Goal: Communication & Community: Answer question/provide support

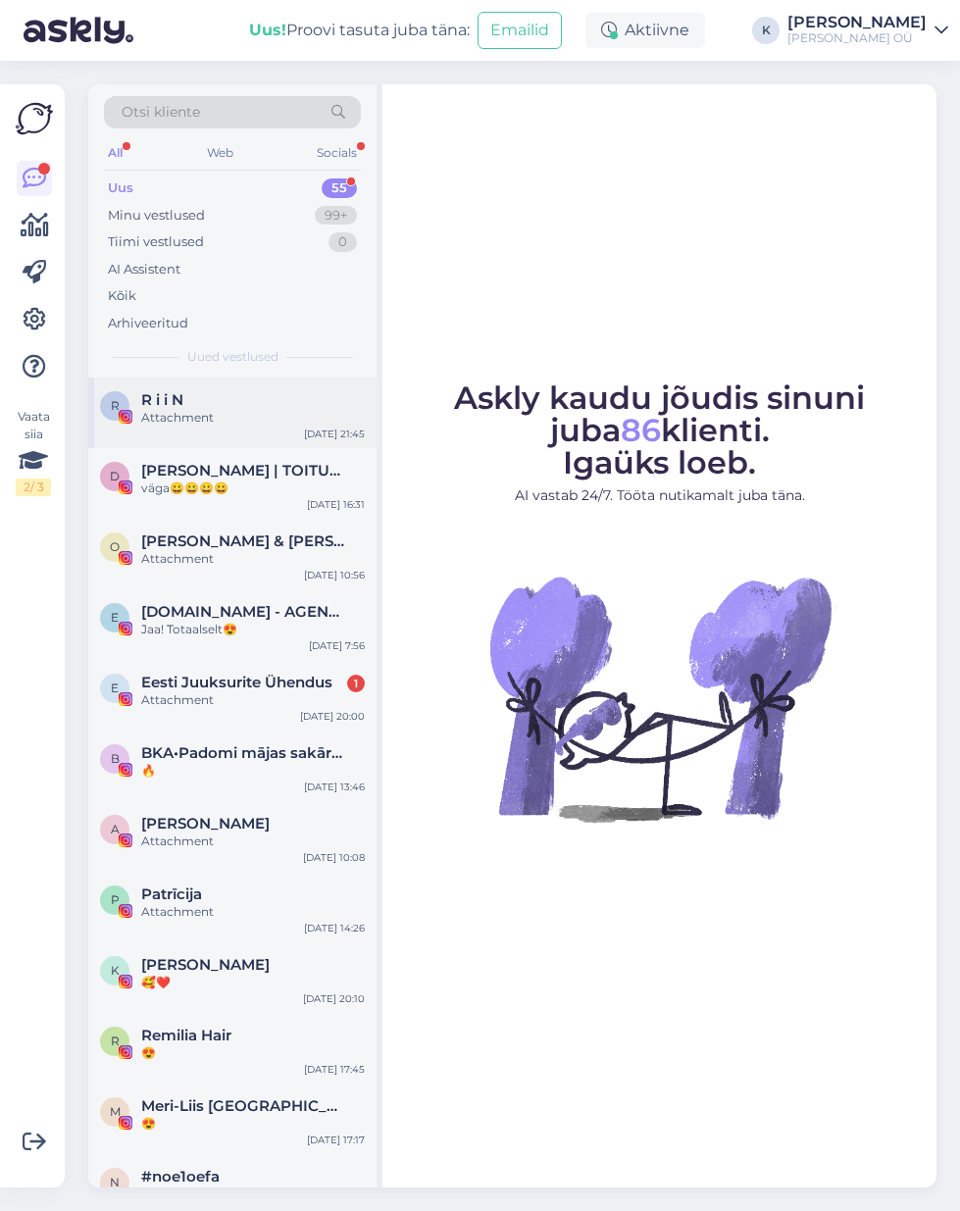
click at [161, 412] on div "Attachment" at bounding box center [253, 418] width 224 height 18
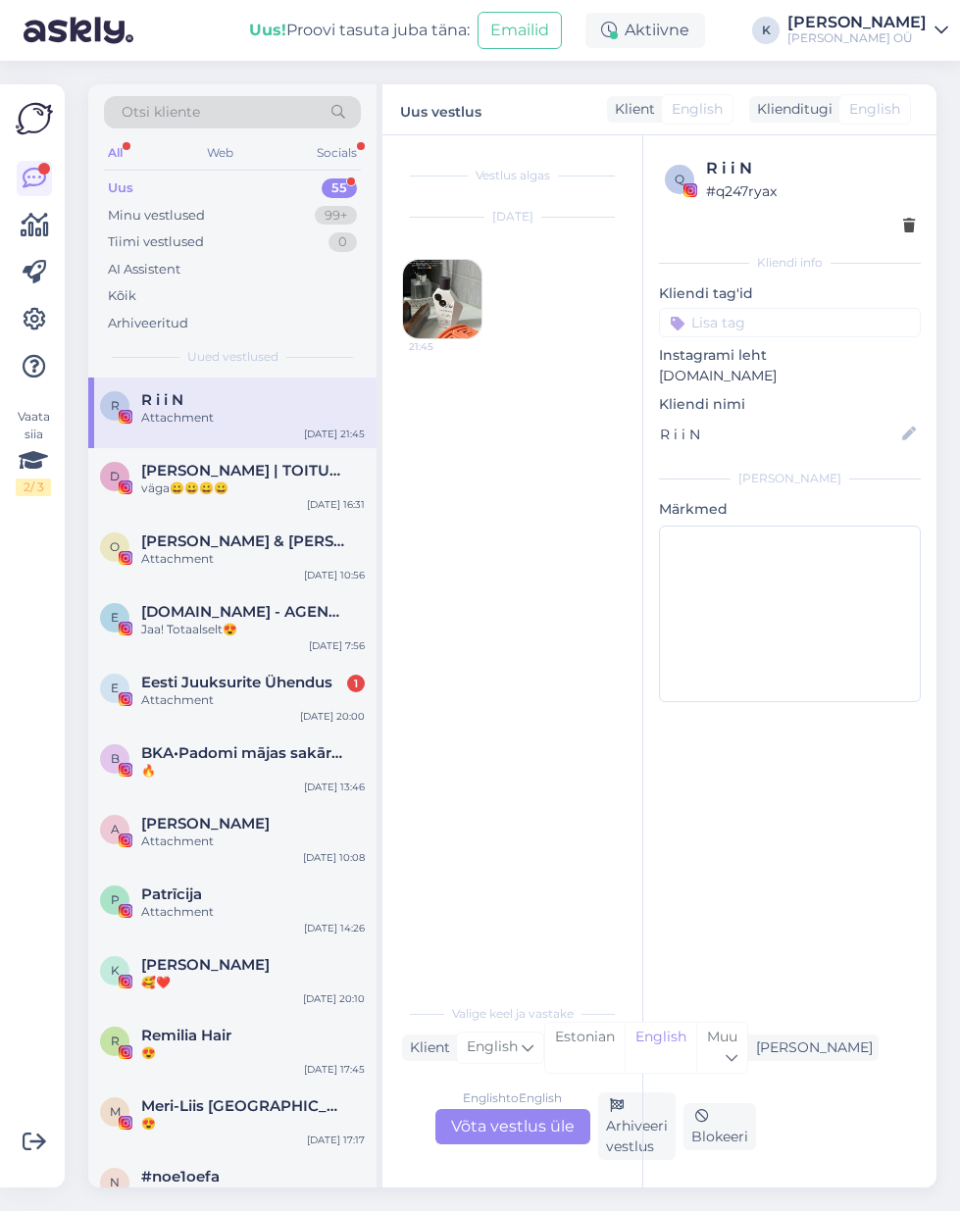
click at [403, 285] on img at bounding box center [442, 299] width 78 height 78
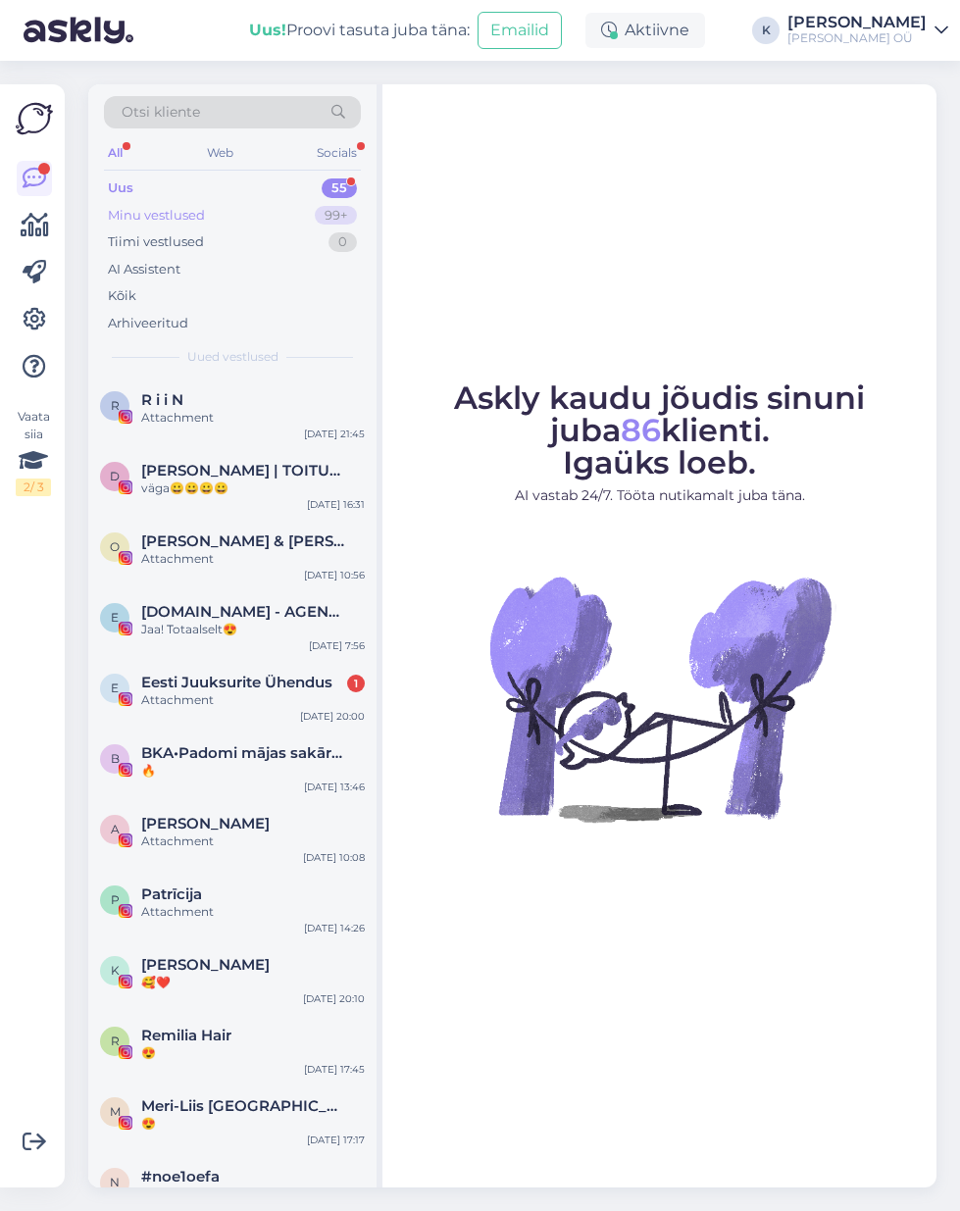
click at [162, 219] on div "Minu vestlused" at bounding box center [156, 216] width 97 height 20
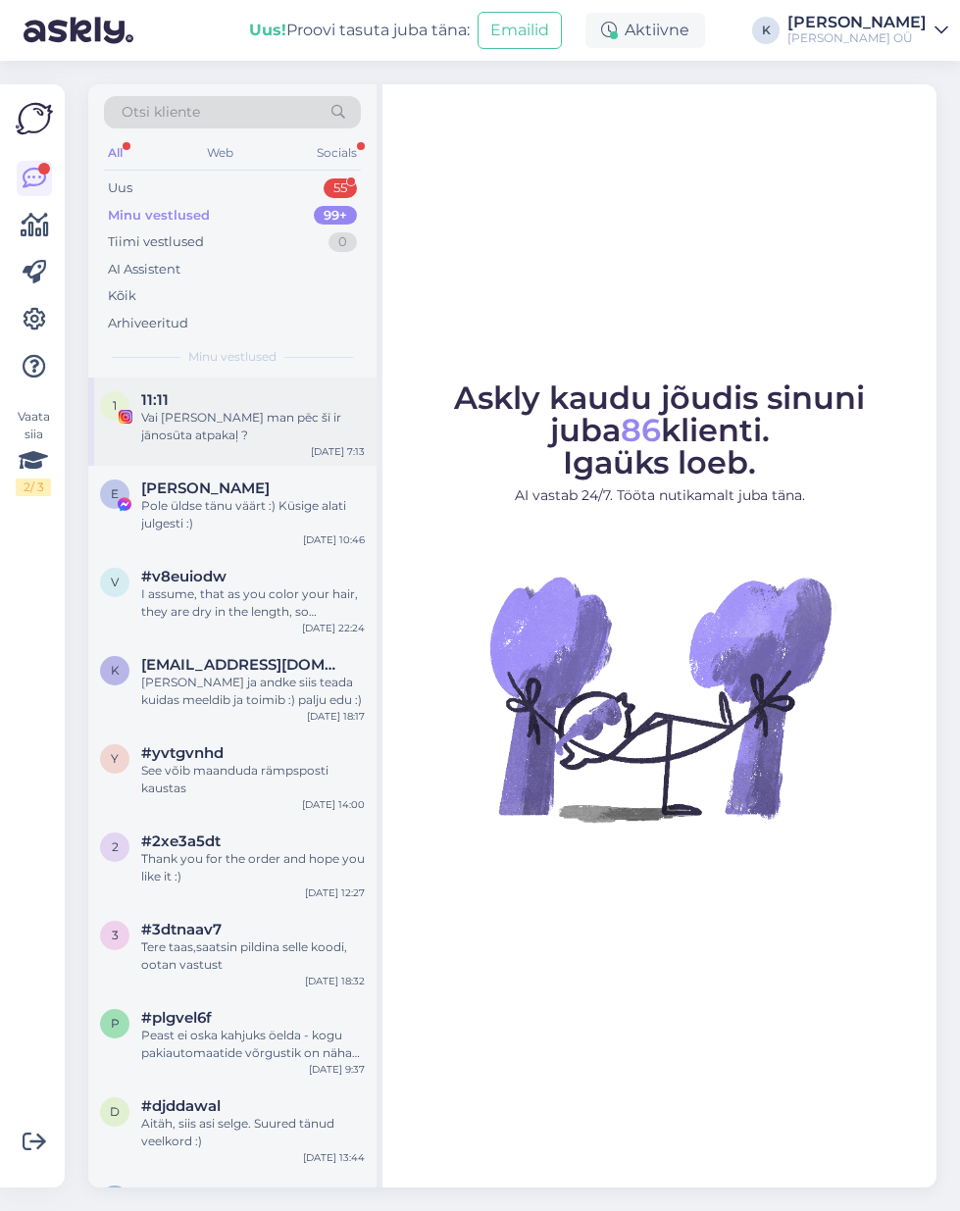
click at [209, 421] on div "Vai [PERSON_NAME] man pēc šī ir jānosūta atpakaļ ?" at bounding box center [253, 426] width 224 height 35
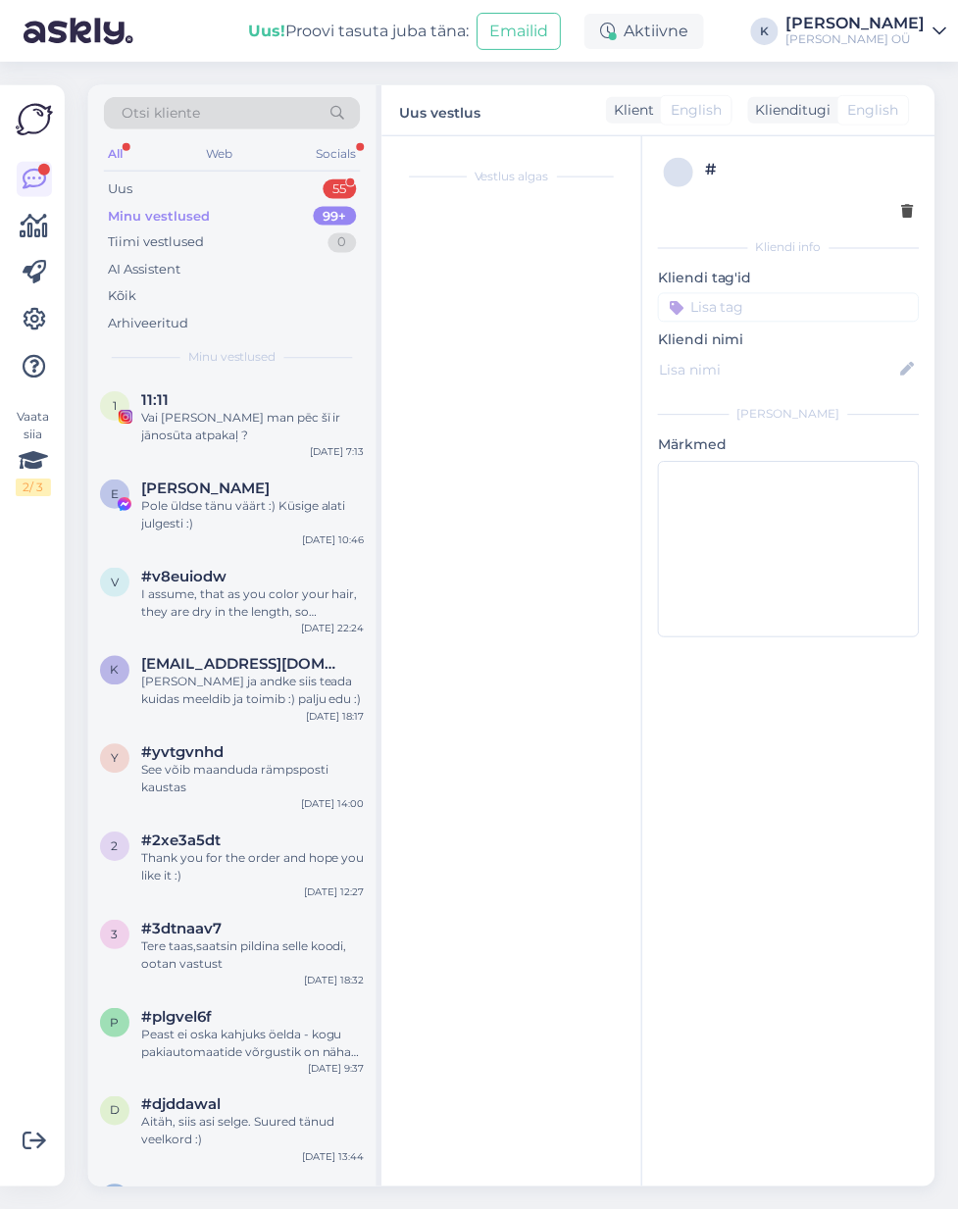
scroll to position [5, 0]
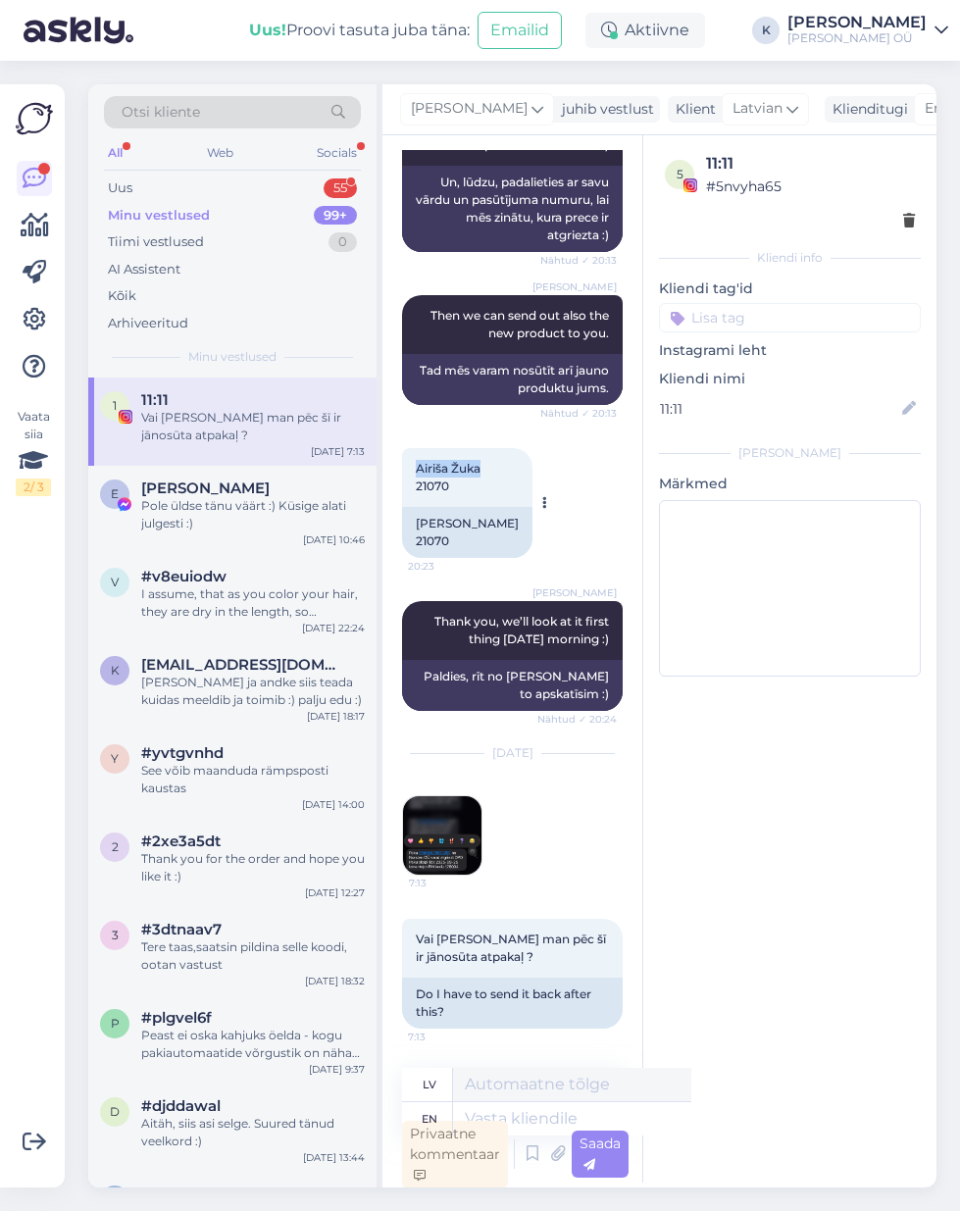
drag, startPoint x: 415, startPoint y: 451, endPoint x: 481, endPoint y: 448, distance: 66.7
click at [481, 448] on div "[PERSON_NAME] 21070 20:23" at bounding box center [467, 477] width 130 height 59
copy span "[PERSON_NAME]"
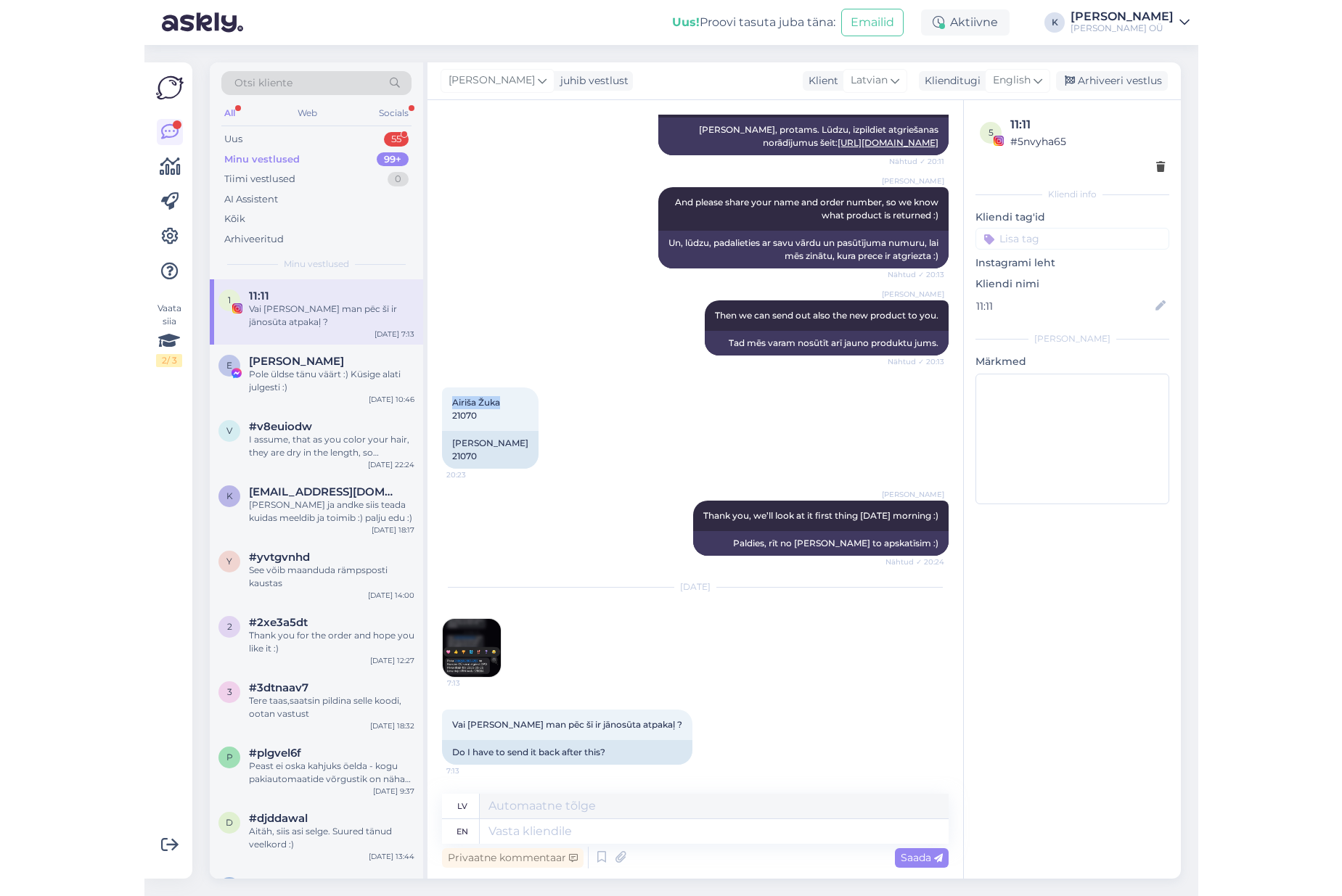
scroll to position [0, 0]
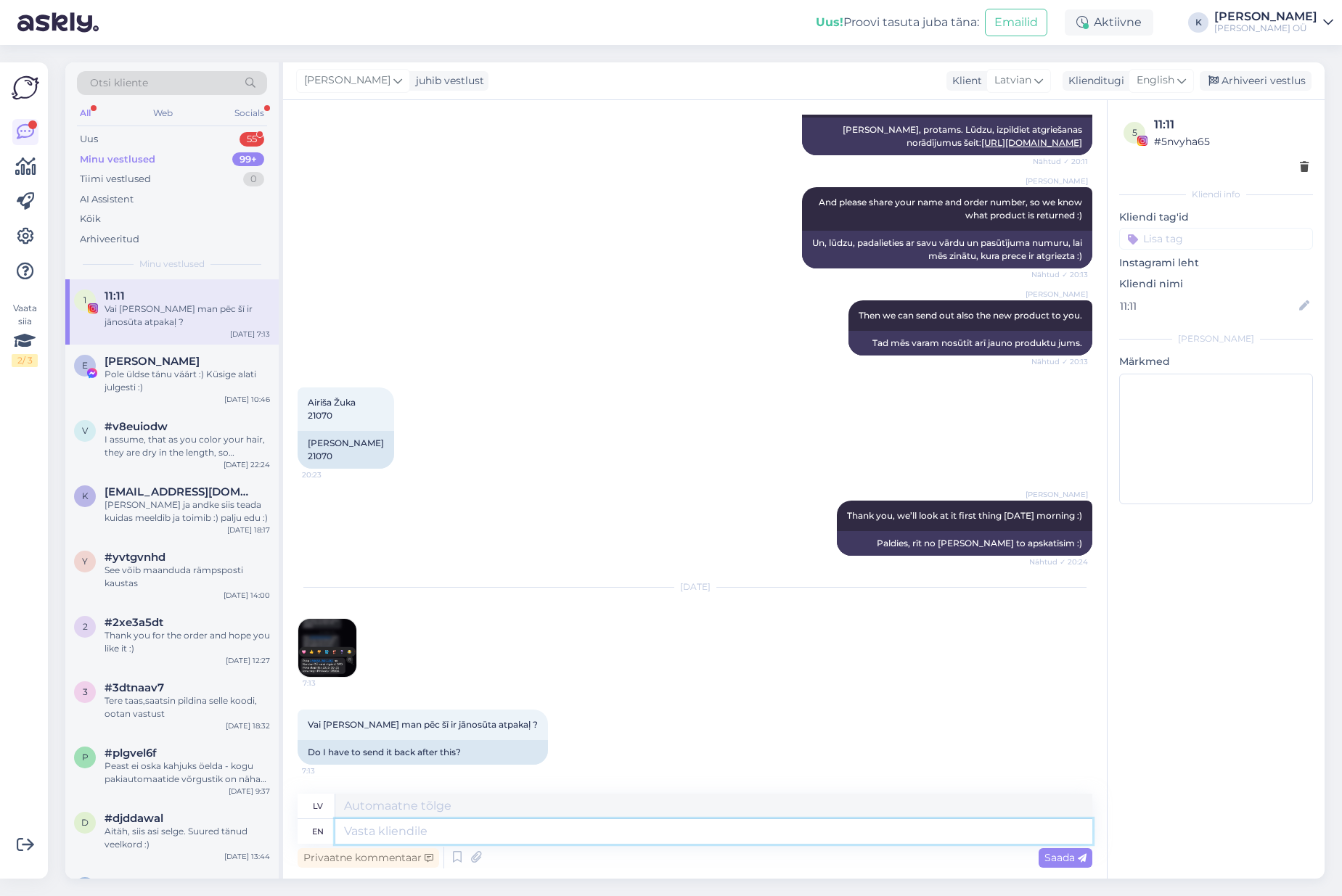
click at [450, 830] on textarea at bounding box center [714, 831] width 756 height 24
type textarea "Good"
type textarea "Labi"
type textarea "Good morning,"
type textarea "Labrīt,"
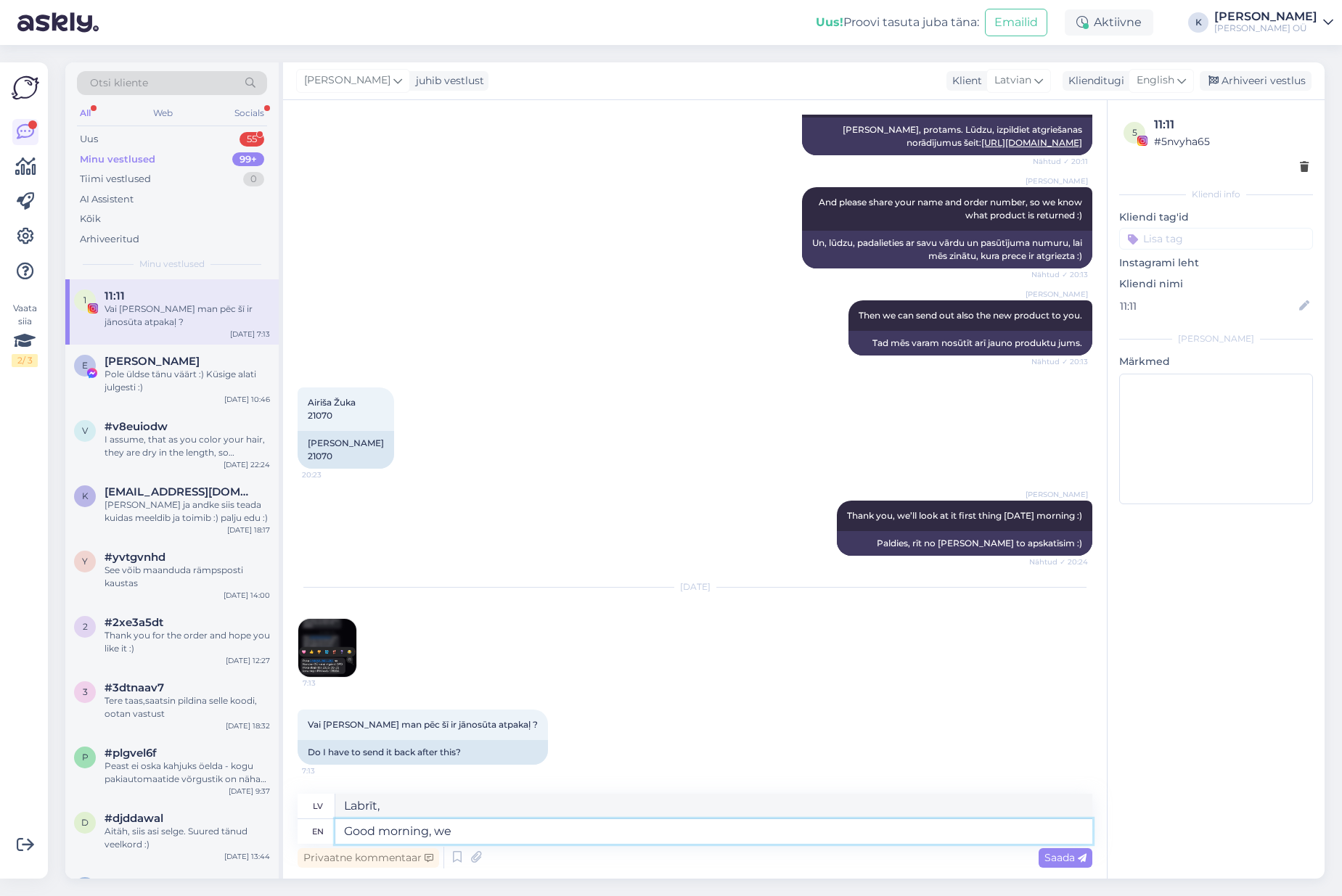
type textarea "Good morning, we"
type textarea "Labrīt, mēs"
type textarea "Good morning, we created to"
type textarea "Labrīt, mēs izveidojām"
type textarea "Good morning, we created you"
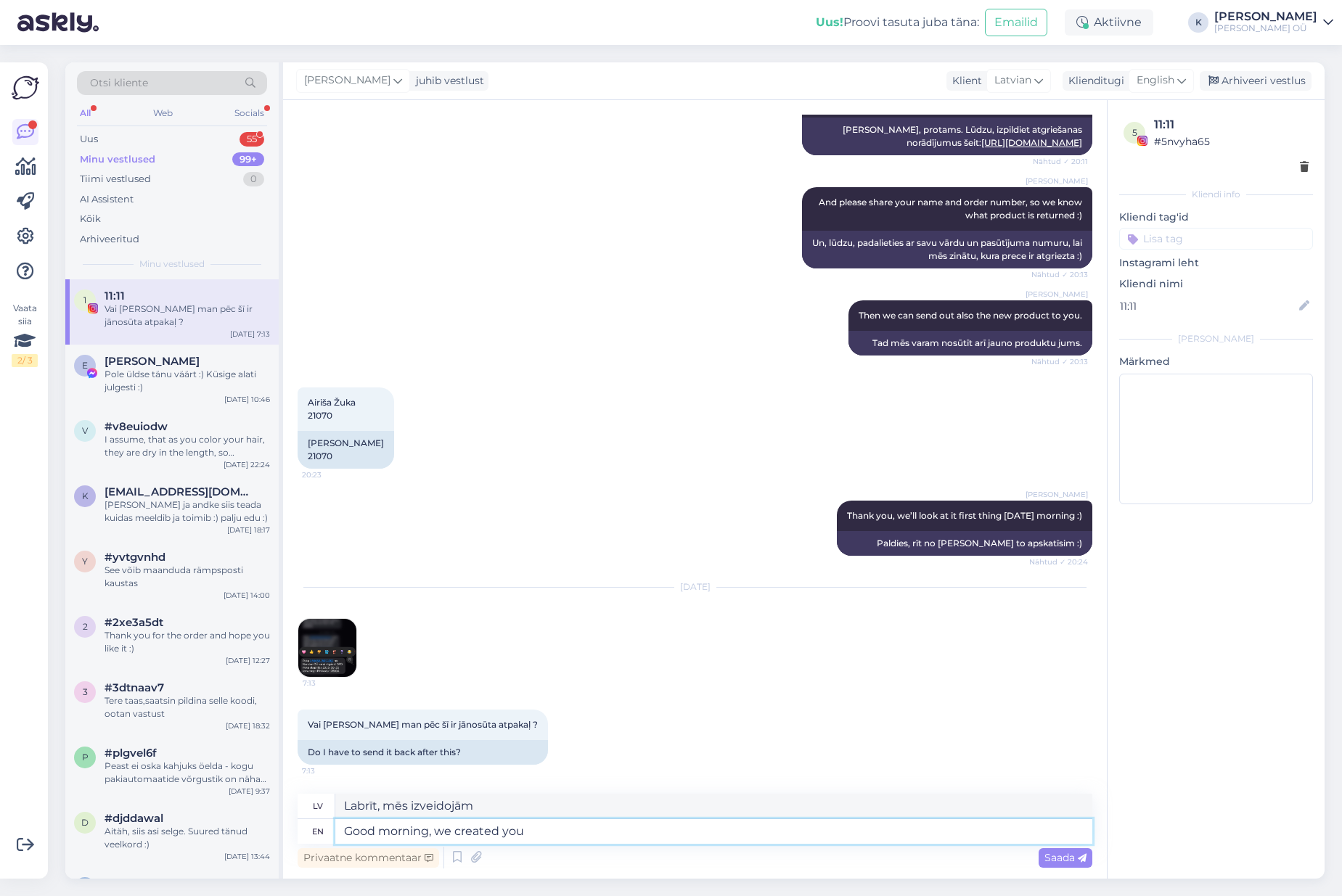
type textarea "Labrīt, mēs tevi radījām"
type textarea "Good morning, we created you the r"
type textarea "Labrīt, mēs jums radījām"
type textarea "Good morning, we created you the return"
type textarea "Labrīt, mēs jums radījām atgriešanos"
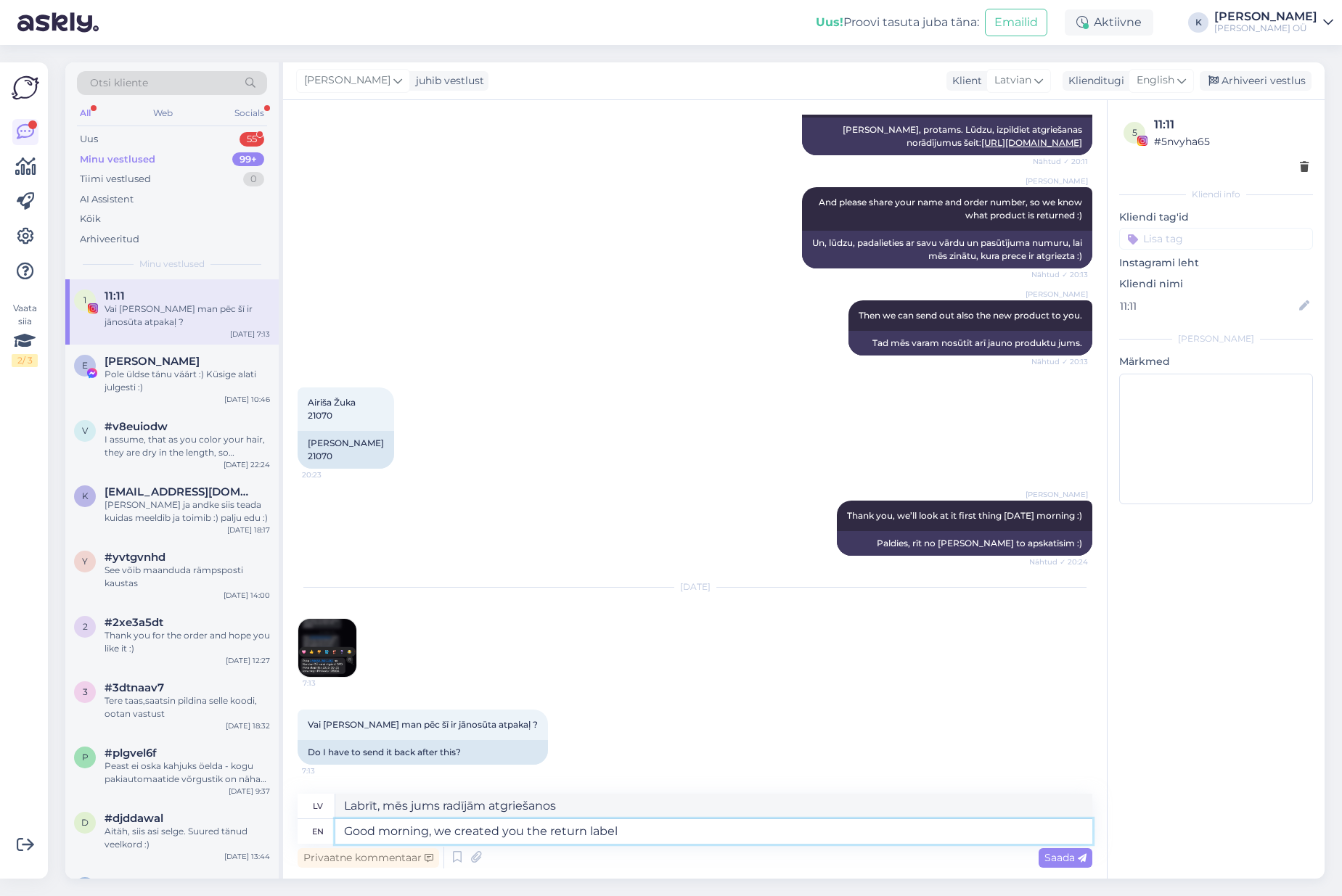
type textarea "Good morning, we created you the return label -"
type textarea "Labrīt, mēs jums izveidojām atgriešanas etiķeti"
type textarea "Good morning, we created you the return label -"
type textarea "Labrīt, mēs jums izveidojām atgriešanas etiķeti -"
type textarea "Good morning, we created you the return label - yo"
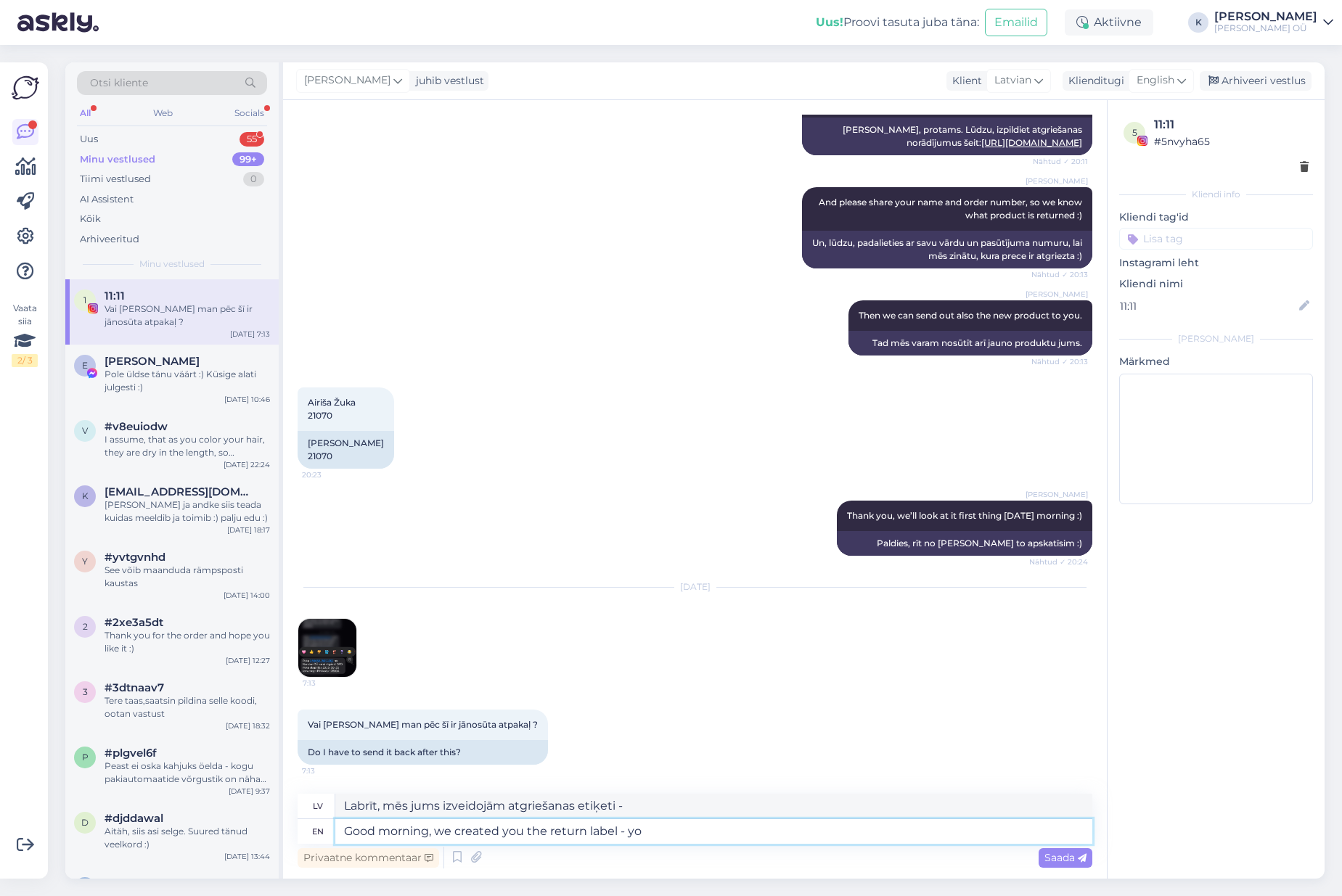
type textarea "Labrīt, mēs jums izveidojām atgriešanas etiķeti — jā"
type textarea "Good morning, we created you the return label -"
type textarea "Labrīt, mēs jums izveidojām atgriešanas etiķeti -"
type textarea "Good morning, we created you the return label - it s"
type textarea "Labrīt, mēs jums izveidojām atgriešanas etiķeti — tā ir"
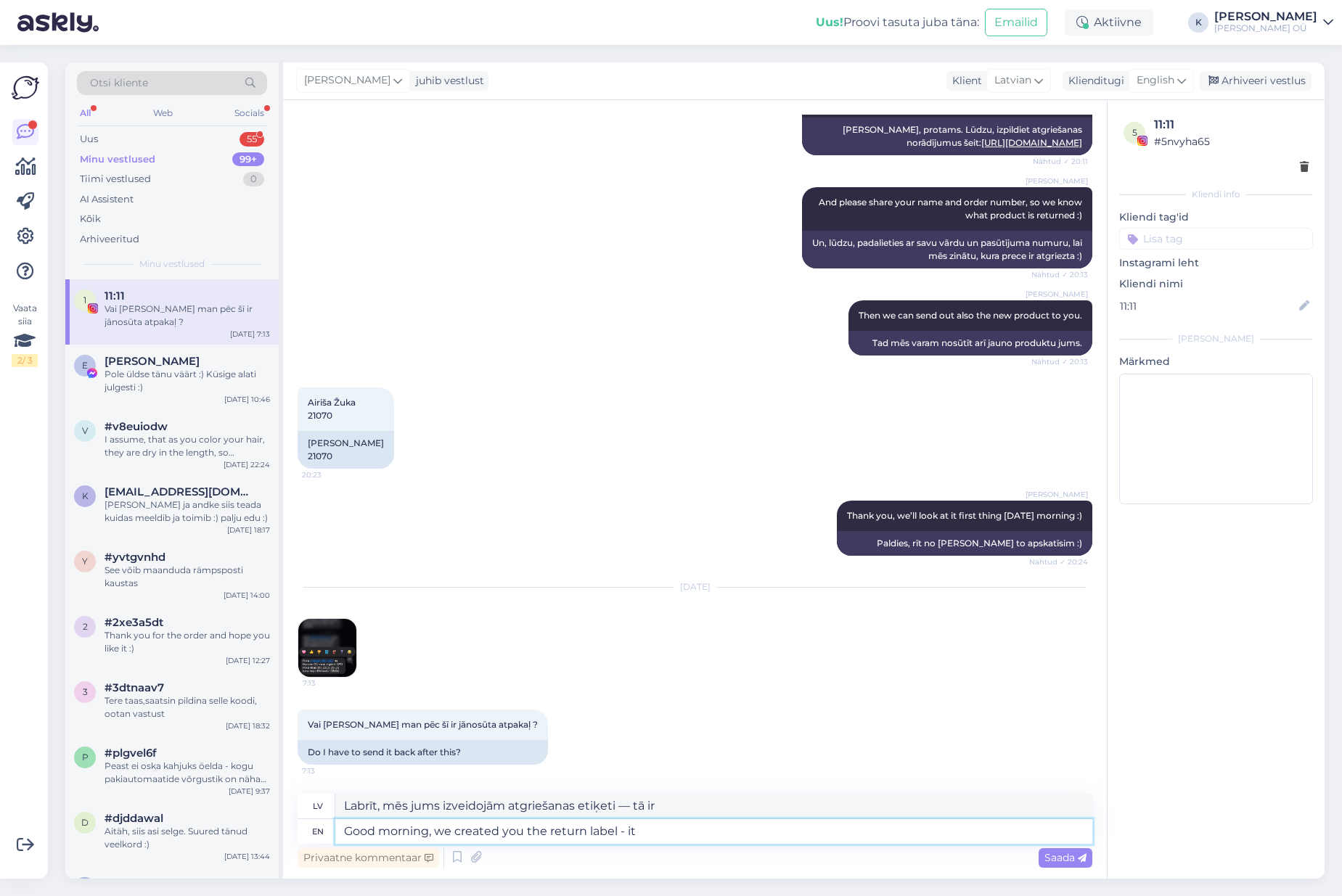
type textarea "Good morning, we created you the return label - it"
type textarea "Labrīt, mēs jums izveidojām atgriešanas etiķeti — to"
type textarea "Good morning, we created you the return label - it's t"
type textarea "Labrīt, mēs jums izveidojām atgriešanas etiķeti — tā ir"
type textarea "Good morning, we created you the return label - it's the easiest"
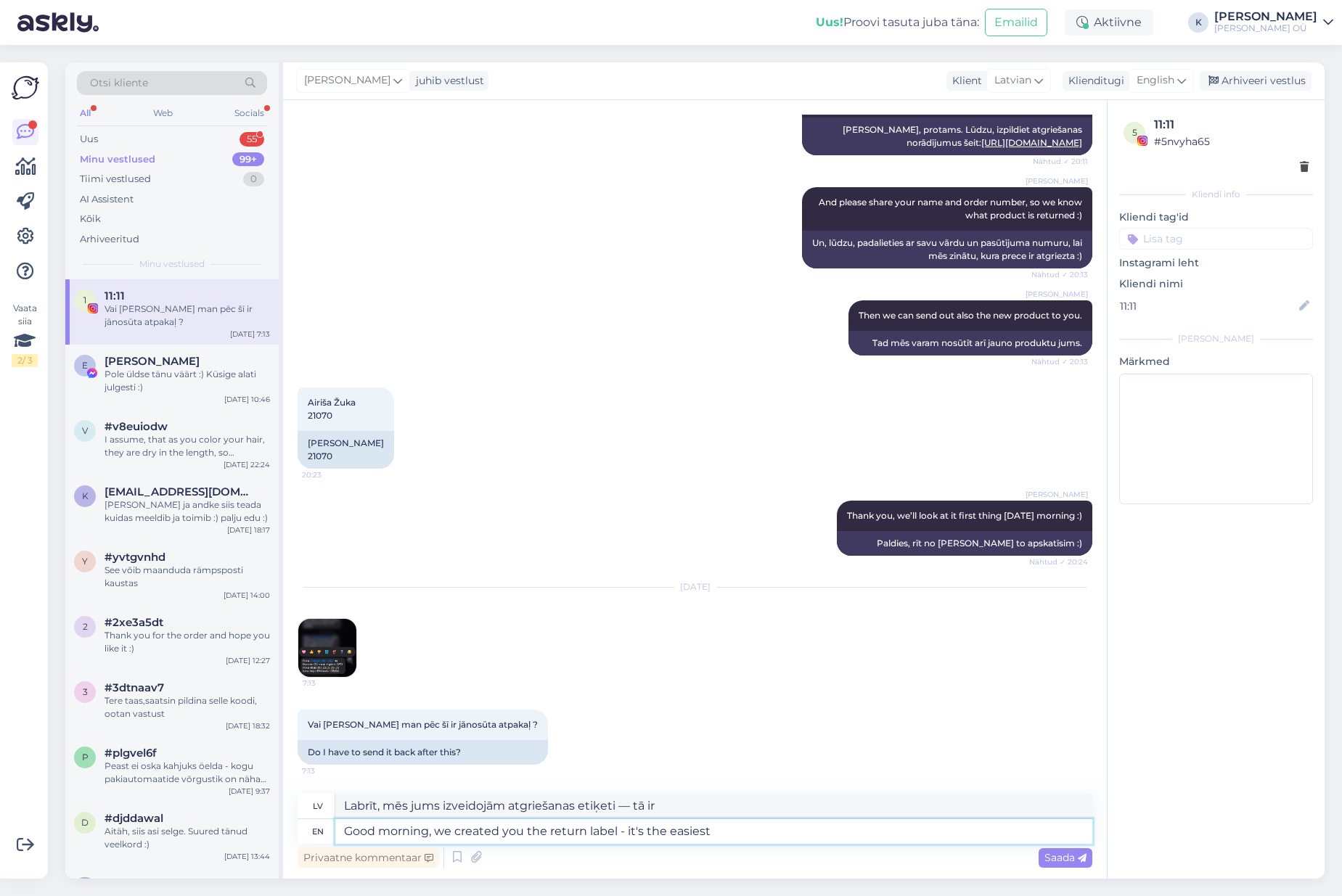
type textarea "Labrīt, mēs jums izveidojām atgriešanas etiķeti — tā ir vienkāršākā"
type textarea "Good morning, we created you the return label - it's the easiest way :"
type textarea "Labrīt, mēs jums izveidojām atgriešanas etiķeti — tas ir vienkāršākais veids."
type textarea "Good morning, we created you the return label - it's the easiest way :)"
type textarea "Labrīt, mēs jums izveidojām atgriešanas uzlīmi - tas ir vienkāršākais veids :)"
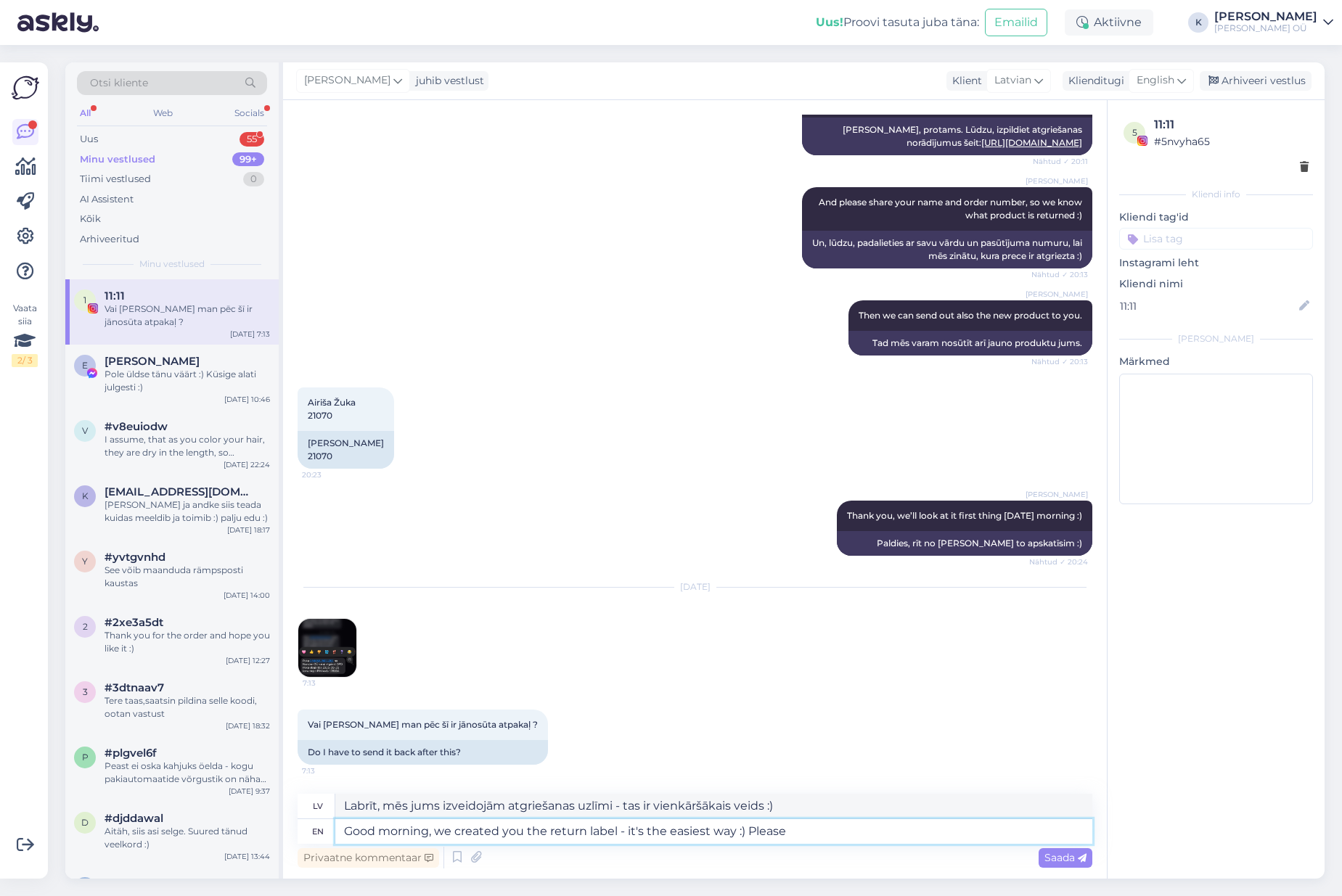
type textarea "Good morning, we created you the return label - it's the easiest way :) Please"
type textarea "Labrīt, mēs jums izveidojām atgriešanas uzlīmi — tas ir vienkāršākais veids :) …"
type textarea "Good morning, we created you the return label - it's the easiest way :) Please …"
type textarea "Labrīt, mēs jums izveidojām atgriešanas uzlīmi — tas ir vienkāršākais veids :) …"
type textarea "Good morning, we created you the return label - it's the easiest way :) Please …"
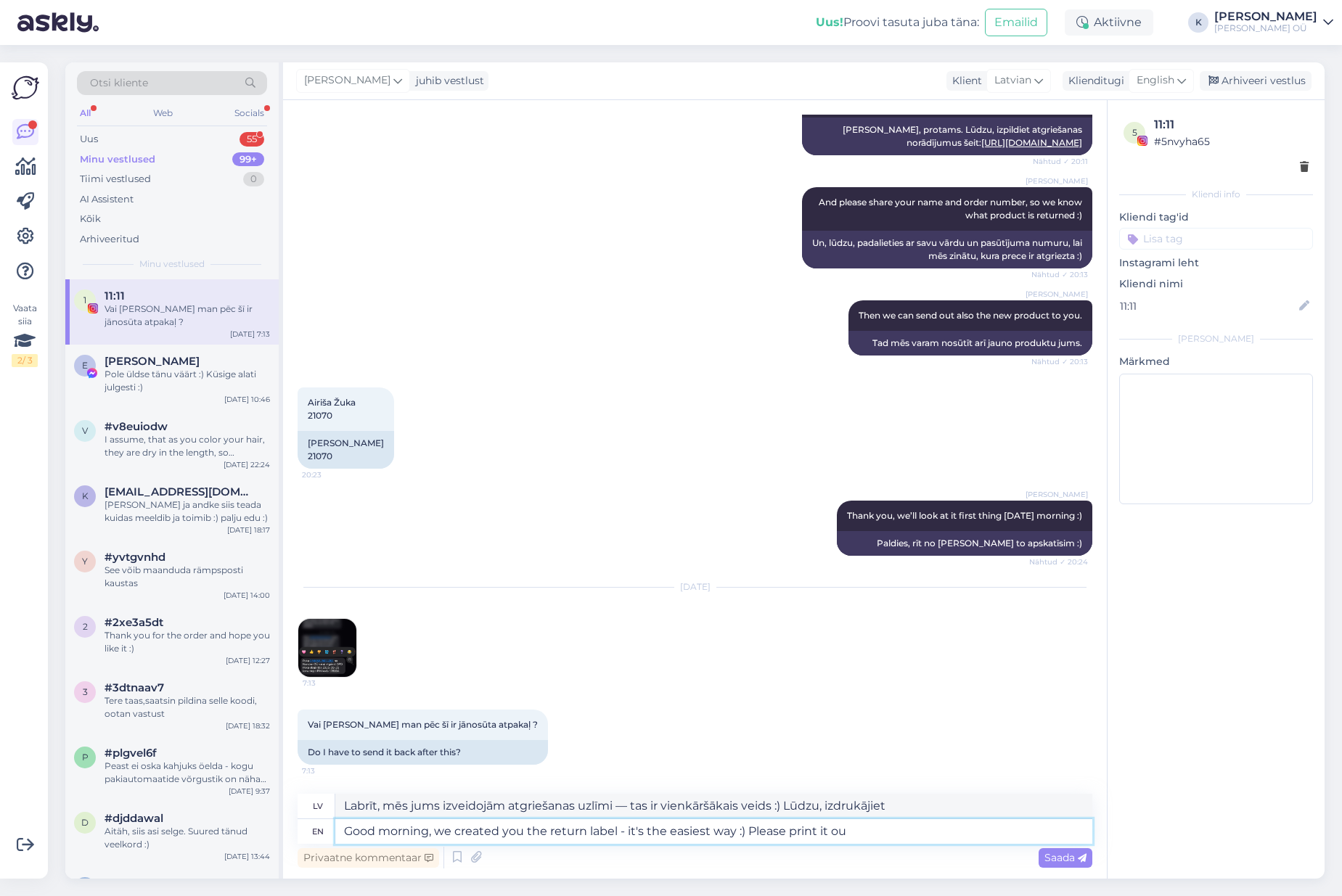
type textarea "Labrīt, mēs jums izveidojām atgriešanas uzlīmi — tas ir vienkāršākais veids :) …"
type textarea "Good morning, we created you the return label - it's the easiest way :) Please …"
type textarea "Labrīt, mēs jums izveidojām atgriešanas uzlīmi — tas ir vienkāršākais veids :) …"
type textarea "Good morning, we created you the return label - it's the easiest way :) Please …"
type textarea "Labrīt, mēs jums izveidojām atgriešanas uzlīmi — tas ir vienkāršākais veids :) …"
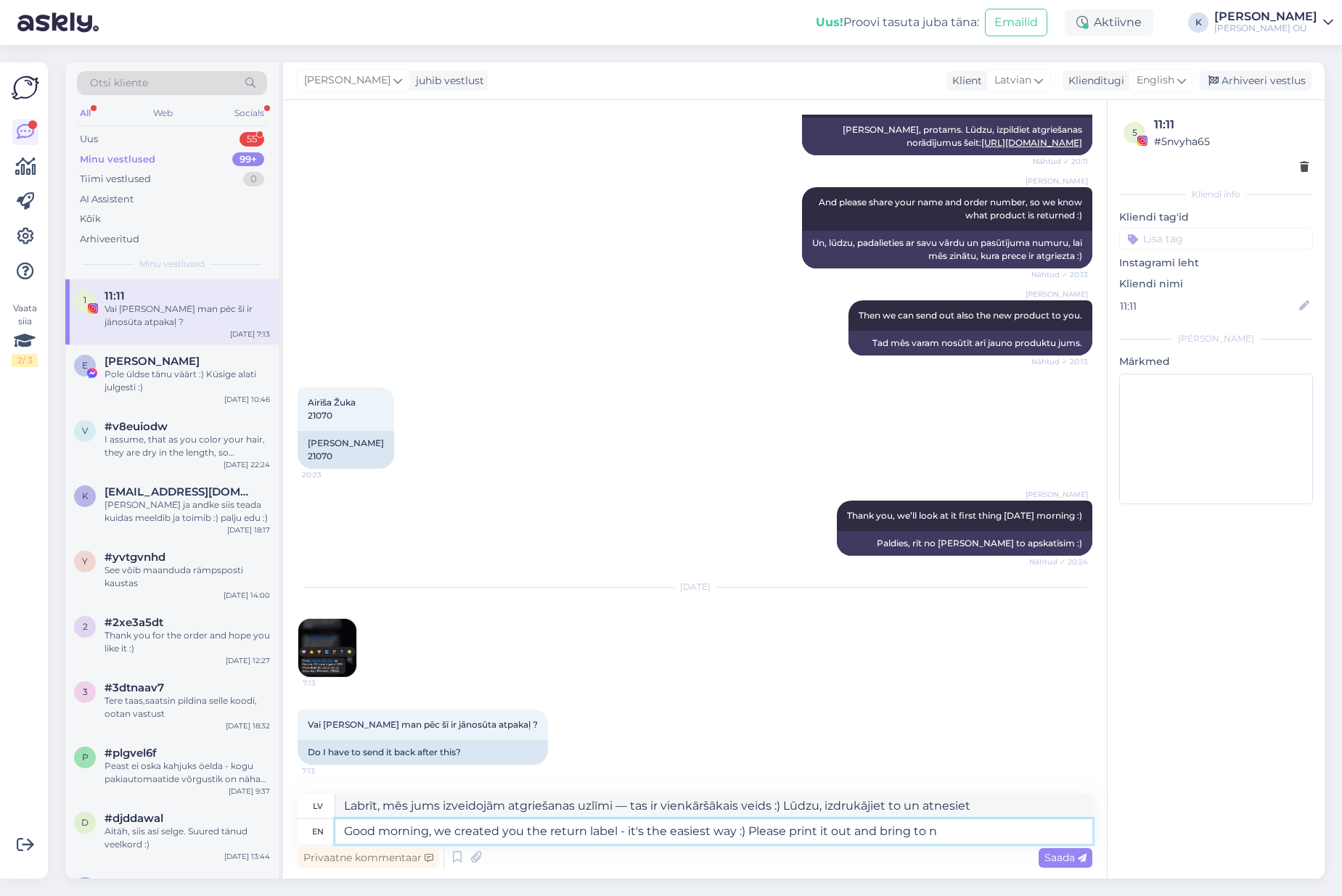
type textarea "Good morning, we created you the return label - it's the easiest way :) Please …"
type textarea "Labrīt, mēs jums izveidojām atgriešanas uzlīmi — tas ir vienkāršākais veids :) …"
type textarea "Good morning, we created you the return label - it's the easiest way :) Please …"
type textarea "Labrīt, mēs jums izveidojām atgriešanas uzlīmi — tas ir vienkāršākais veids :) …"
type textarea "Good morning, we created you the return label - it's the easiest way :) Please …"
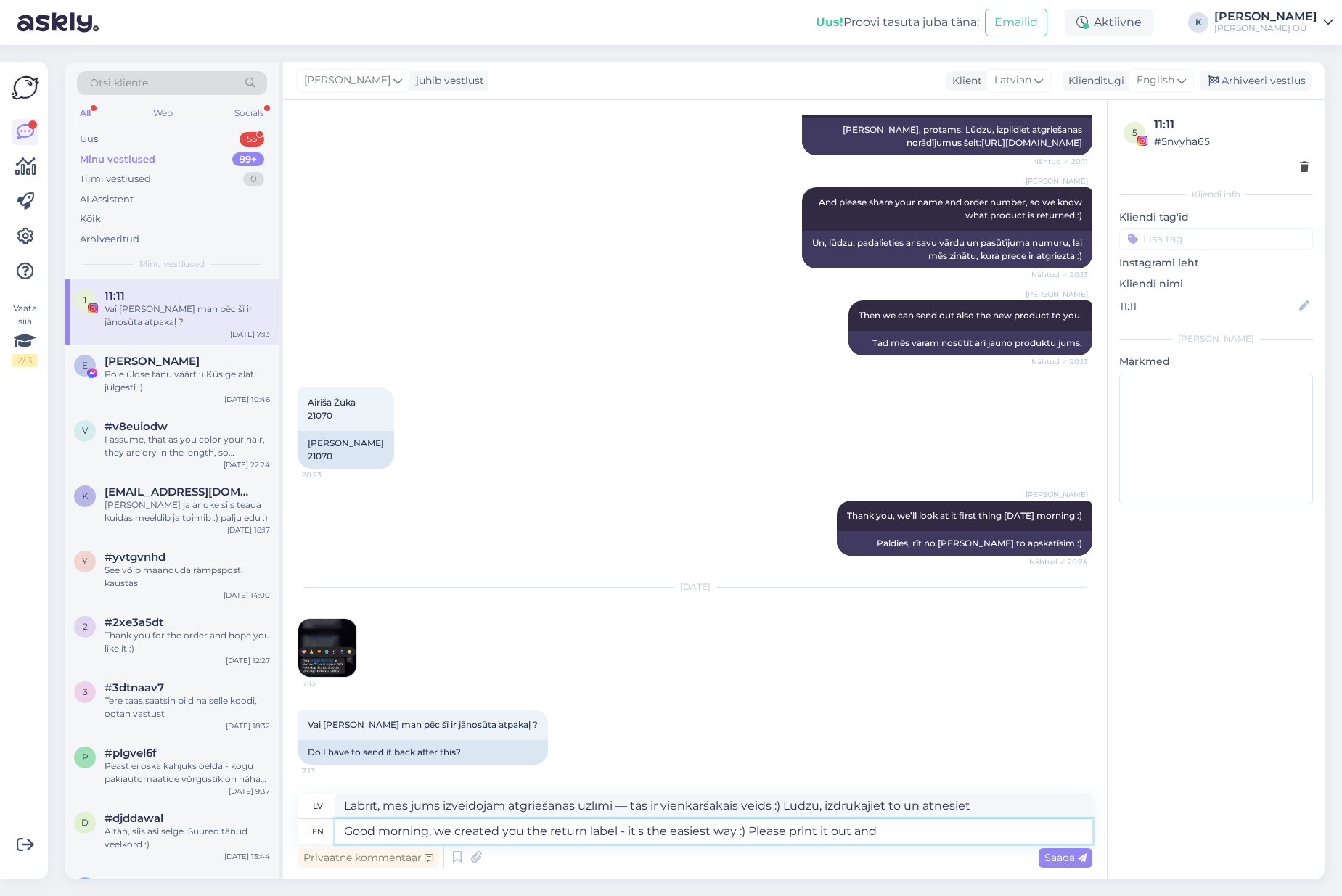
type textarea "Labrīt, mēs jums izveidojām atgriešanas uzlīmi — tas ir vienkāršākais veids :) …"
type textarea "Good morning, we created you the return label - it's the easiest way :) Please …"
type textarea "Labrīt, mēs jums izveidojām atgriešanas uzlīmi — tas ir vienkāršākais veids :) …"
type textarea "Good morning, we created you the return label - it's the easiest way :) Please …"
type textarea "Labrīt, mēs jums izveidojām atgriešanas uzlīmi — tas ir vienkāršākais veids :) …"
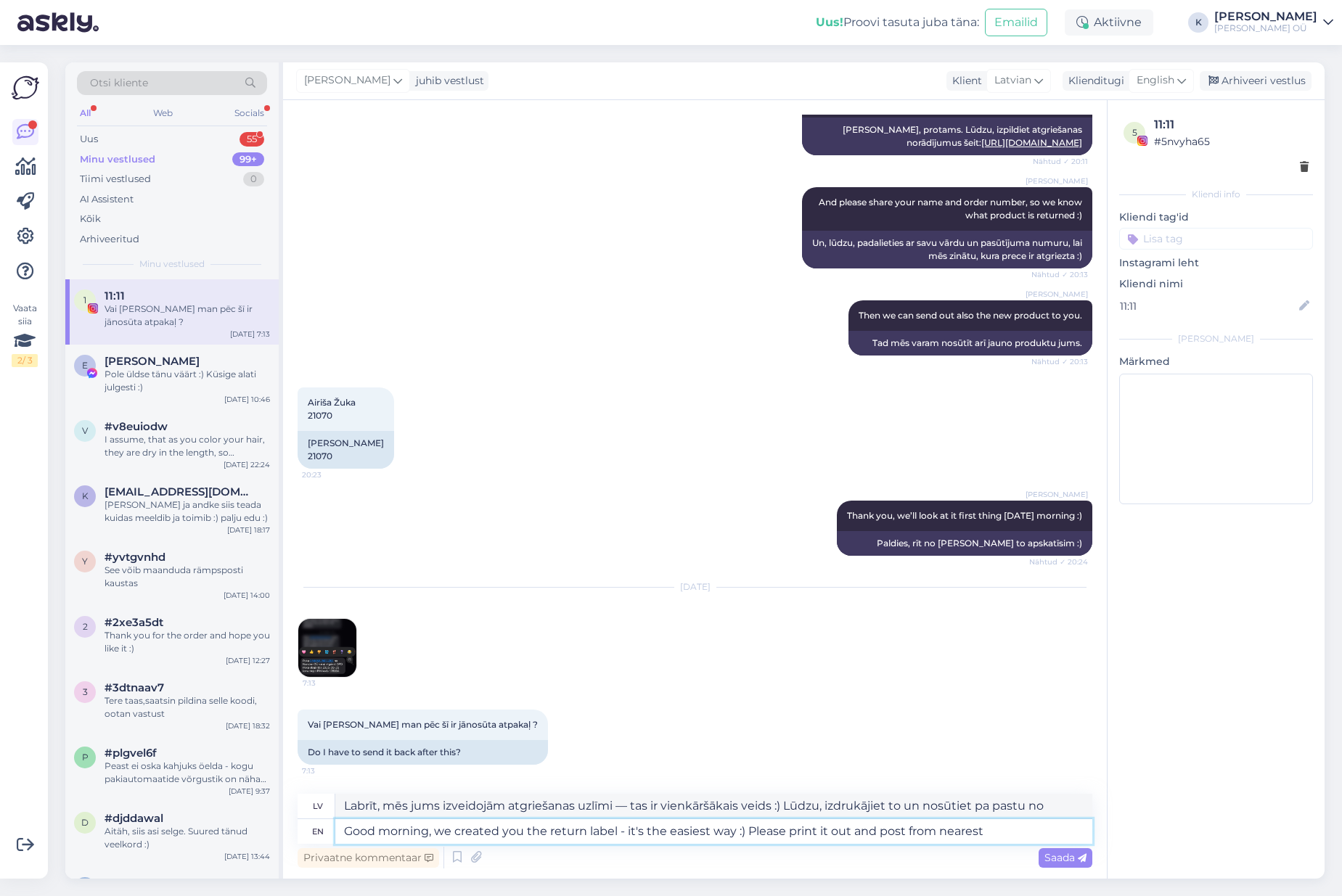
type textarea "Good morning, we created you the return label - it's the easiest way :) Please …"
type textarea "Labrīt, mēs jums izveidojām atgriešanas uzlīmi — tas ir vienkāršākais veids :) …"
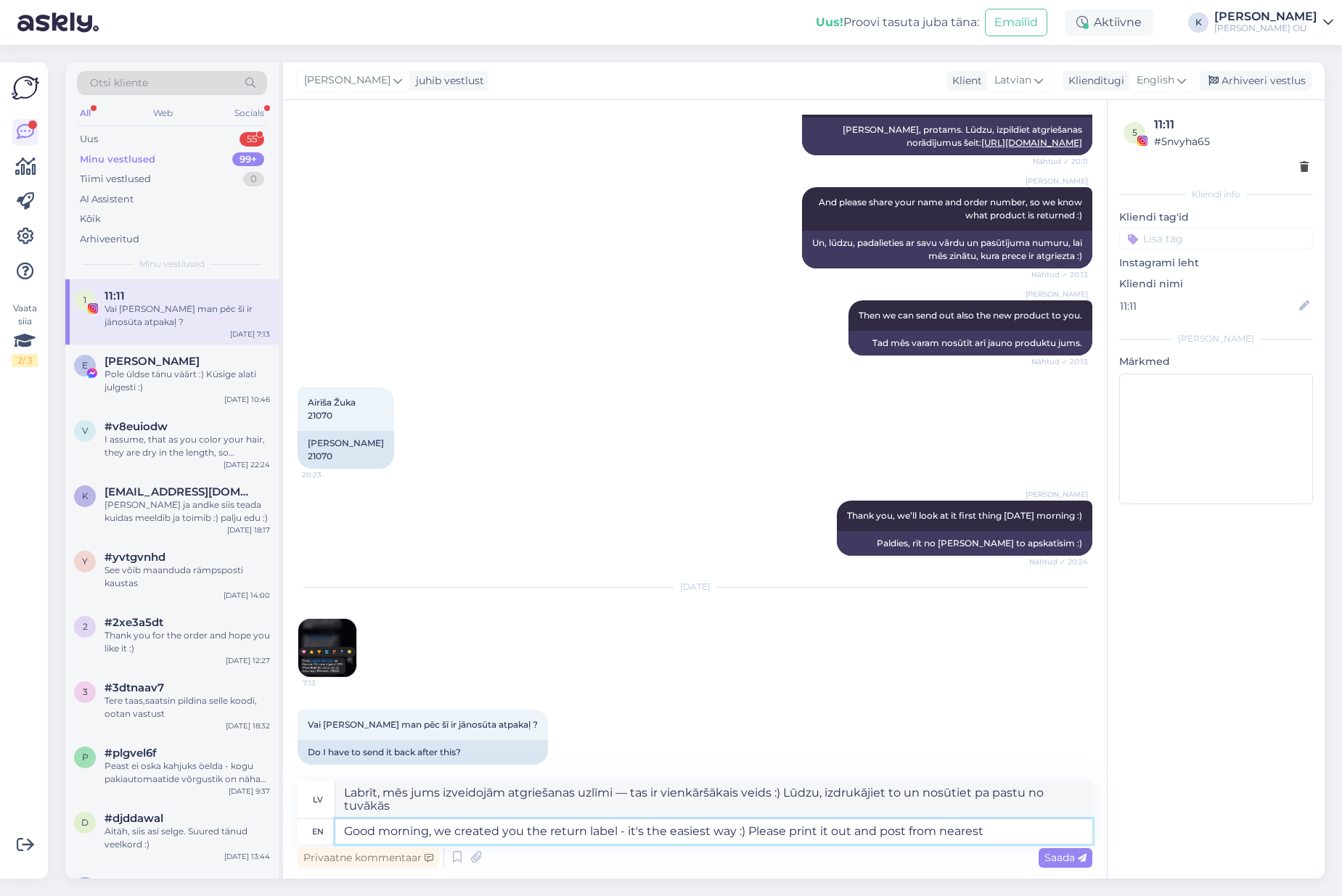
scroll to position [920, 0]
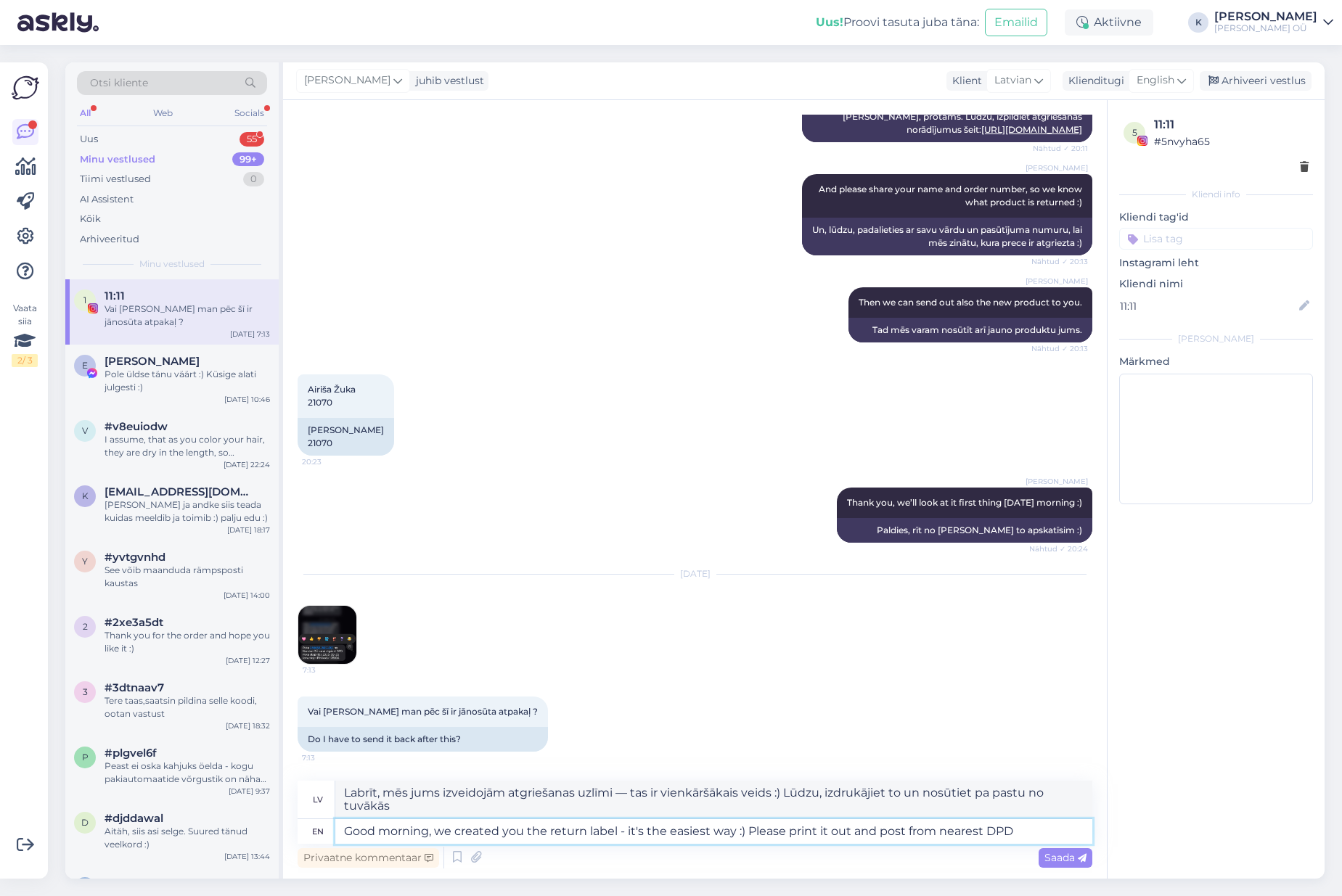
type textarea "Good morning, we created you the return label - it's the easiest way :) Please …"
type textarea "Labrīt, mēs jums izveidojām atgriešanas uzlīmi — tas ir vienkāršākais veids :) …"
type textarea "Good morning, we created you the return label - it's the easiest way :) Please …"
type textarea "Labrīt, mēs jums izveidojām atgriešanas uzlīmi — tas ir vienkāršākais veids :) …"
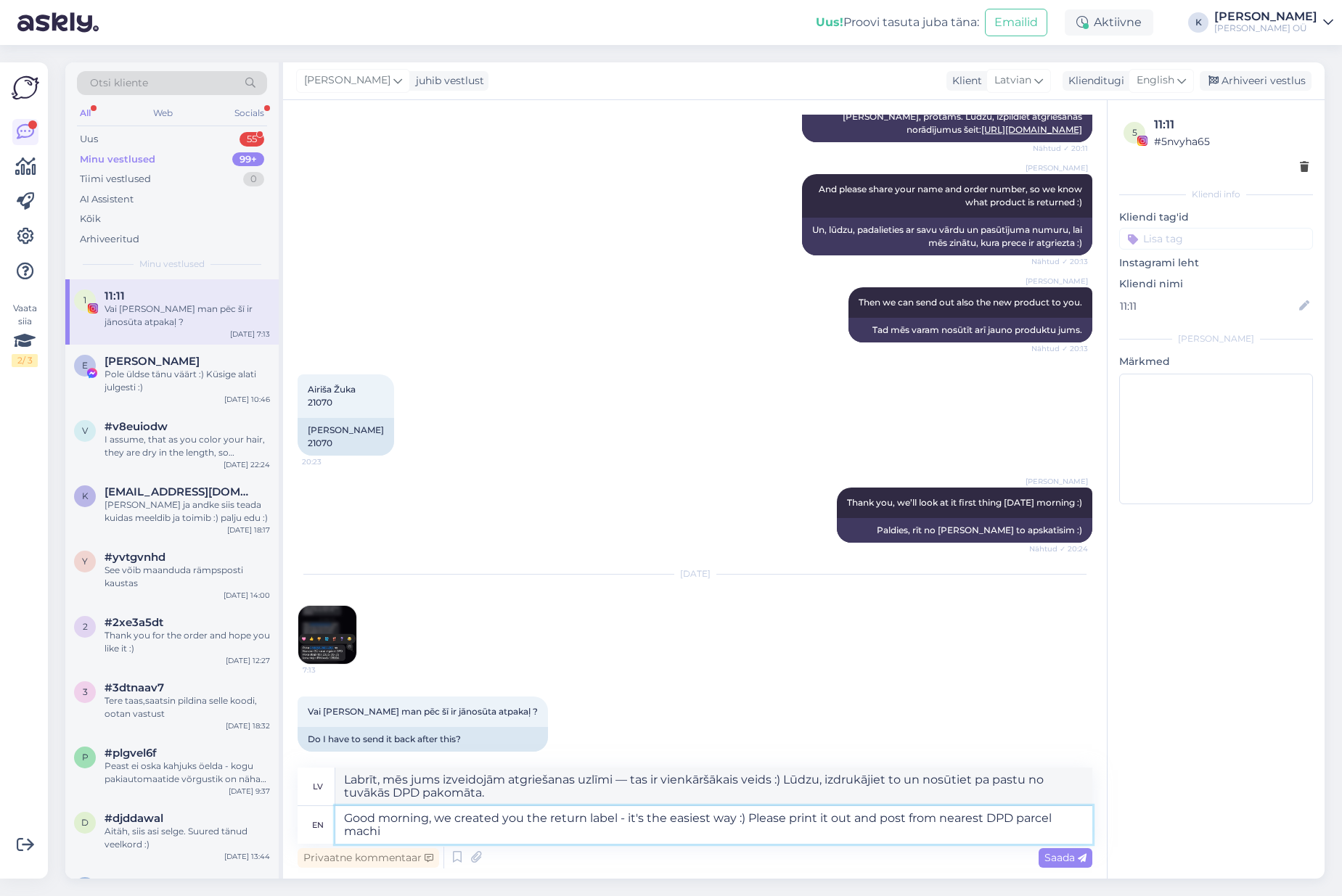
scroll to position [934, 0]
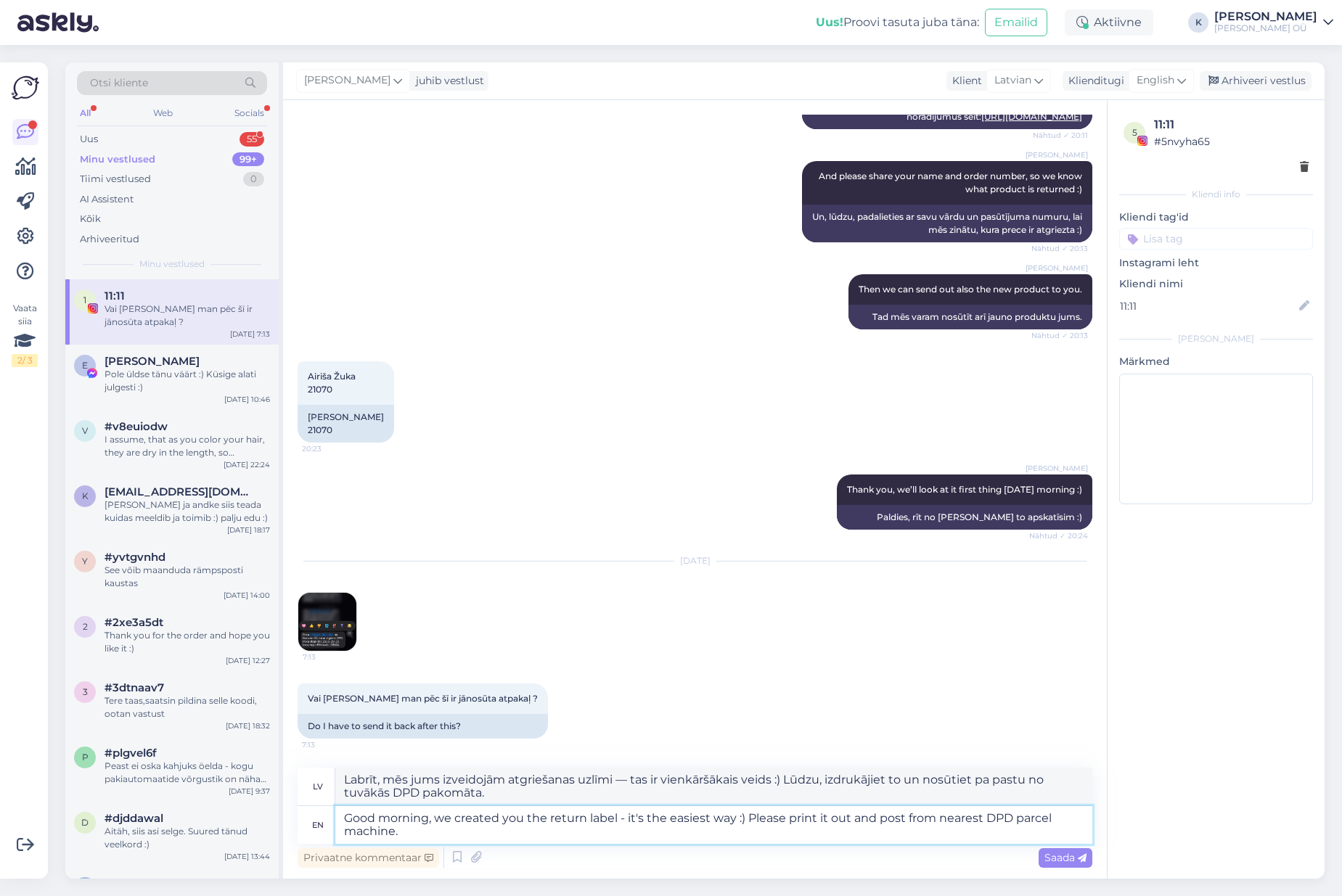
type textarea "Good morning, we created you the return label - it's the easiest way :) Please …"
type textarea "Labrīt, mēs jums izveidojām atgriešanas uzlīmi - tas ir vienkāršākais veids :) …"
type textarea "Good morning, we created you the return label - it's the easiest way :) Please …"
type textarea "Labrīt, mēs jums izveidojām atgriešanas uzlīmi — tas ir vienkāršākais veids :) …"
type textarea "Good morning, we created you the return label - it's the easiest way :) Please …"
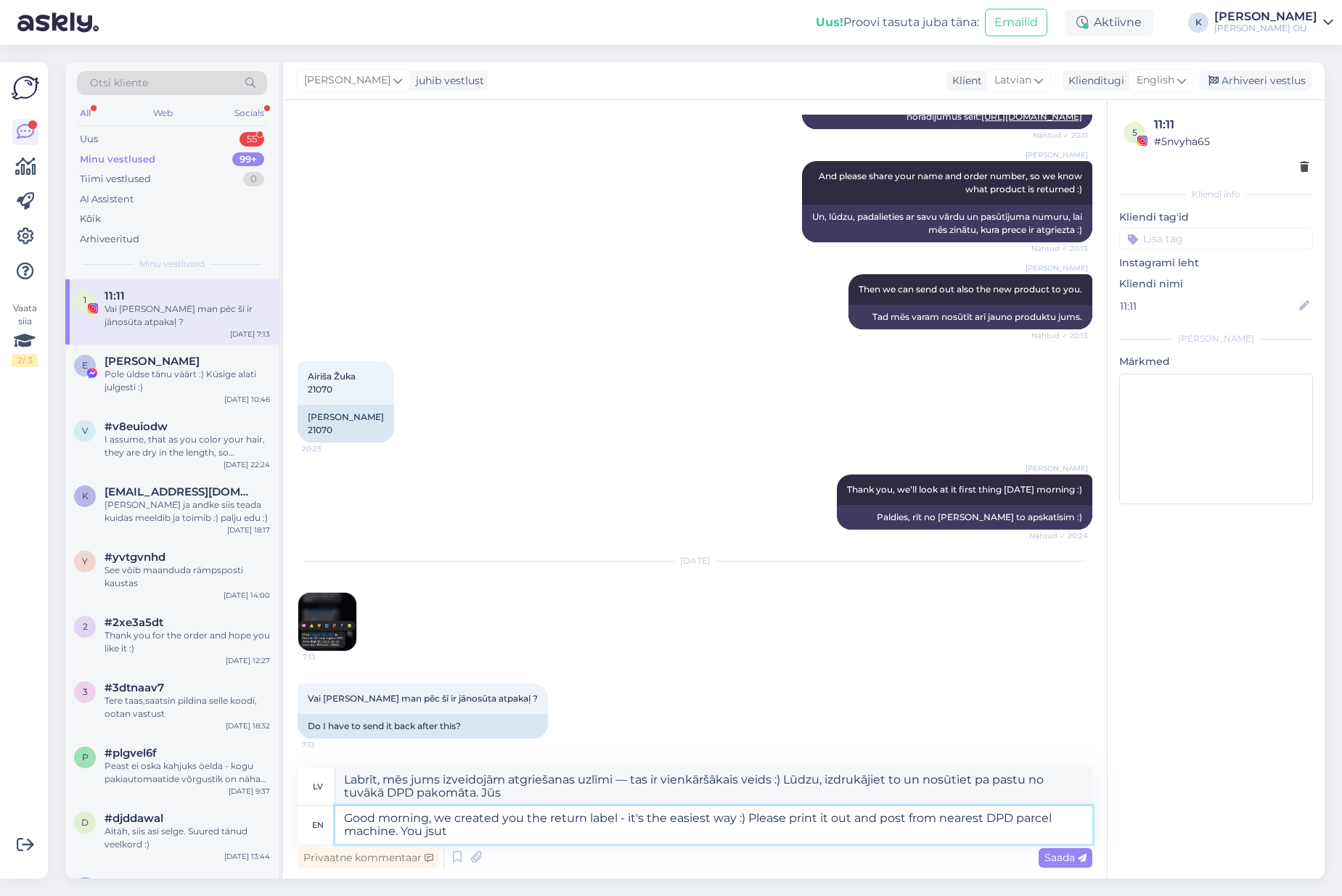
type textarea "Labrīt, mēs jums izveidojām atgriešanas uzlīmi — tas ir vienkāršākais veids :) …"
type textarea "Good morning, we created you the return label - it's the easiest way :) Please …"
type textarea "Labrīt, mēs jums izveidojām atgriešanas uzlīmi — tas ir vienkāršākais veids :) …"
type textarea "Good morning, we created you the return label - it's the easiest way :) Please …"
type textarea "Labrīt, mēs jums izveidojām atgriešanas uzlīmi — tas ir vienkāršākais veids :) …"
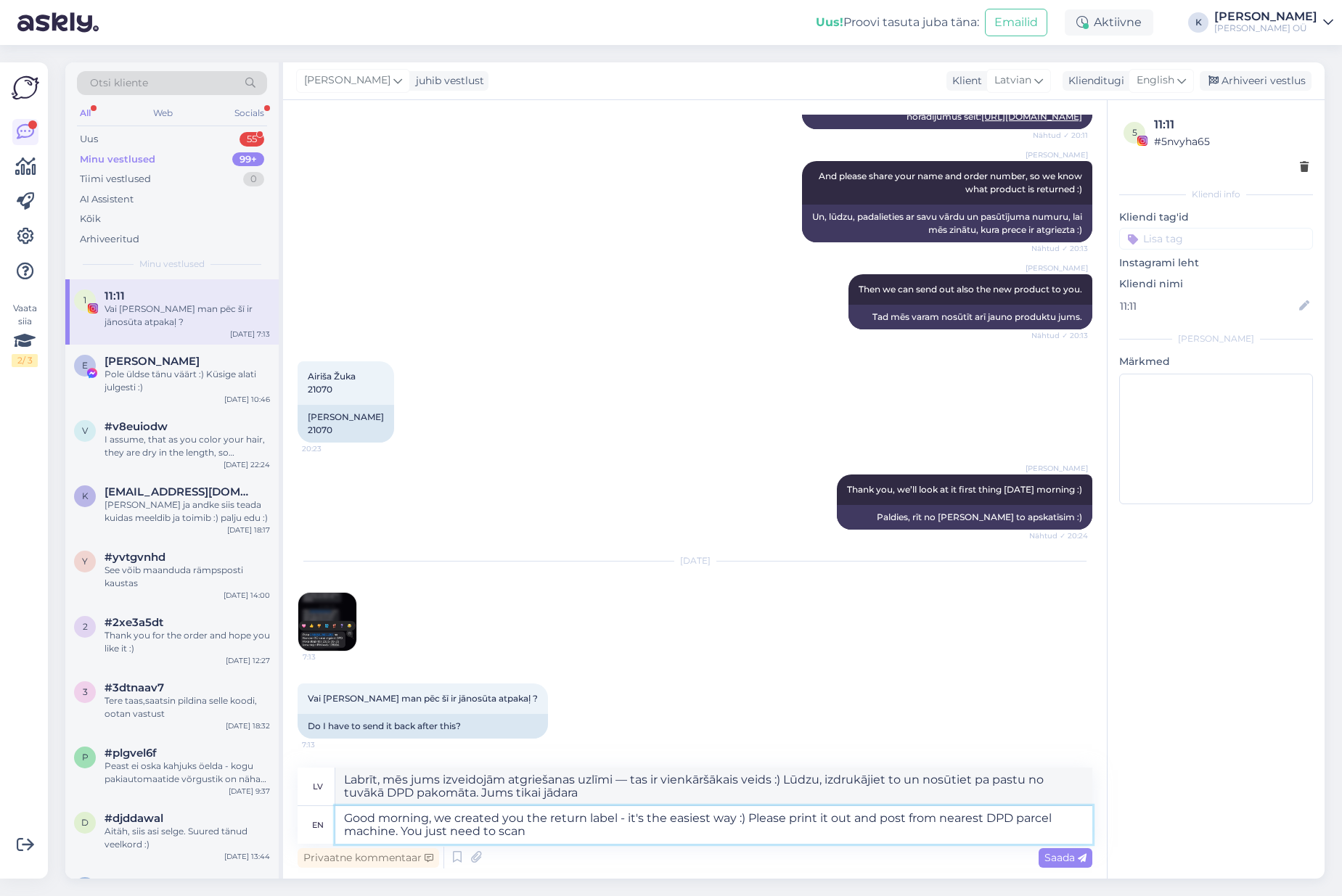
type textarea "Good morning, we created you the return label - it's the easiest way :) Please …"
type textarea "Labrīt, mēs jums izveidojām atgriešanas uzlīmi — tas ir vienkāršākais veids :) …"
type textarea "Good morning, we created you the return label - it's the easiest way :) Please …"
type textarea "Labrīt, mēs jums izveidojām atgriešanas uzlīmi — tas ir vienkāršākais veids :) …"
type textarea "Good morning, we created you the return label - it's the easiest way :) Please …"
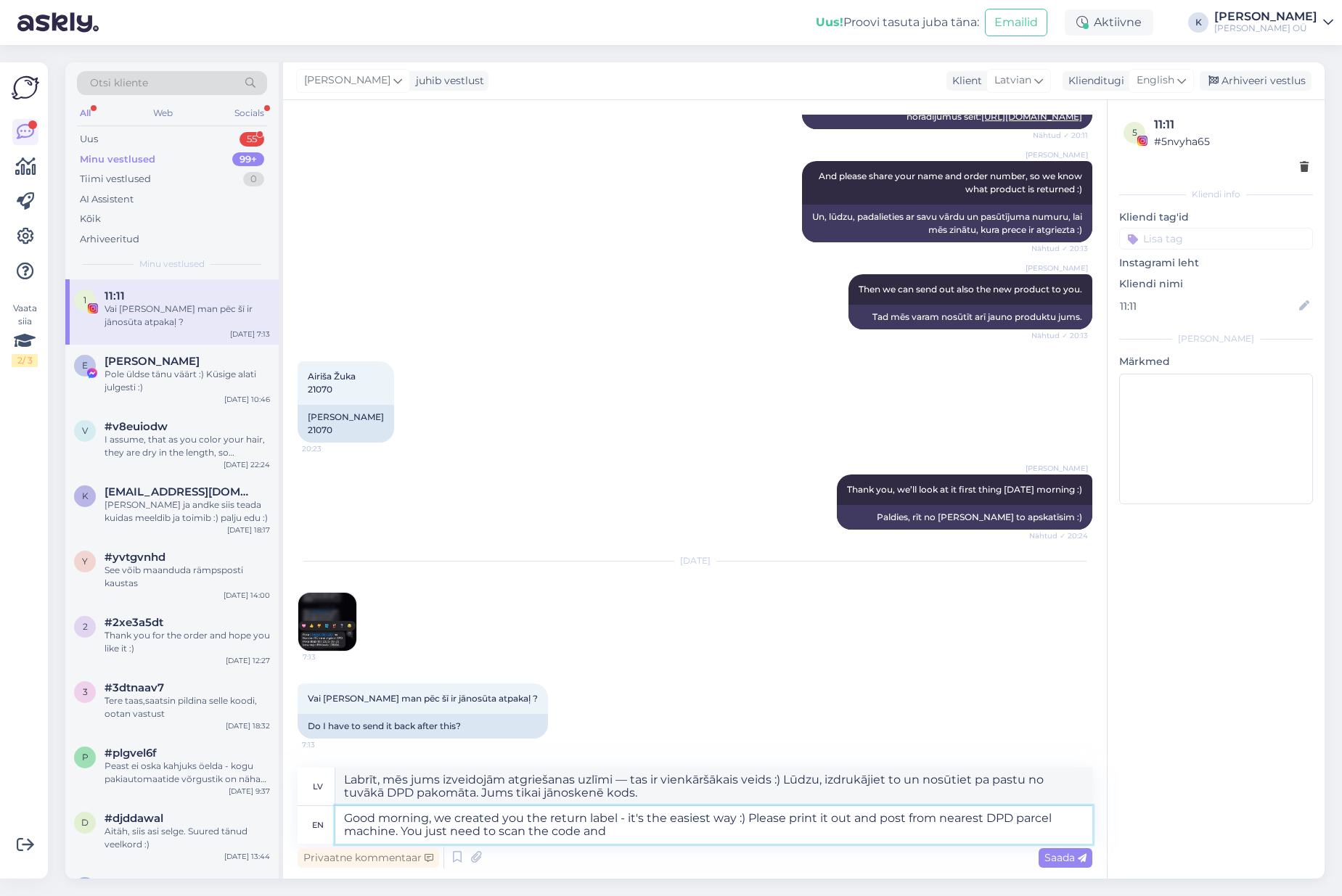
type textarea "Labrīt, mēs jums izveidojām atgriešanas uzlīmi — tas ir vienkāršākais veids :) …"
type textarea "Good morning, we created you the return label - it's the easiest way :) Please …"
type textarea "Labrīt, mēs jums izveidojām atgriešanas uzlīmi — tas ir vienkāršākais veids :) …"
type textarea "Good morning, we created you the return label - it's the easiest way :) Please …"
type textarea "Labrīt, mēs jums izveidojām atgriešanas uzlīmi — tas ir vienkāršākais veids :) …"
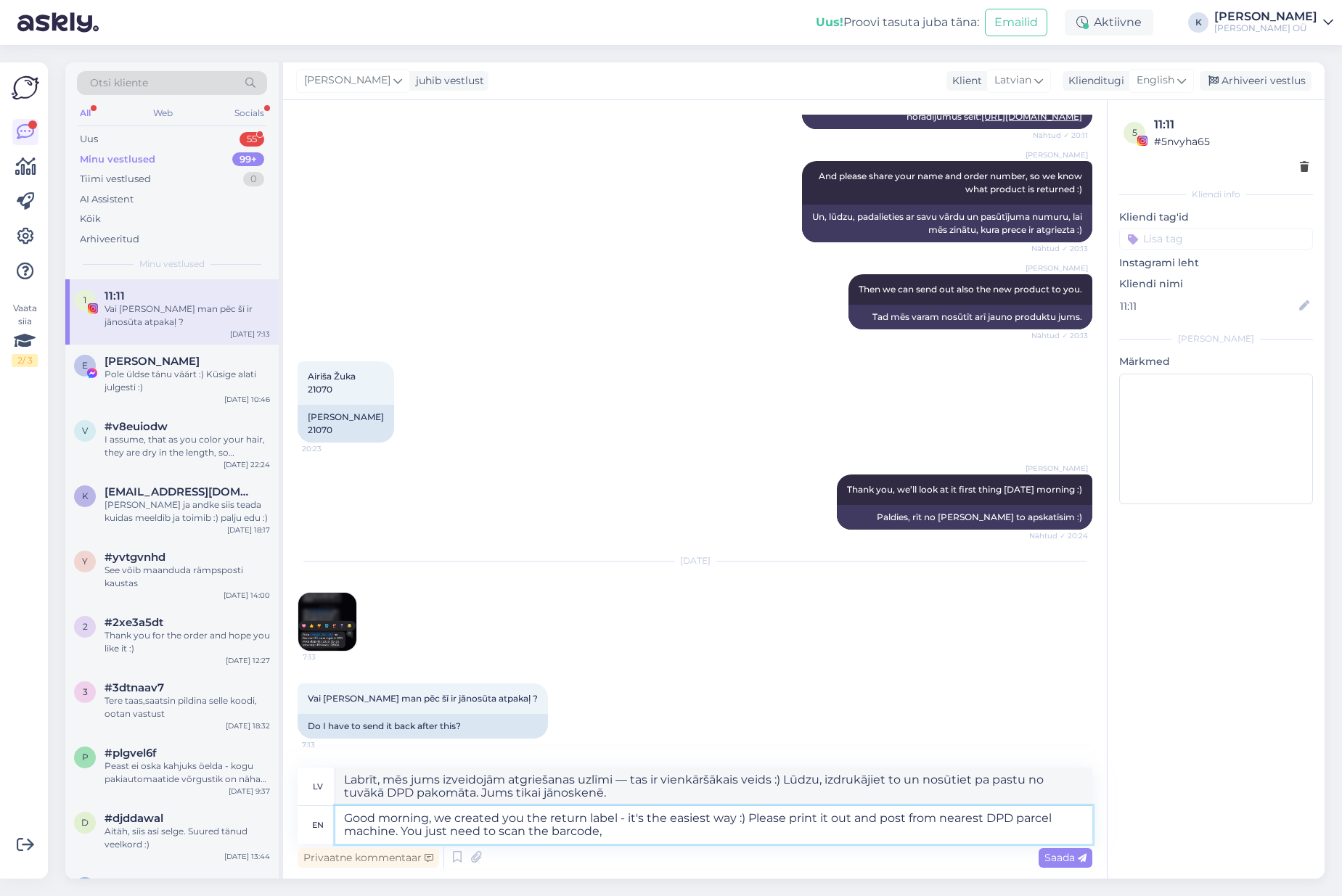
type textarea "Good morning, we created you the return label - it's the easiest way :) Please …"
type textarea "Labrīt, mēs jums izveidojām atgriešanas uzlīmi — tas ir vienkāršākais veids :) …"
type textarea "Good morning, we created you the return label - it's the easiest way :) Please …"
type textarea "Labrīt, mēs jums izveidojām atgriešanas uzlīmi — tas ir vienkāršākais veids :) …"
type textarea "Good morning, we created you the return label - it's the easiest way :) Please …"
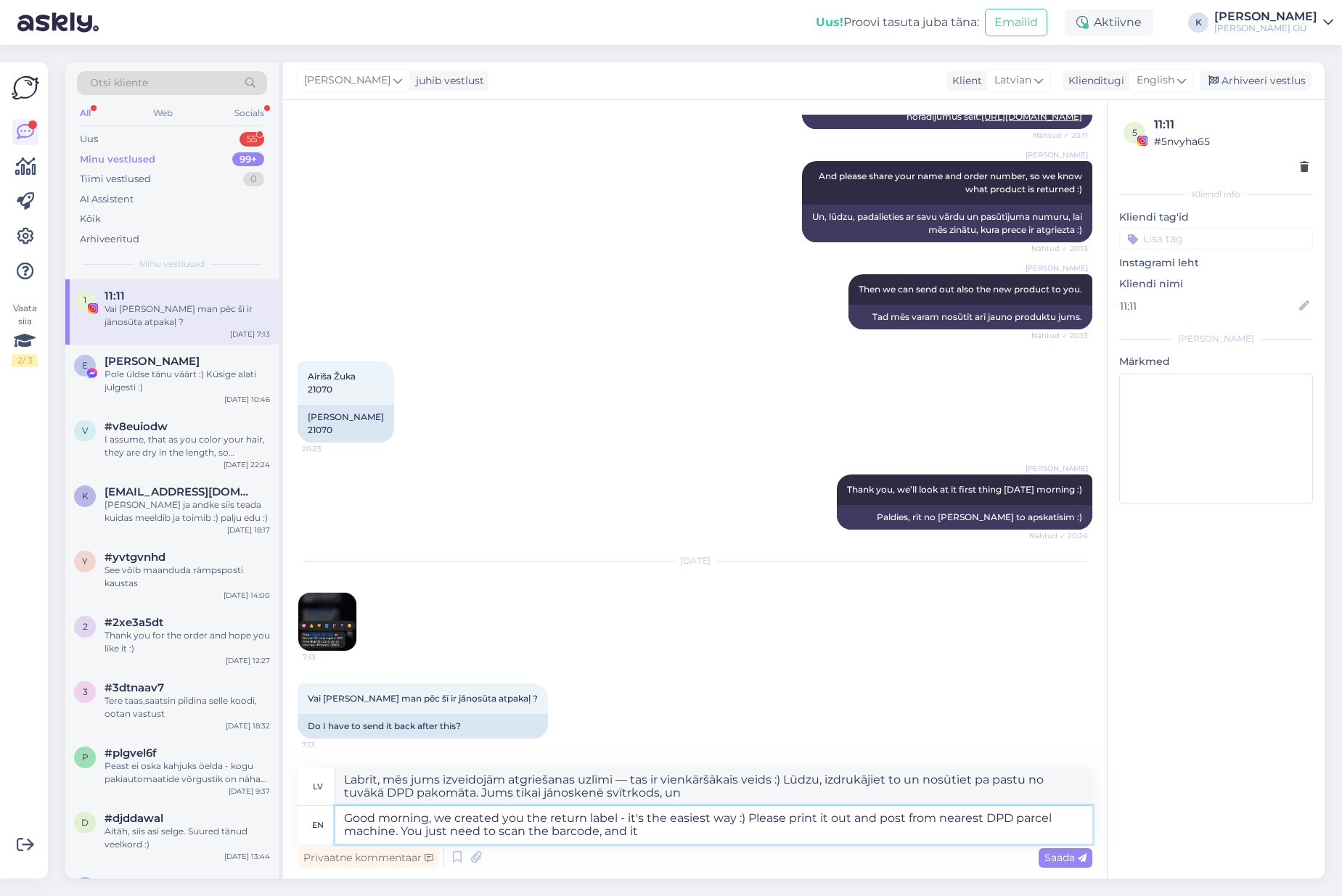
type textarea "Labrīt, mēs jums izveidojām atgriešanas uzlīmi — tas ir vienkāršākais veids :) …"
type textarea "Good morning, we created you the return label - it's the easiest way :) Please …"
type textarea "Labrīt, mēs jums izveidojām atgriešanas uzlīmi — tas ir vienkāršākais veids :) …"
type textarea "Good morning, we created you the return label - it's the easiest way :) Please …"
type textarea "Labrīt, mēs jums izveidojām atgriešanas uzlīmi — tas ir vienkāršākais veids :) …"
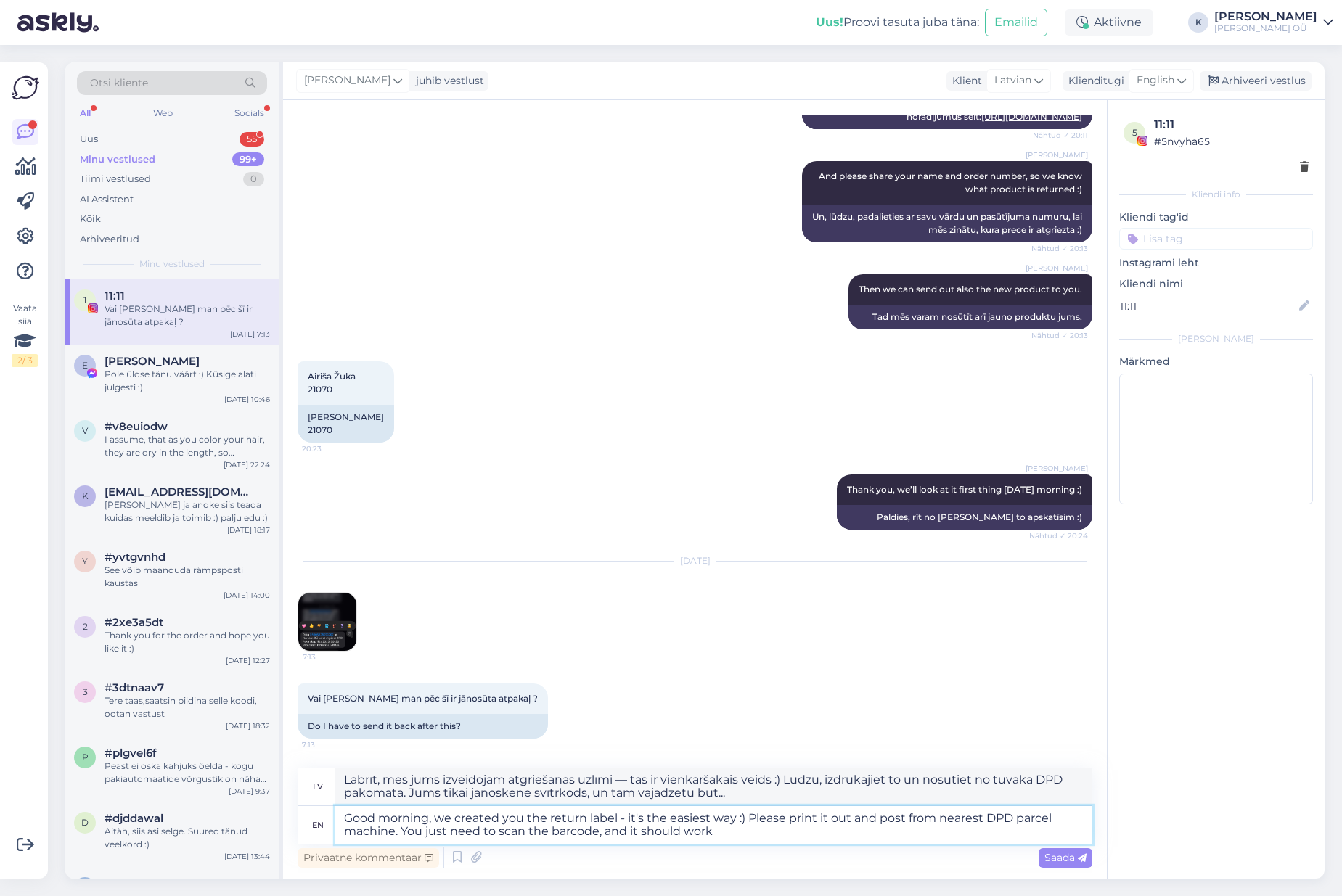
type textarea "Good morning, we created you the return label - it's the easiest way :) Please …"
type textarea "Labrīt, mēs jums izveidojām atgriešanas uzlīmi — tas ir vienkāršākais veids :) …"
type textarea "Good morning, we created you the return label - it's the easiest way :) Please …"
type textarea "Labrīt, mēs jums izveidojām atgriešanas uzlīmi — tas ir vienkāršākais veids :) …"
type textarea "Good morning, we created you the return label - it's the easiest way :) Please …"
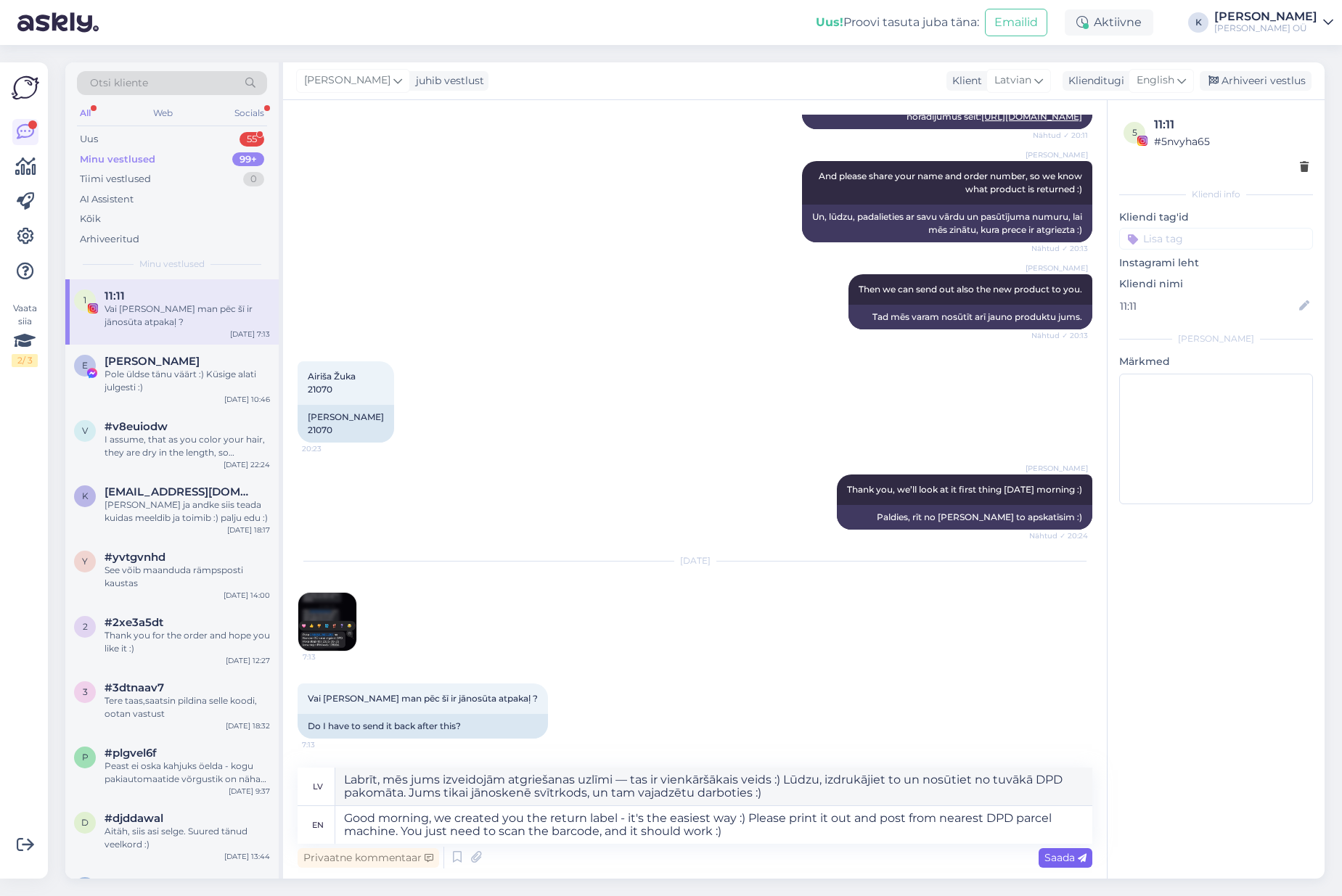
click at [710, 857] on span "Saada" at bounding box center [1065, 858] width 42 height 13
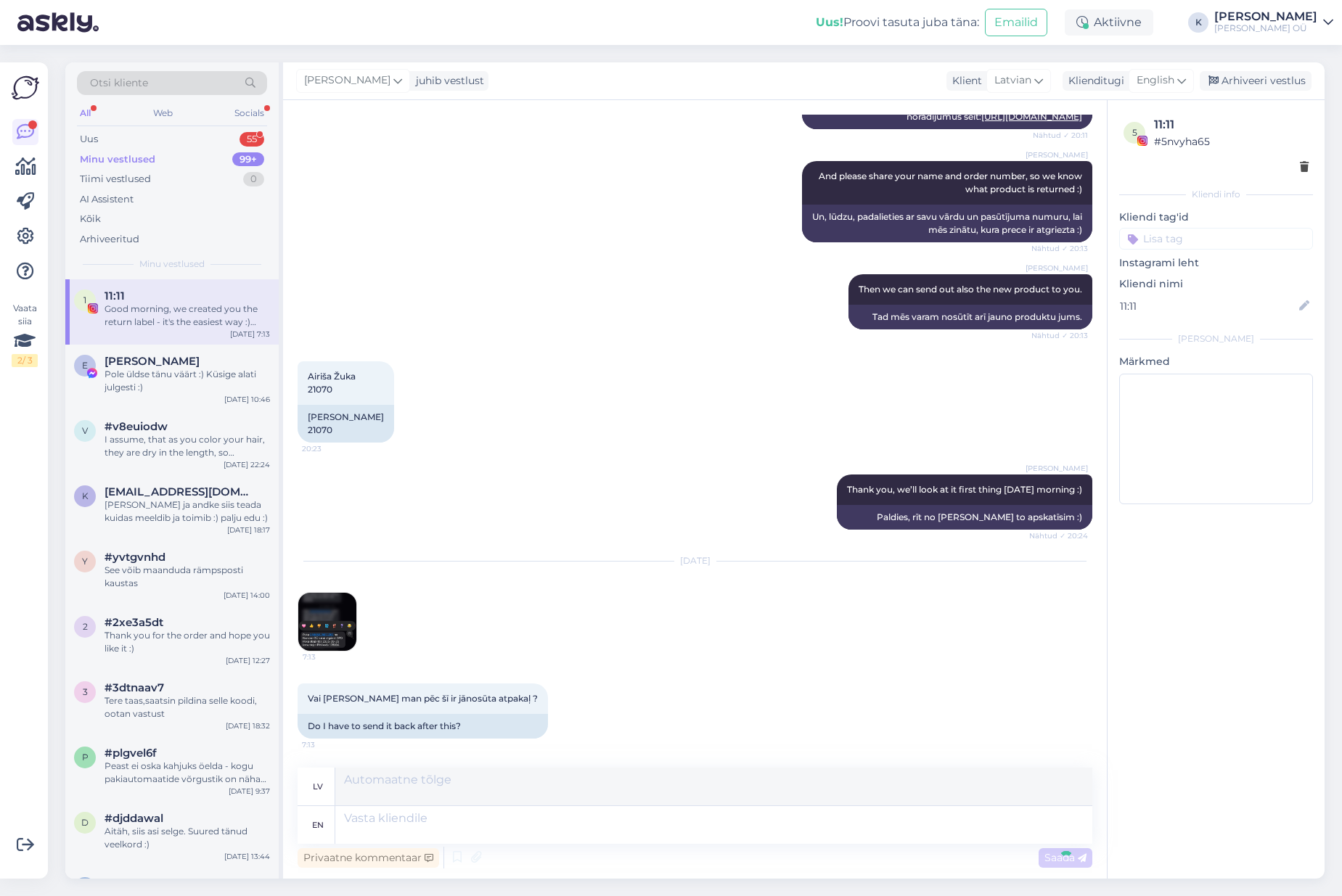
scroll to position [1073, 0]
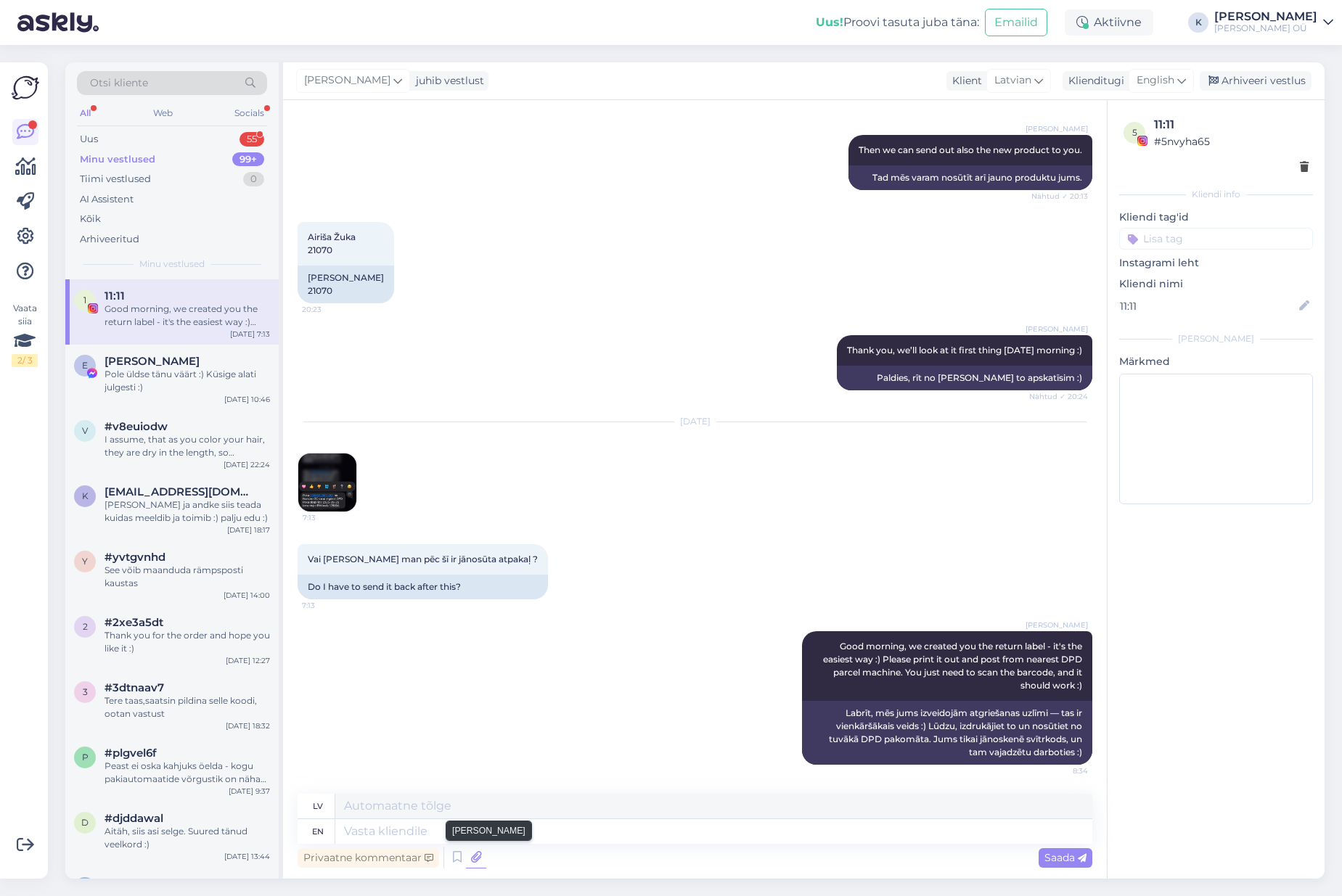
click at [478, 861] on icon at bounding box center [475, 857] width 20 height 21
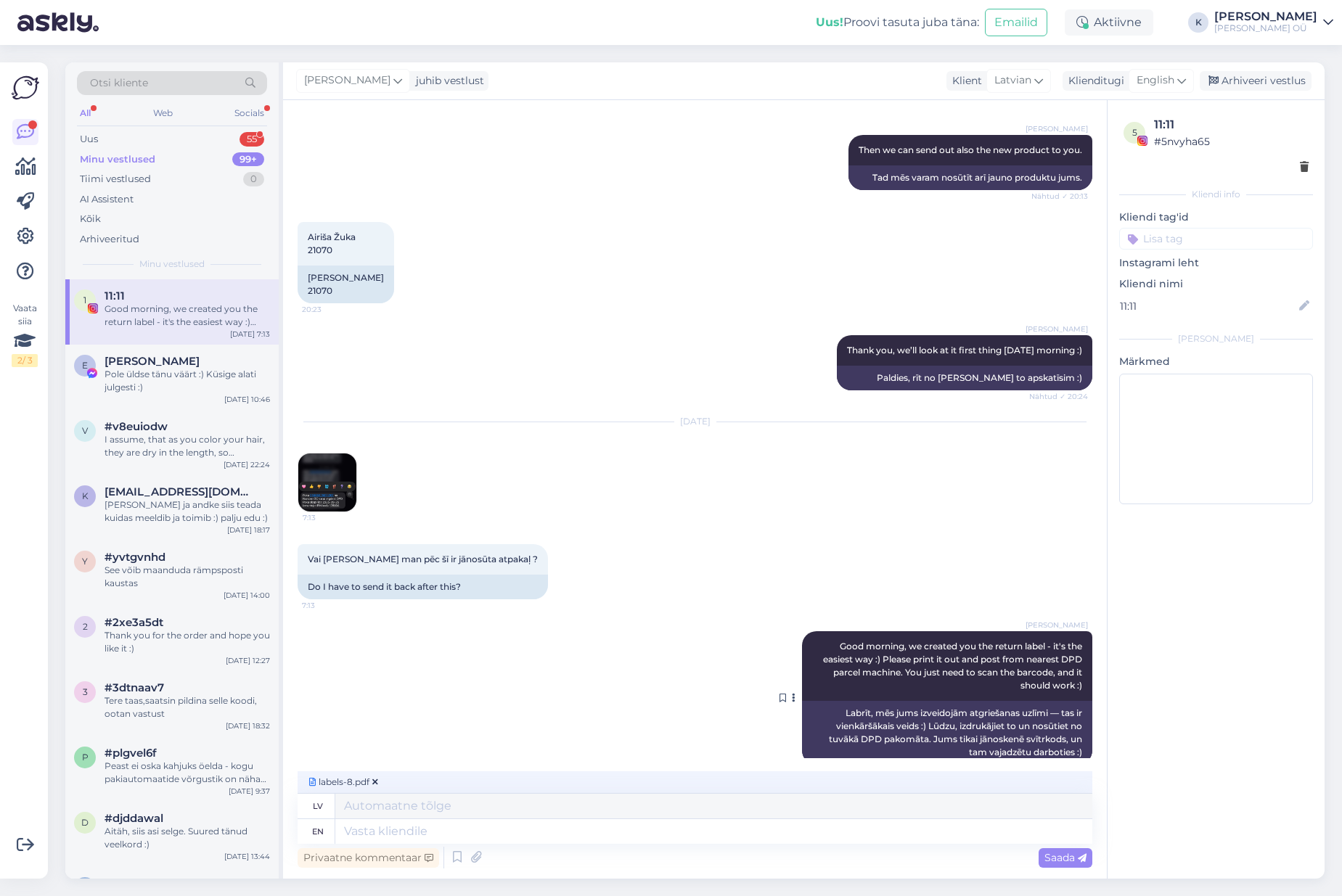
scroll to position [1095, 0]
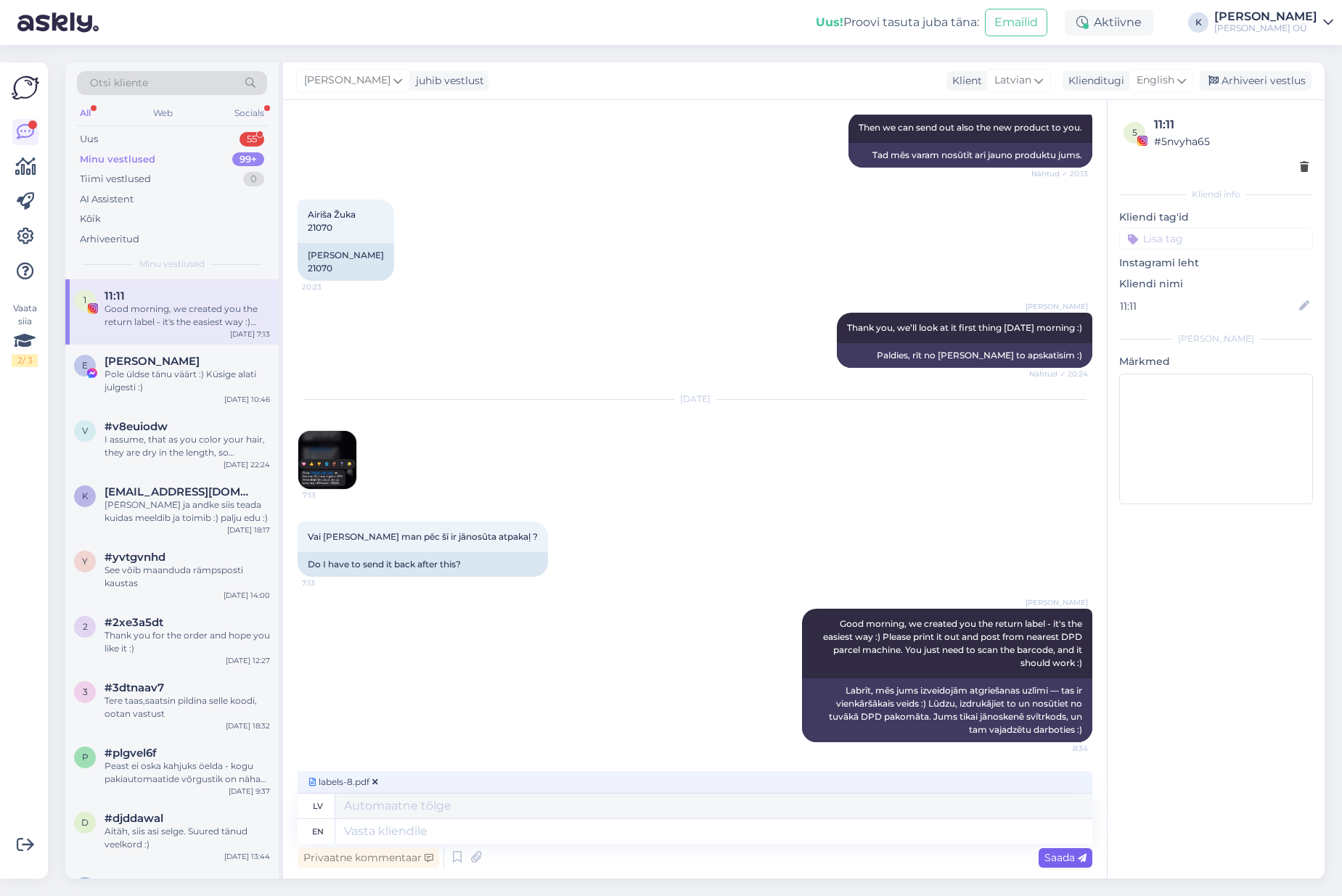
click at [710, 856] on span "Saada" at bounding box center [1065, 858] width 42 height 13
click at [710, 855] on span "Saada" at bounding box center [1065, 858] width 42 height 13
click at [375, 784] on icon at bounding box center [375, 782] width 6 height 9
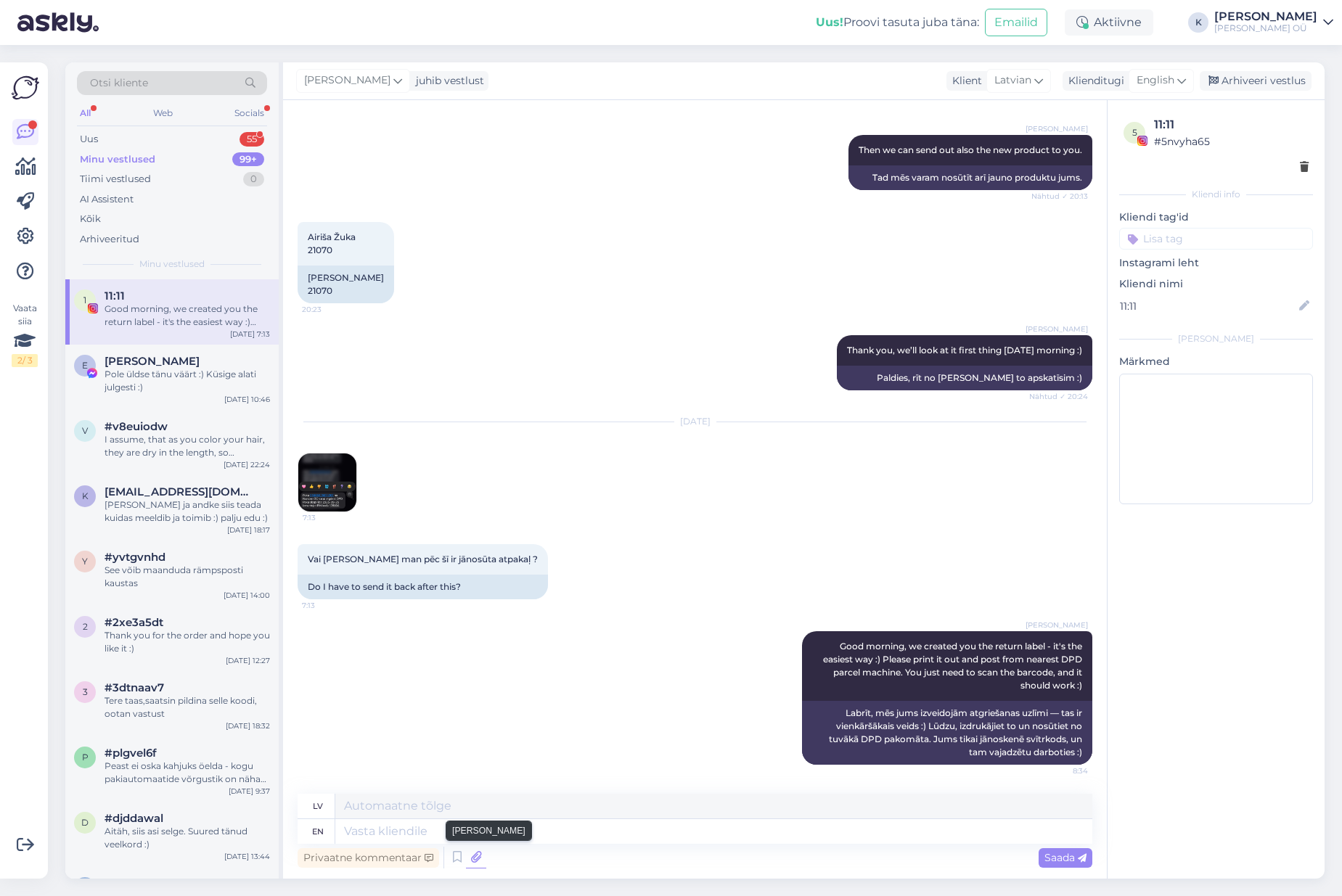
click at [476, 858] on icon at bounding box center [475, 857] width 20 height 21
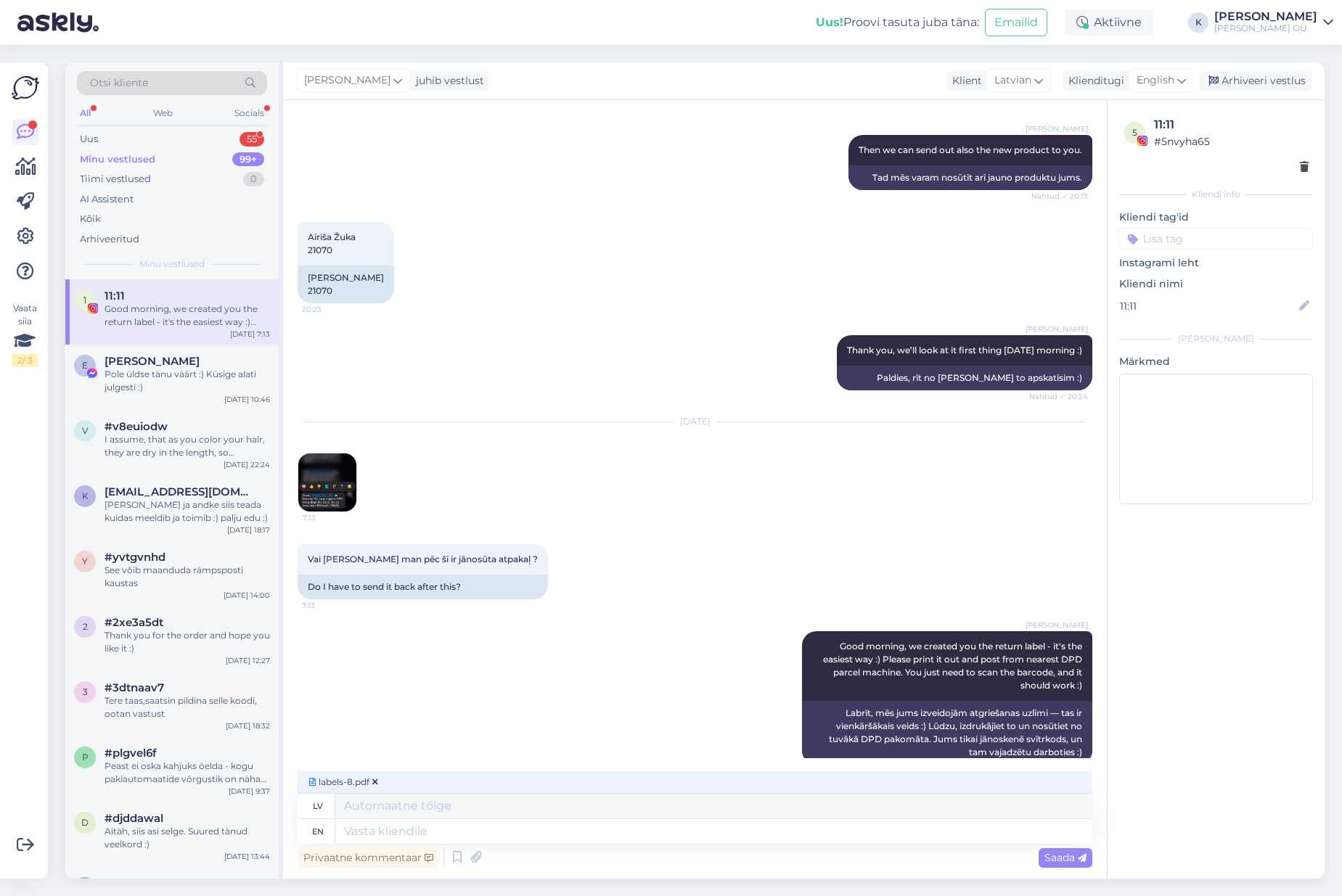
scroll to position [1095, 0]
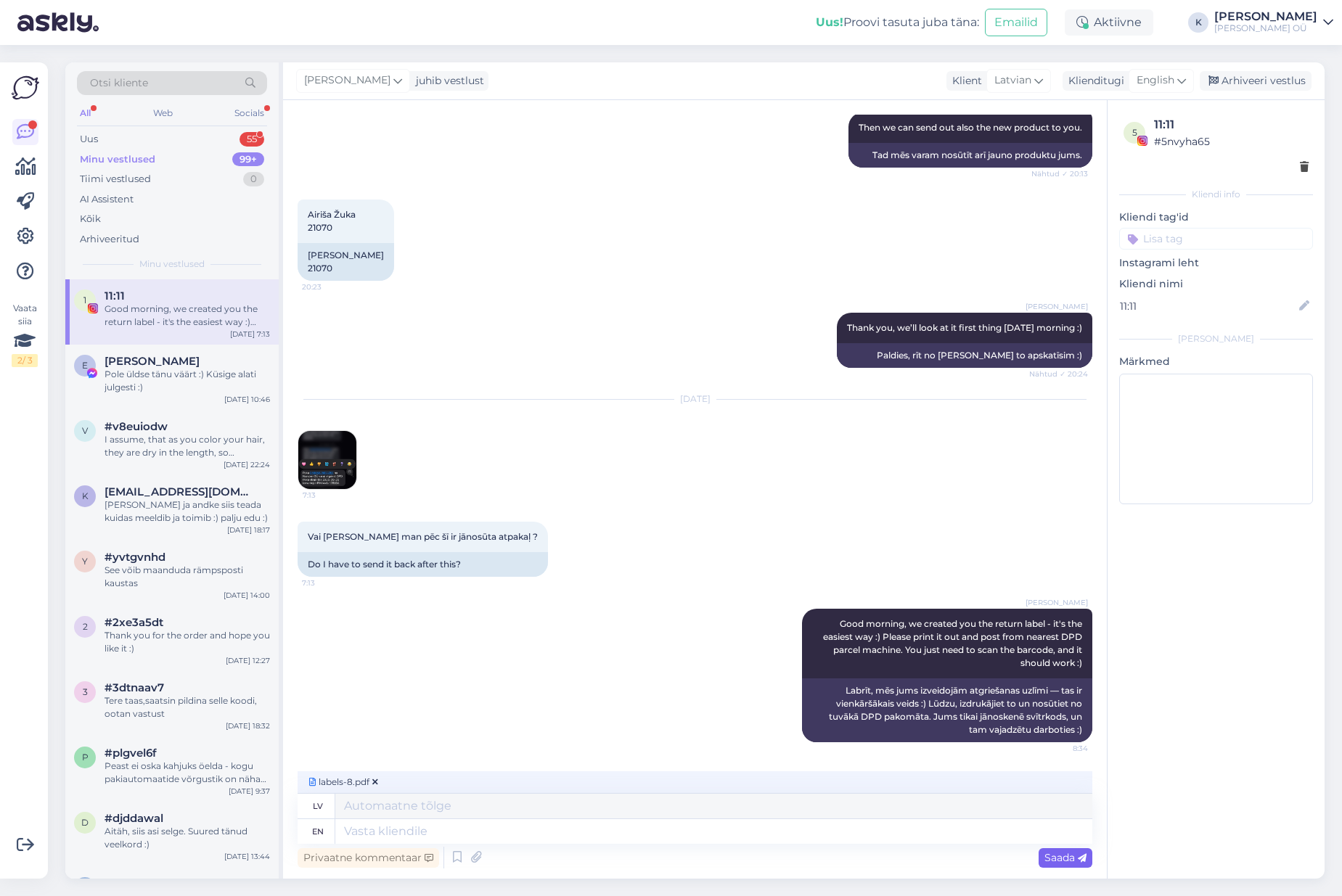
click at [710, 858] on span "Saada" at bounding box center [1065, 858] width 42 height 13
click at [697, 840] on textarea at bounding box center [714, 831] width 756 height 24
type textarea "Somehow"
type textarea "Kaut kā"
type textarea "Somehow it d"
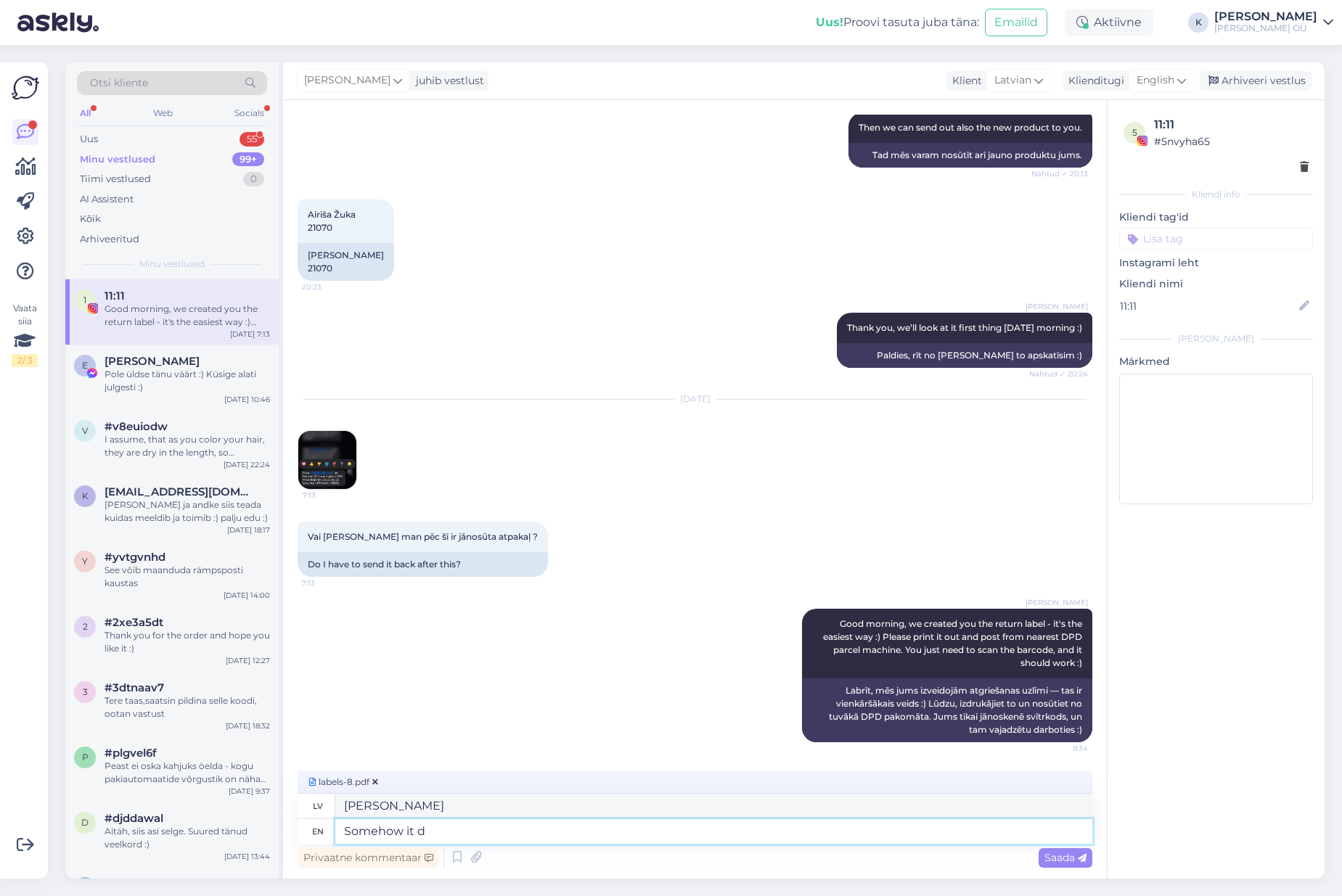
type textarea "Kaut kā tas"
type textarea "Somehow it doesn't a"
type textarea "Kaut kā tā nesanāk"
type textarea "Somehow it doesn't allow"
type textarea "Kaut kā tas neļauj"
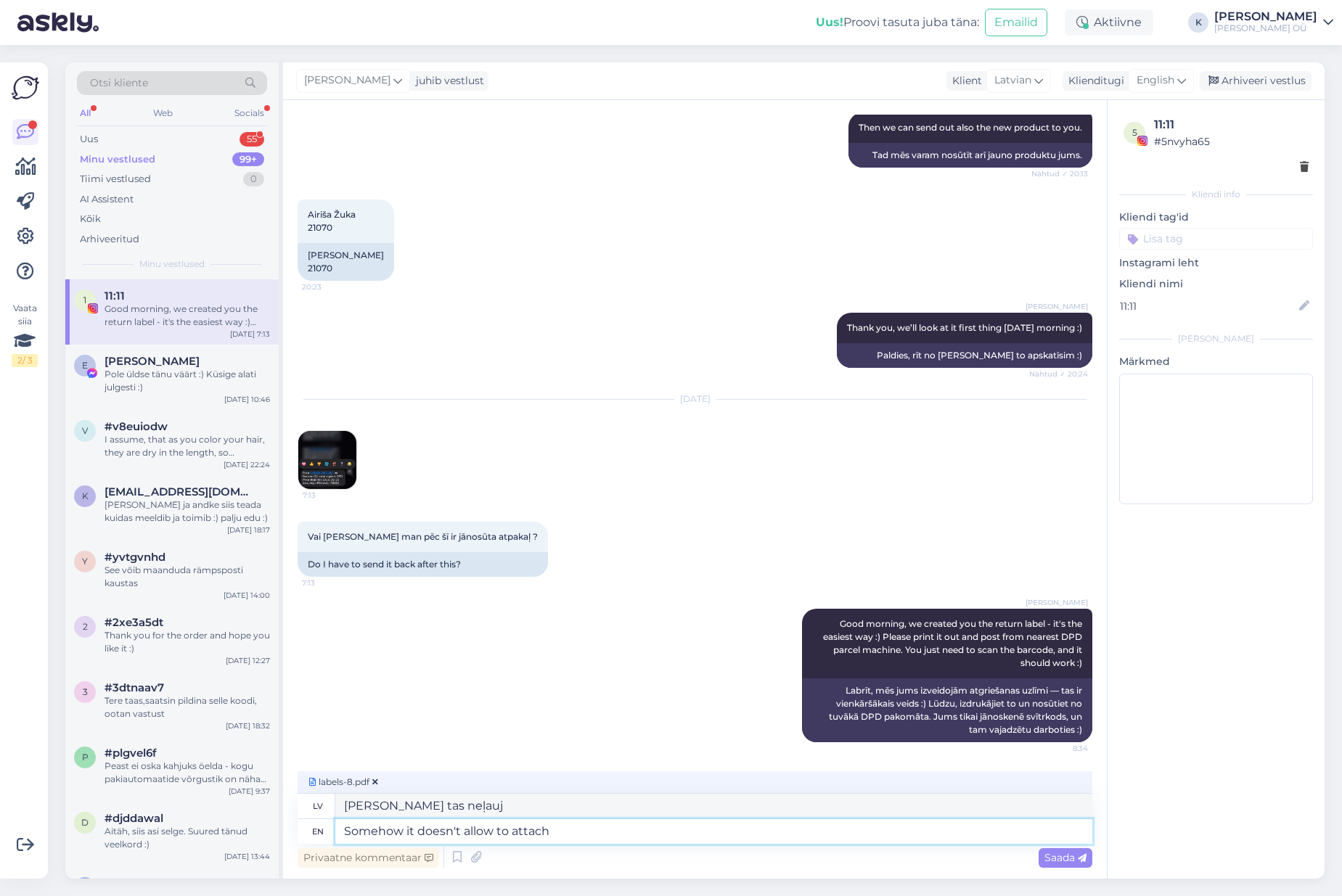
type textarea "Somehow it doesn't allow to attach"
type textarea "Kaut kā tas neļauj pieslēgties"
type textarea "Somehow it doesn't allow to attach the f"
type textarea "Kaut kā tas neļauj piestiprināt"
type textarea "Somehow it doesn't allow to attach the file h"
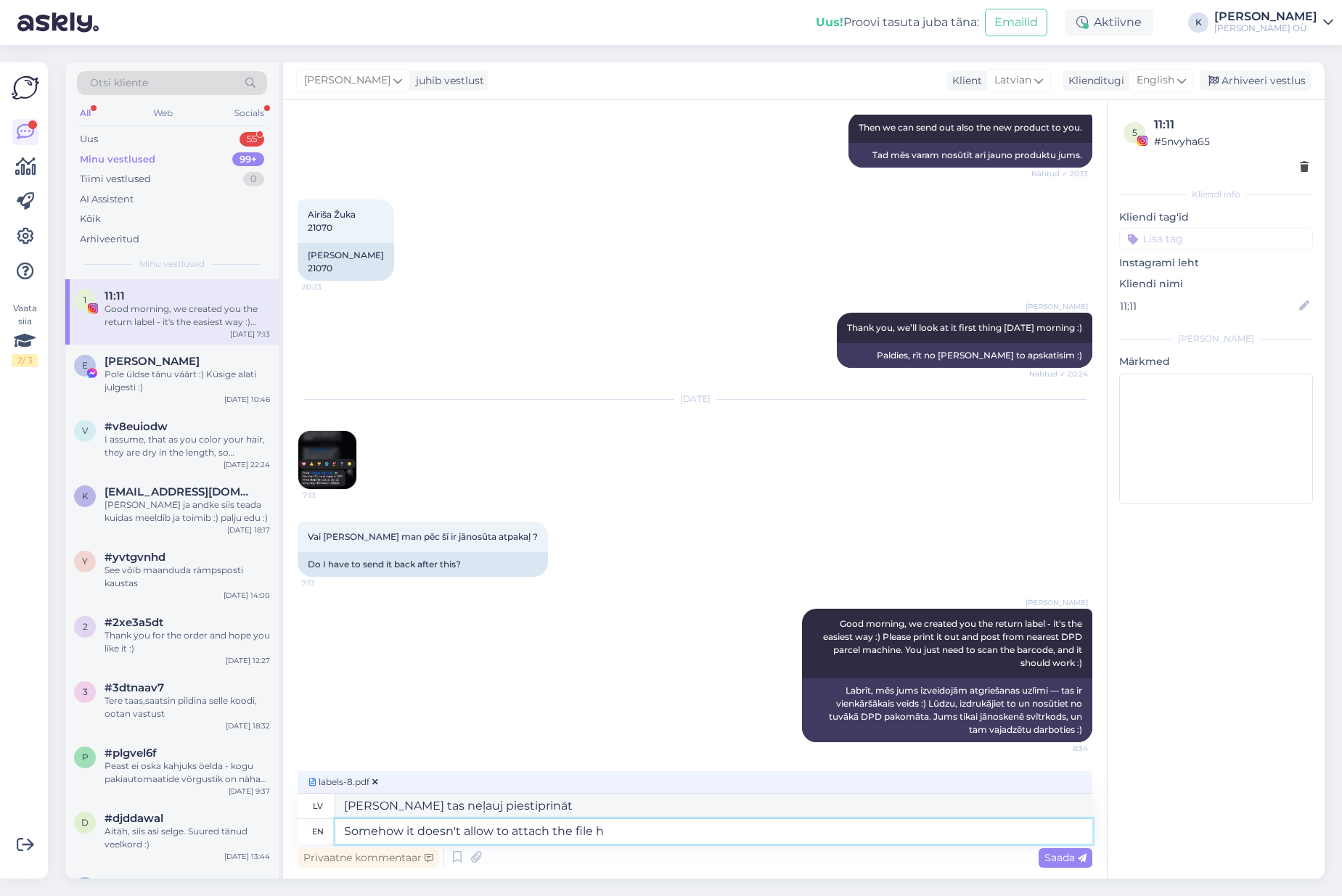
type textarea "Kaut kā neļauj pievienot failu"
type textarea "Somehow it doesn't allow to attach the file here, w"
type textarea "Kaut kā neļauj šeit pievienot failu."
type textarea "Somehow it doesn't allow to attach the file here, we+"
type textarea "Kaut kā tas neļauj šeit pievienot failu, mēs+"
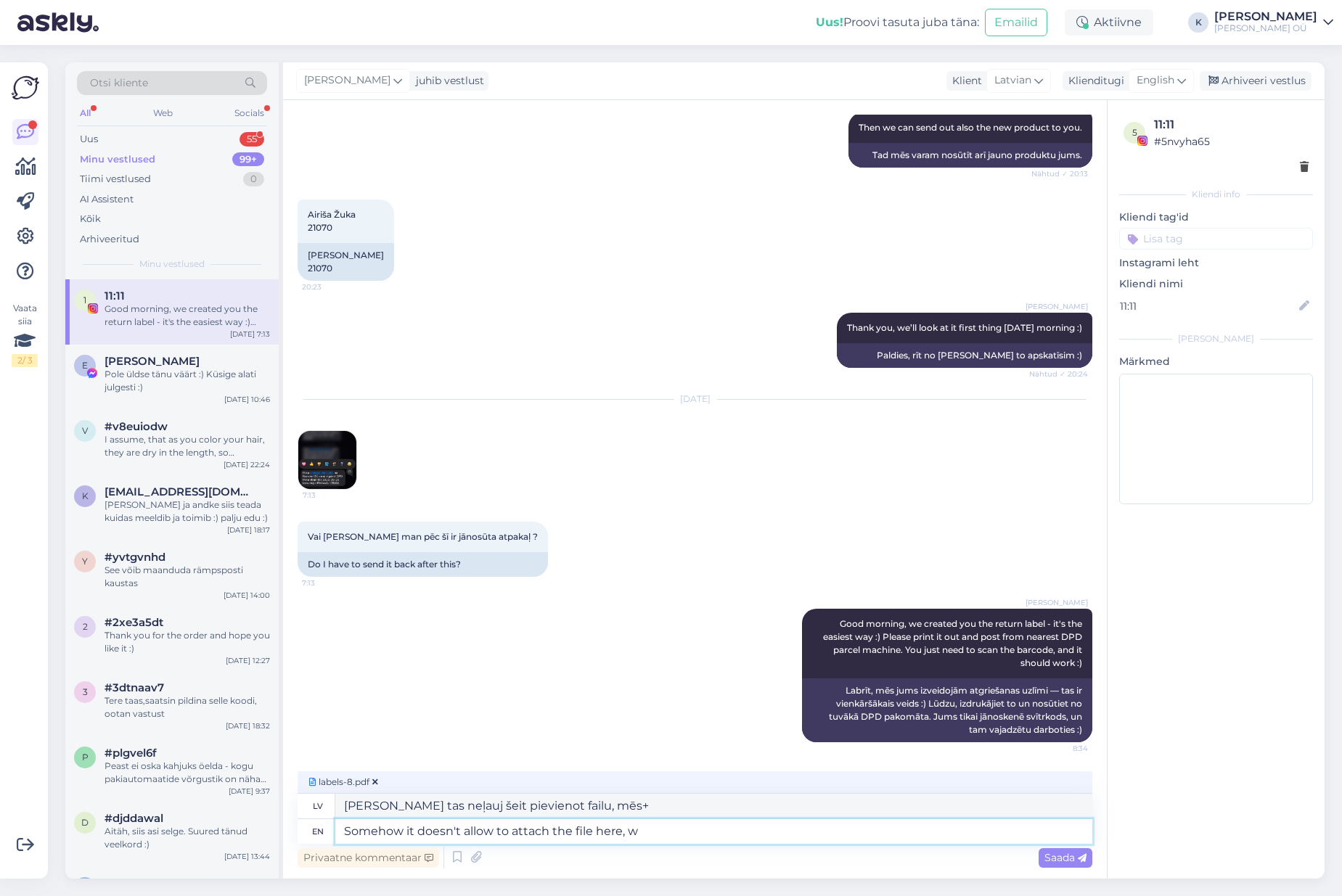
type textarea "Somehow it doesn't allow to attach the file here, ww"
type textarea "Kaut kā tas neļauj šeit pievienot failu, w"
type textarea "Somehow it doesn't allow to attach the file here, we'll s"
type textarea "Kaut kā tas neļauj šeit pievienot failu, mēs to darīsim."
type textarea "Somehow it doesn't allow to attach the file here, we'll send i"
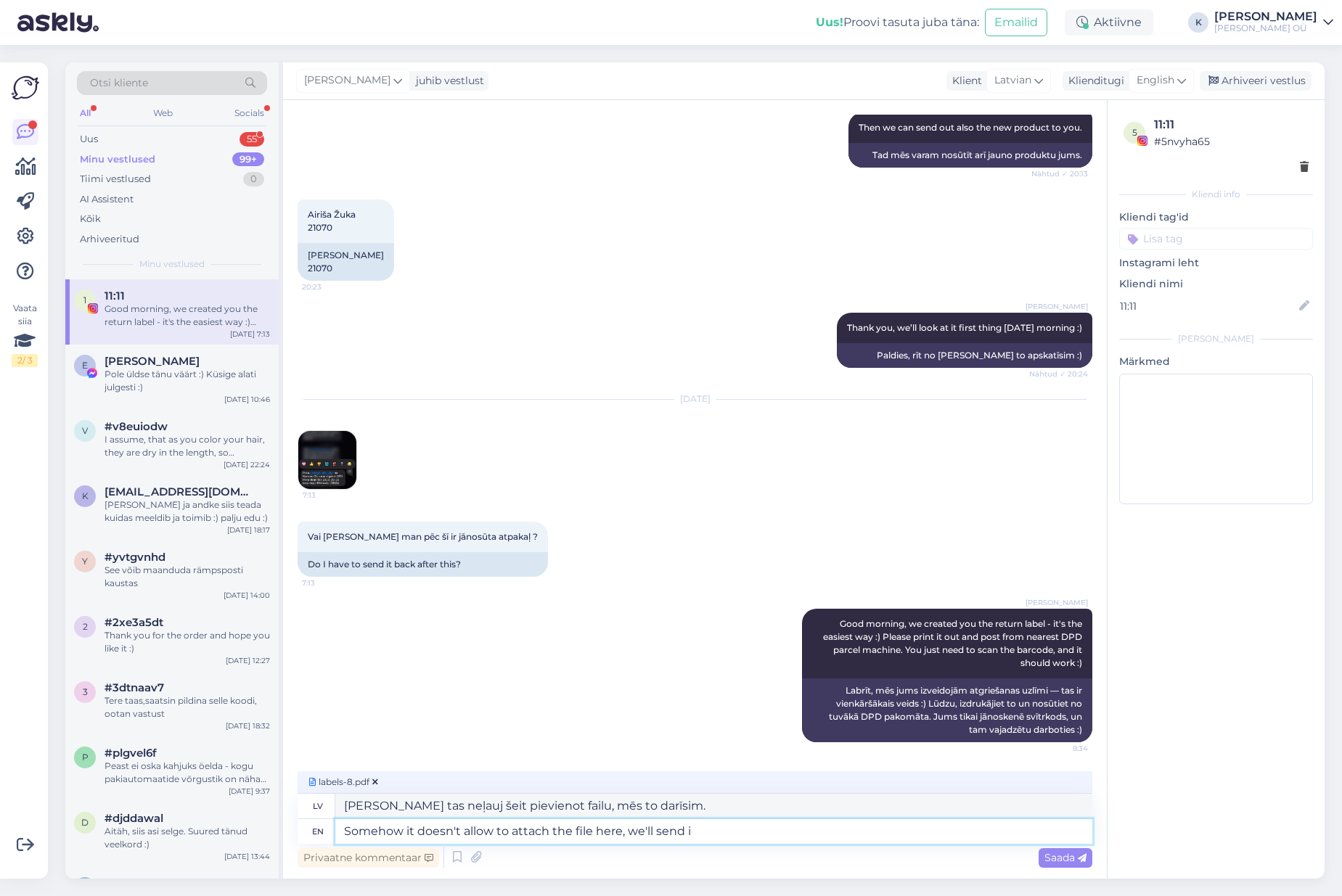
type textarea "Kaut kā neļauj šeit pievienot failu, mēs nosūtīsim"
type textarea "Somehow it doesn't allow to attach the file here, we'll send it t"
type textarea "Kaut kā neļauj šeit pievienot failu, mēs to nosūtīsim."
type textarea "Somehow it doesn't allow to attach the file here, we'll send it to yo"
type textarea "Kaut kā neļauj šeit pievienot failu, mēs to nosūtīsim uz"
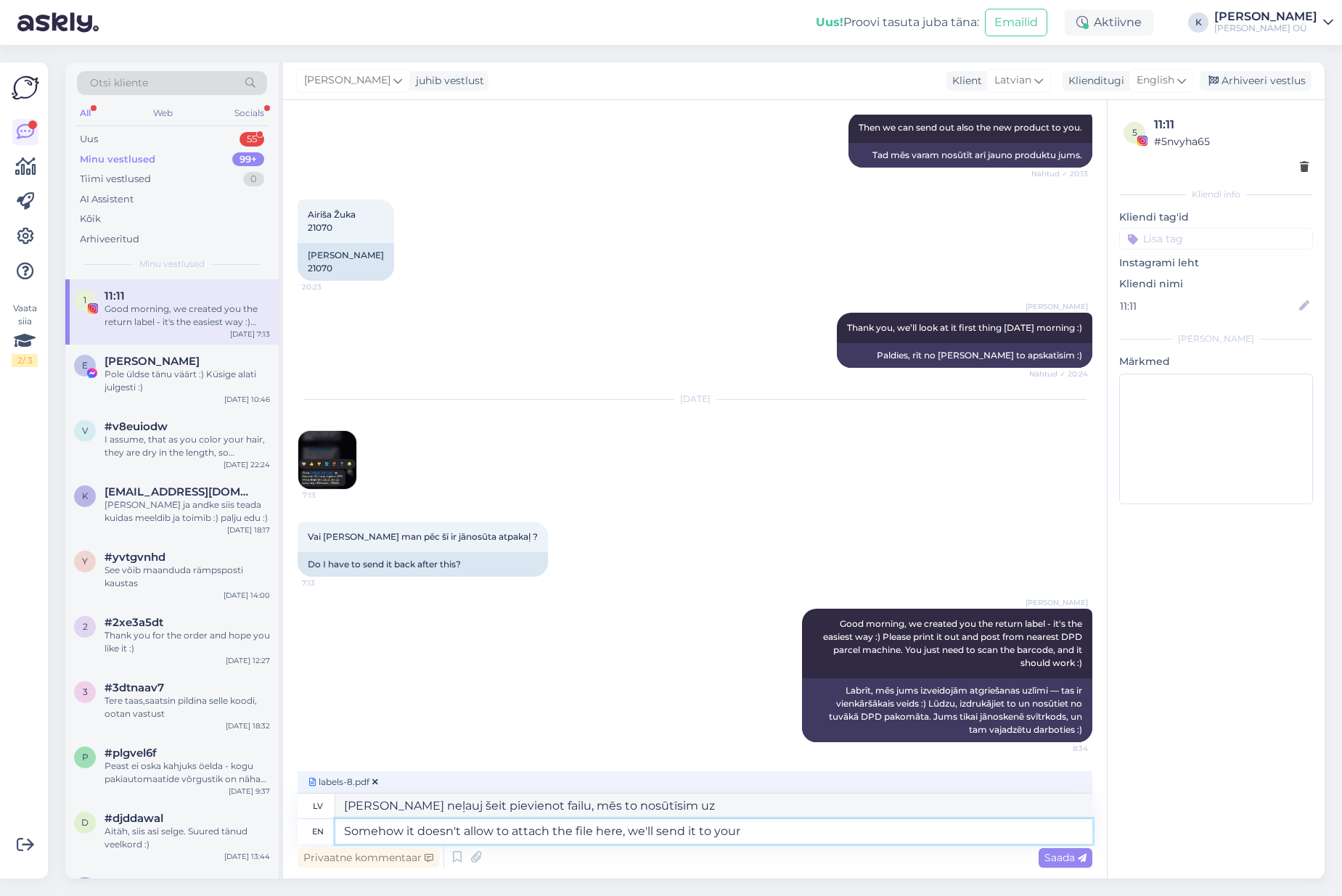
type textarea "Somehow it doesn't allow to attach the file here, we'll send it to your"
type textarea "Kaut kā neļauj šeit pievienot failu, mēs to nosūtīsim uz jūsu adresi."
type textarea "Somehow it doesn't allow to attach the file here, we'll send it to your e-mail d"
type textarea "Kaut kā neizdodas šeit pievienot failu, nosūtīsim to uz jūsu e-pastu."
type textarea "Somehow it doesn't allow to attach the file here, we'll send it to your e-mail …"
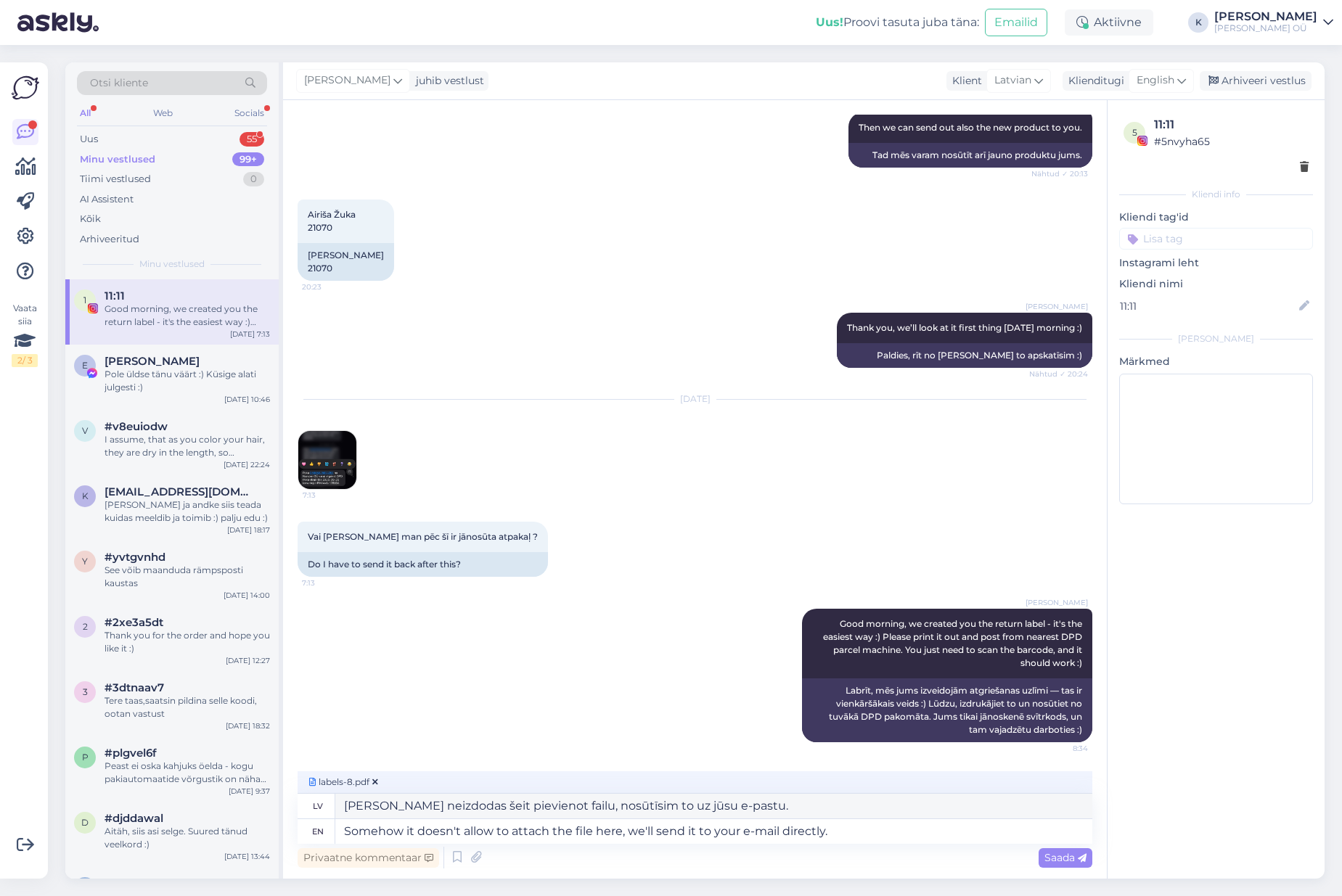
type textarea "Kaut kā neizdodas šeit pievienot failu, nosūtīsim to tieši uz jūsu e-pastu."
drag, startPoint x: 1061, startPoint y: 856, endPoint x: 868, endPoint y: 832, distance: 194.5
click at [710, 841] on div "labels-8.pdf lv Kaut kā neizdodas šeit pievienot failu, nosūtīsim to tieši uz j…" at bounding box center [694, 821] width 794 height 100
click at [710, 832] on textarea "Somehow it doesn't allow to attach the file here, we'll send it to your e-mail …" at bounding box center [714, 831] width 756 height 24
type textarea "Somehow it doesn't allow to attach the file here, we'll send it to your e-mail …"
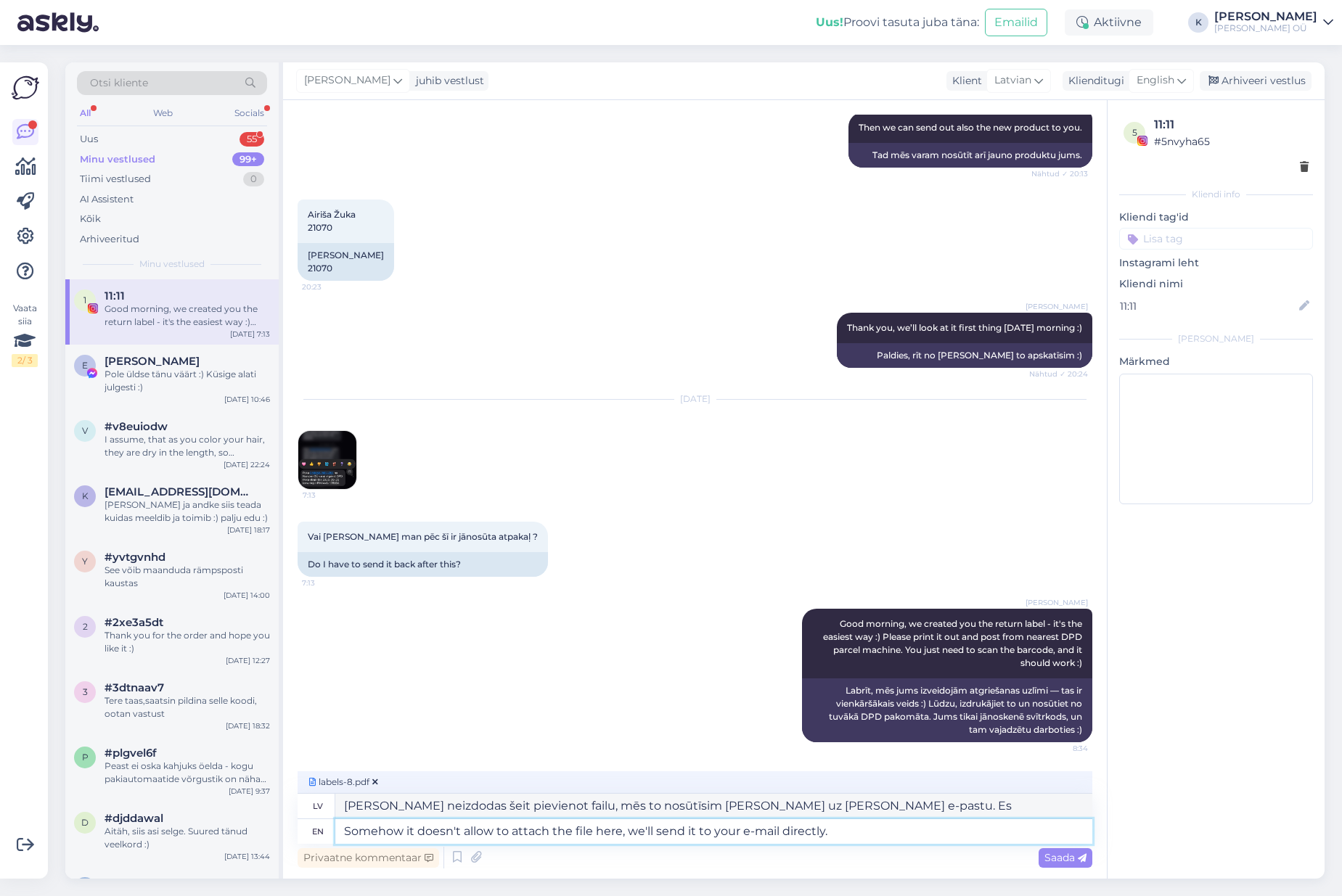
type textarea "Kaut kā neizdodas šeit pievienot failu, nosūtīsim to tieši uz jūsu e-pastu."
type textarea "Somehow it doesn't allow to attach the file here, we'll send it to your e-mail …"
click at [710, 859] on span "Saada" at bounding box center [1065, 858] width 42 height 13
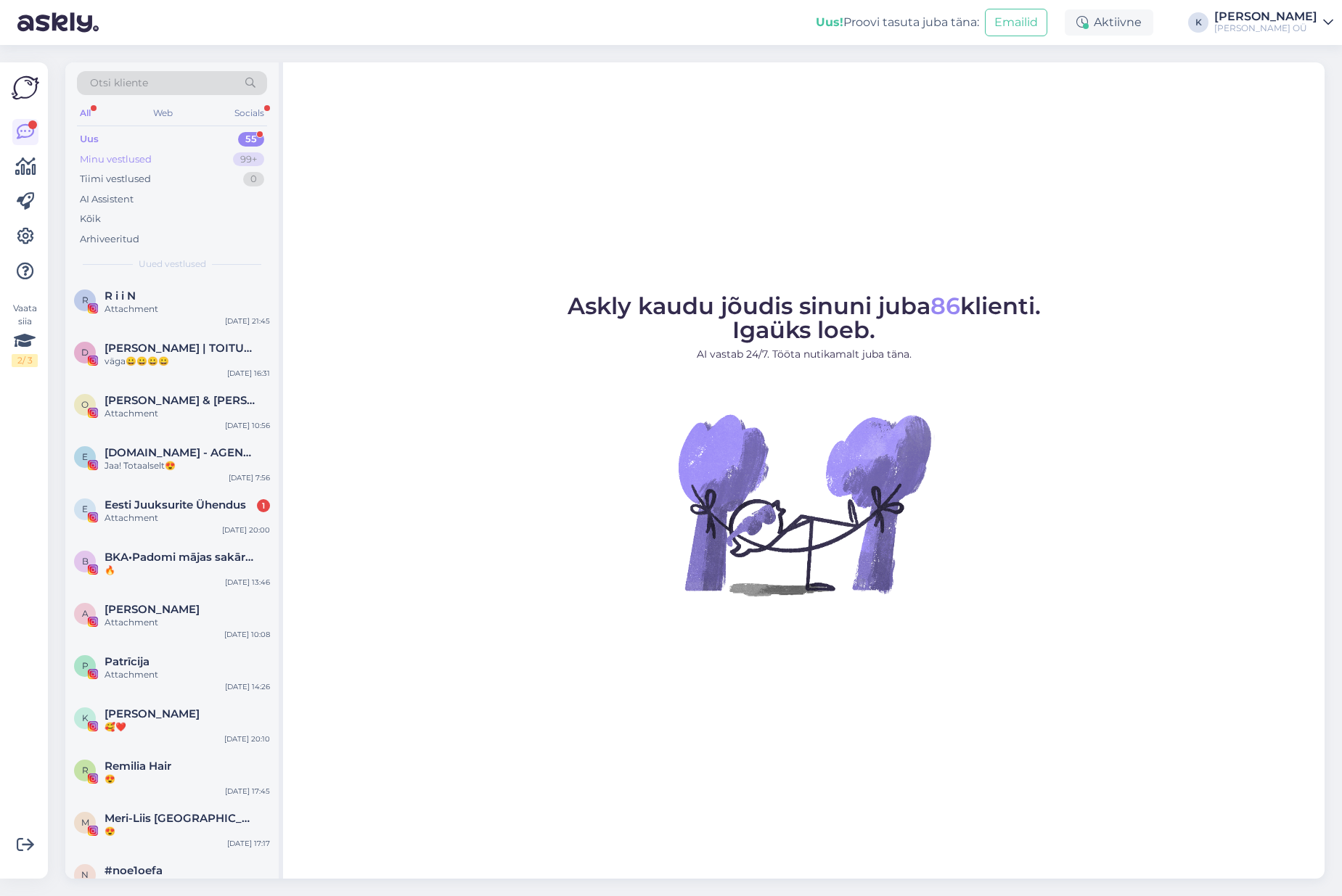
click at [107, 158] on div "Minu vestlused" at bounding box center [115, 160] width 72 height 15
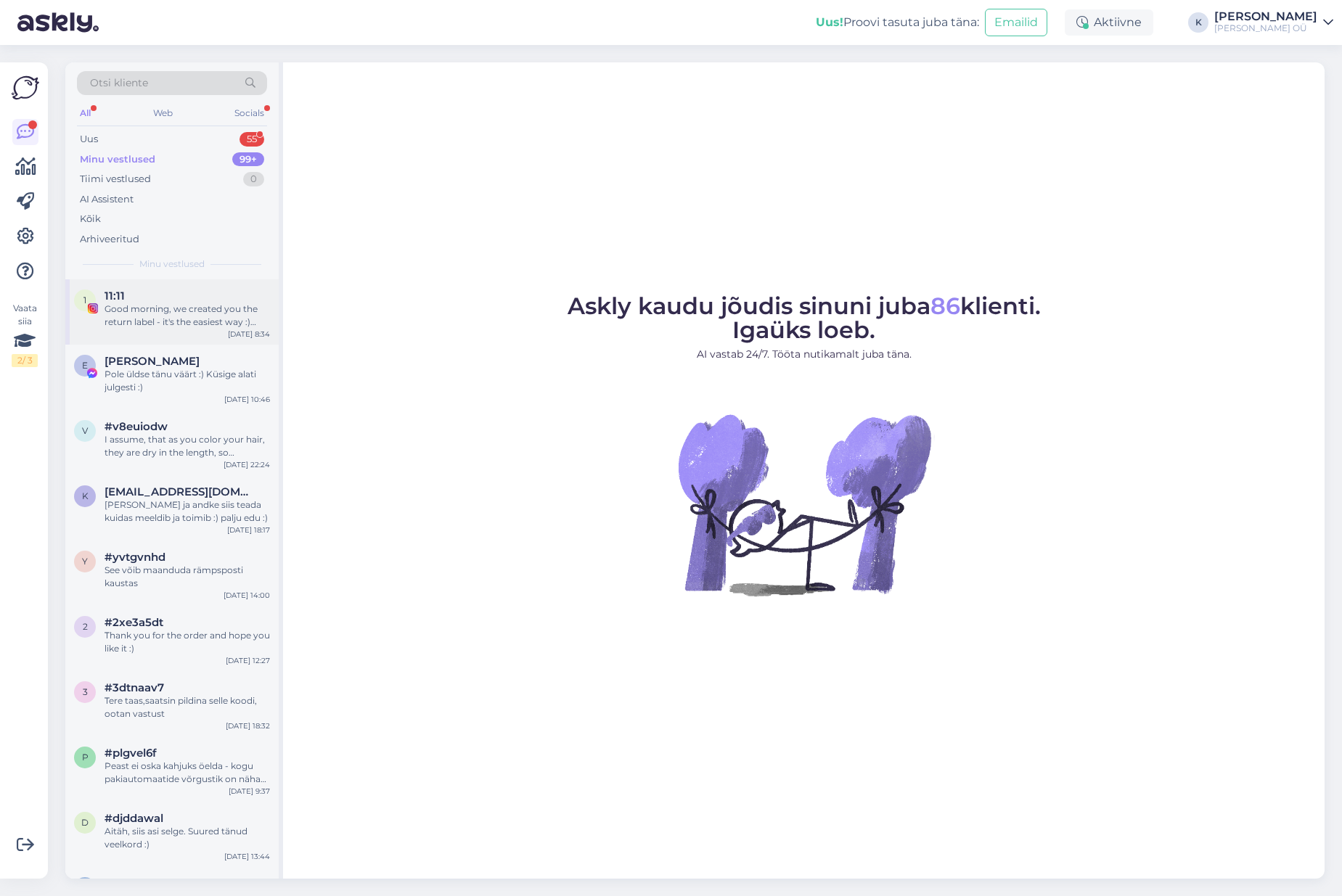
click at [152, 310] on div "Good morning, we created you the return label - it's the easiest way :) Please …" at bounding box center [187, 315] width 166 height 26
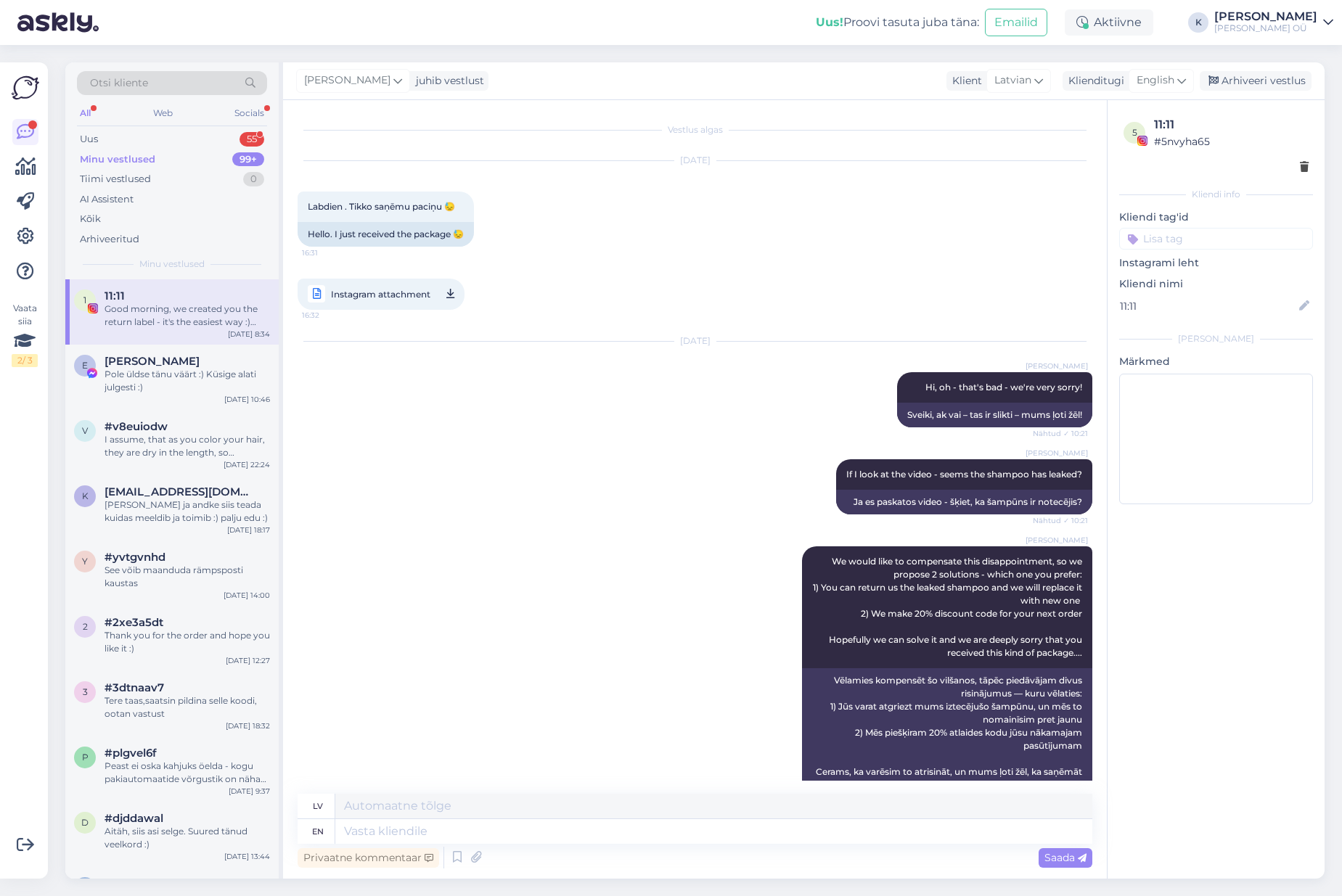
scroll to position [1073, 0]
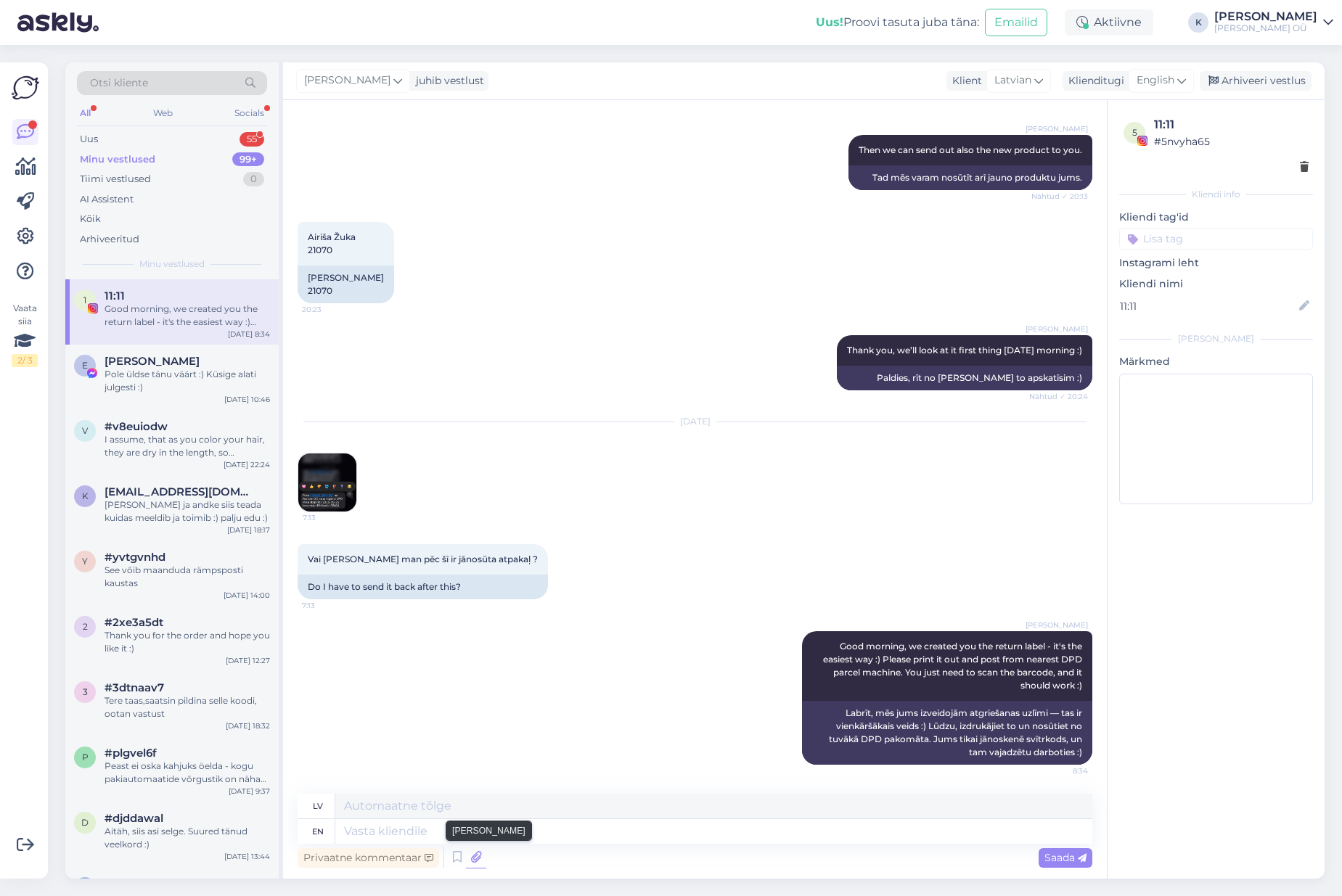
click at [478, 857] on icon at bounding box center [475, 857] width 20 height 21
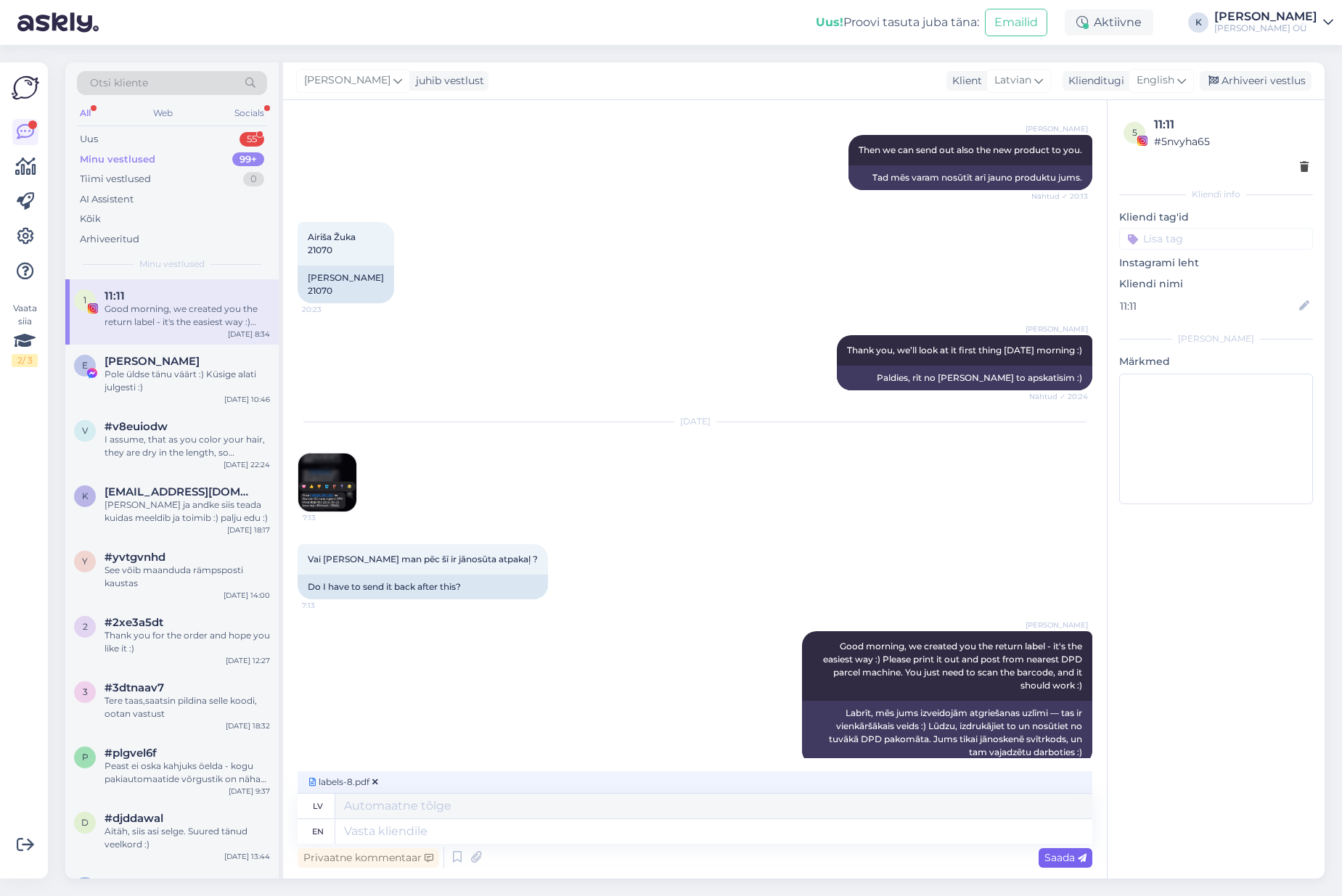
click at [1052, 858] on span "Saada" at bounding box center [1065, 858] width 42 height 13
click at [681, 843] on div "Privaatne kommentaar Saada" at bounding box center [694, 857] width 794 height 27
click at [677, 828] on textarea at bounding box center [714, 831] width 756 height 24
type textarea "S"
type textarea "I"
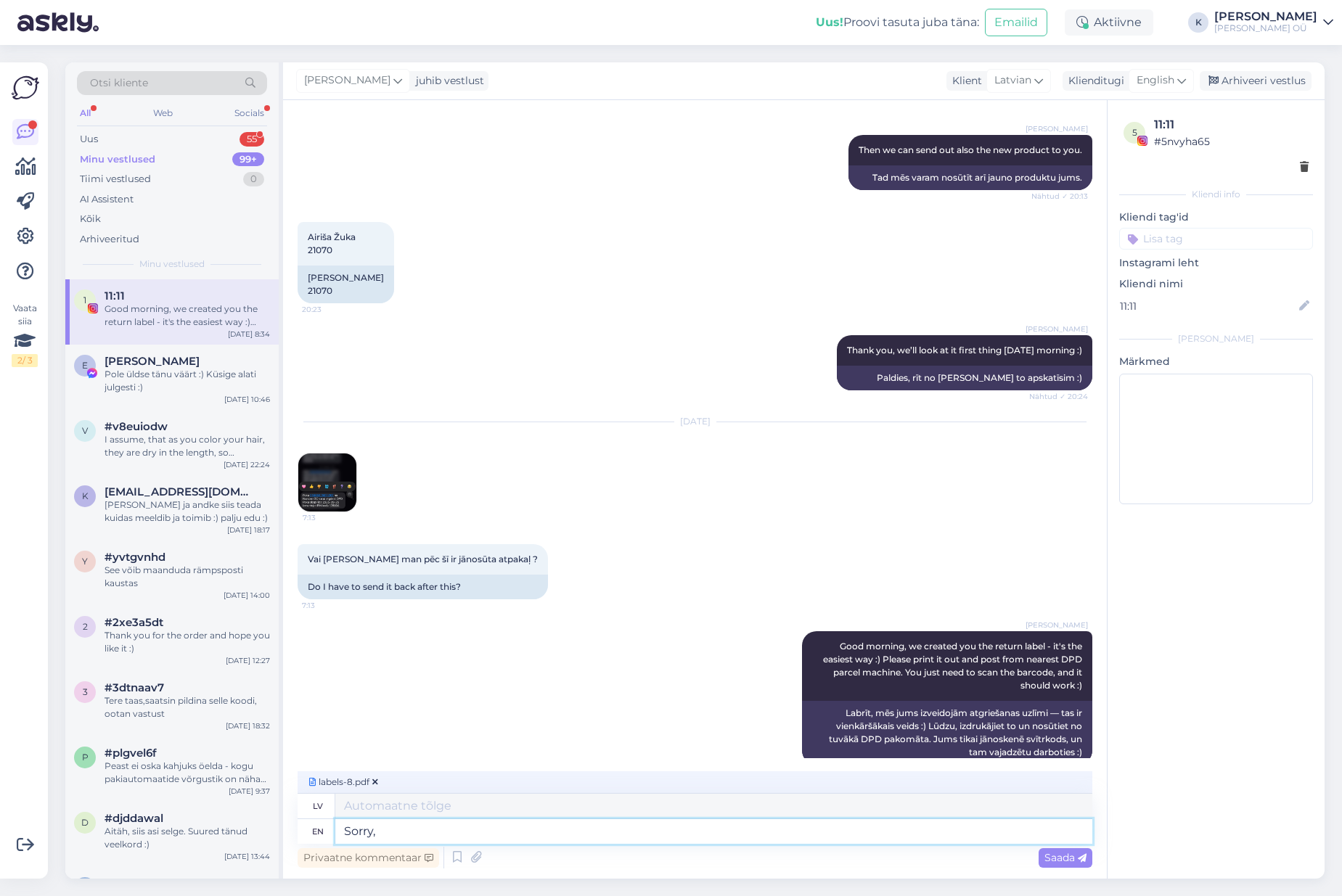
type textarea "Sorry, b"
type textarea "Atvainojiet,"
type textarea "Sorry, but so"
type textarea "Atvainojiet, bet"
type textarea "Sorry, but somehow i"
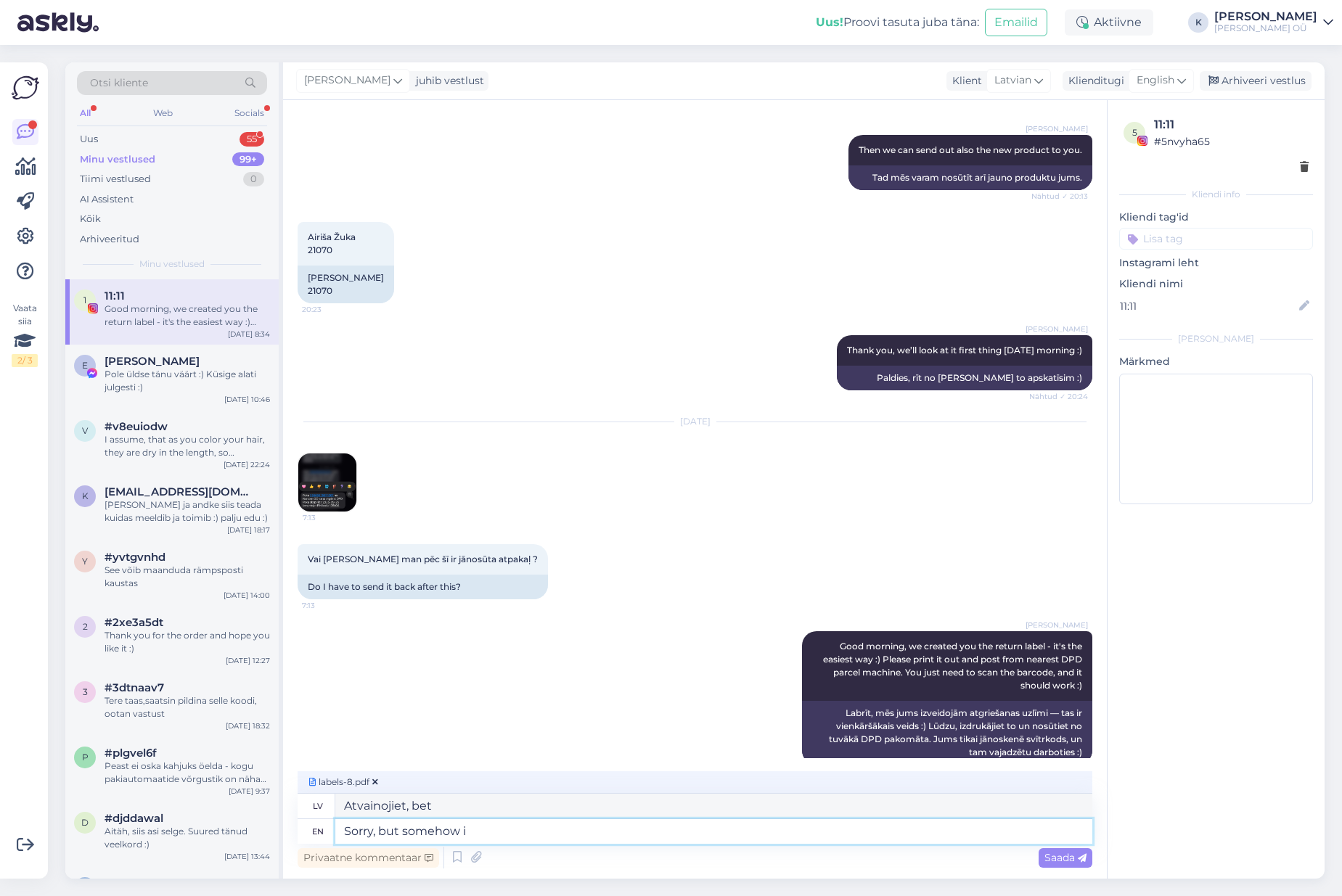
type textarea "Atvainojiet, bet [PERSON_NAME]"
type textarea "Sorry, but somehow it"
type textarea "Atvainojiet, bet [PERSON_NAME] tā"
type textarea "Sorry, but somehow"
type textarea "Atvainojiet, bet [PERSON_NAME]"
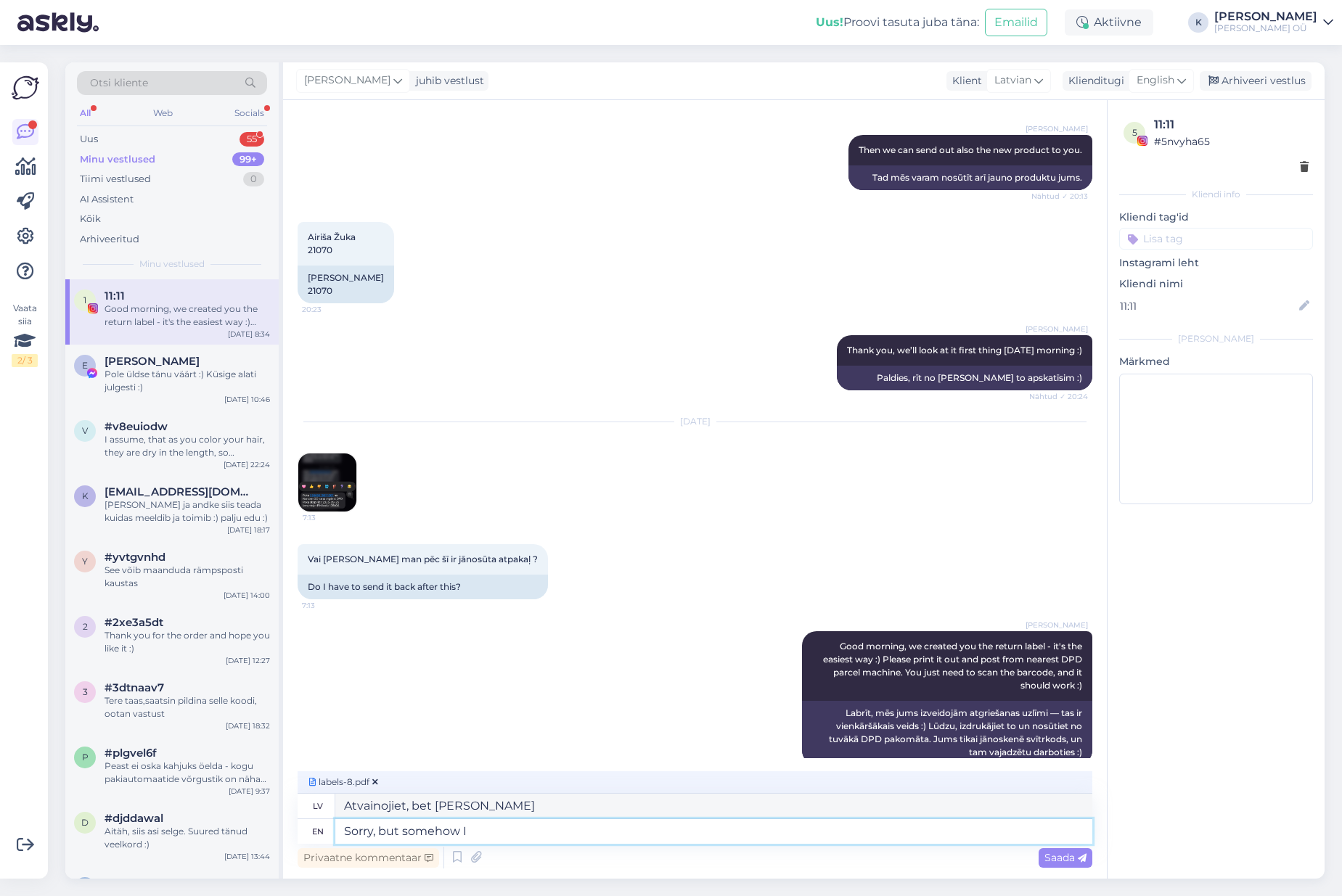
type textarea "Sorry, but somehow I c"
type textarea "Atvainojiet, bet [PERSON_NAME] es"
type textarea "Sorry, but somehow I cannot"
type textarea "Atvainojiet, bet [PERSON_NAME] es nevaru"
type textarea "Sorry, but somehow I cannot send th"
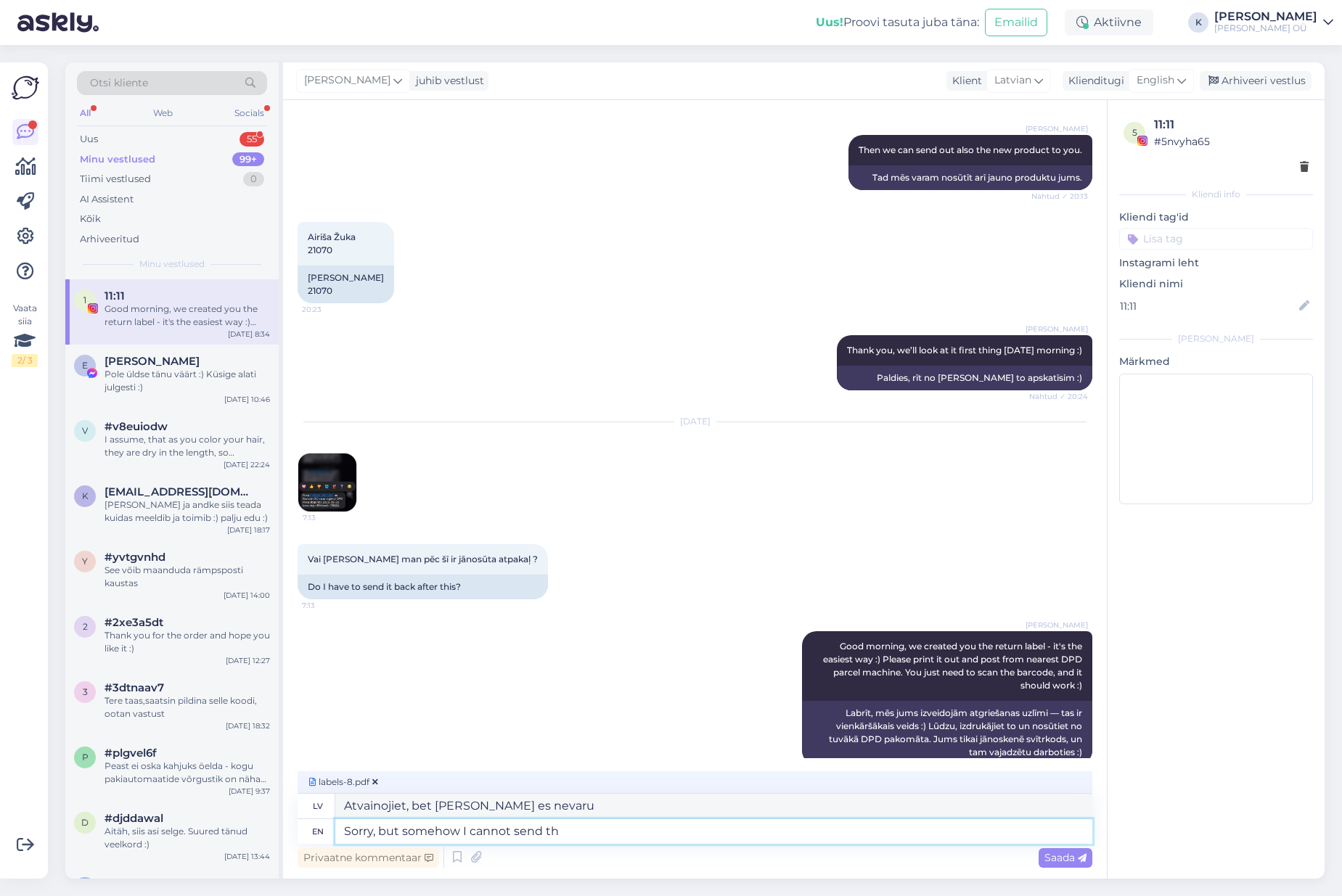
type textarea "Atvainojiet, bet [PERSON_NAME] nevaru [DEMOGRAPHIC_DATA]"
type textarea "Sorry, but somehow I cannot send the attachment"
type textarea "Atvainojiet, bet [PERSON_NAME] nevaru nosūtīt pielikumu."
type textarea "Sorry, but somehow I cannot send the attachment now -"
type textarea "Atvainojiet, bet [PERSON_NAME] [PERSON_NAME] nevaru nosūtīt pielikumu."
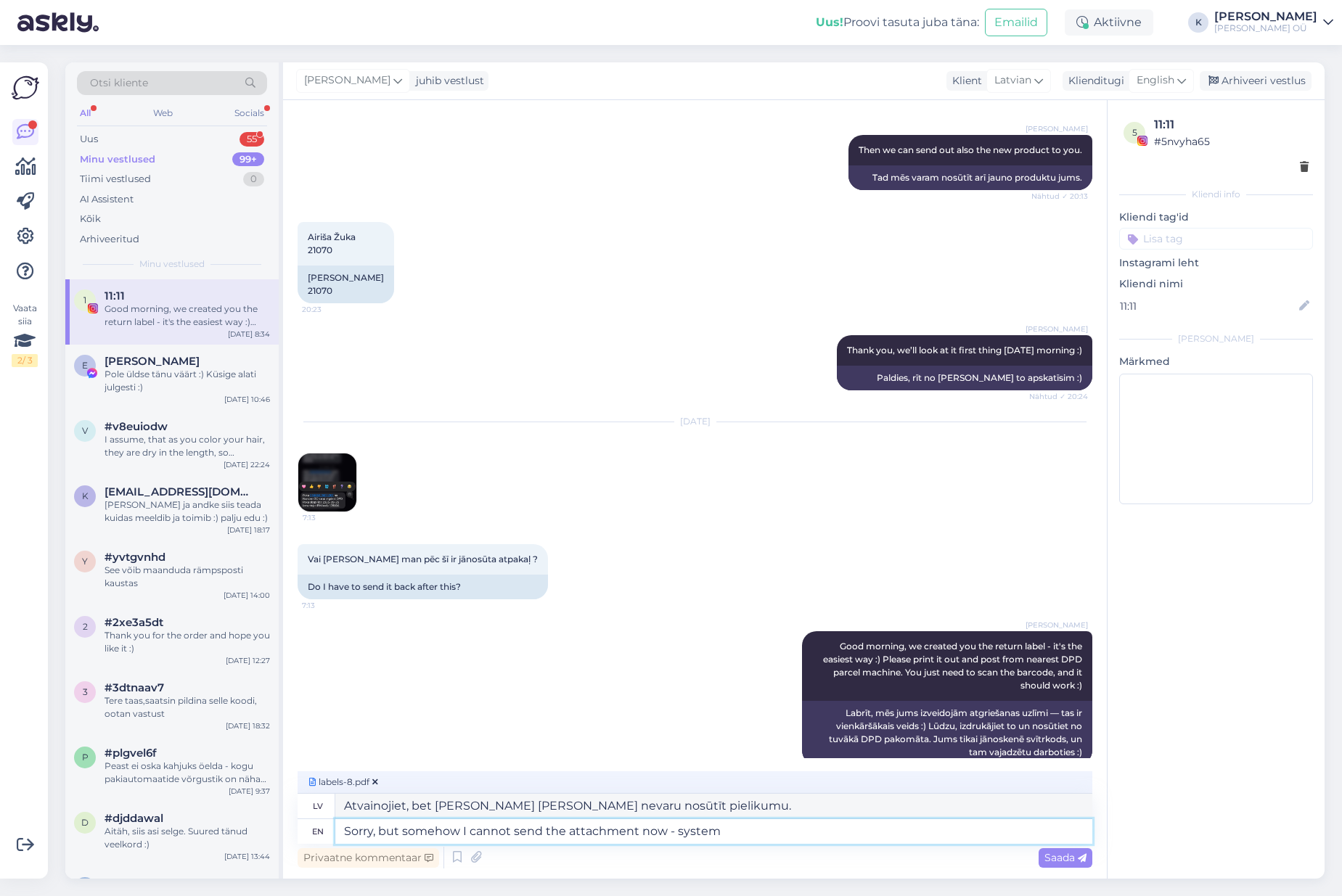
type textarea "Sorry, but somehow I cannot send the attachment now - system"
type textarea "Atvainojiet, bet [PERSON_NAME] [PERSON_NAME] iemeslu dēļ es pašlaik nevaru nosū…"
type textarea "Sorry, but somehow I cannot send the attachment now - system denies i"
type textarea "Atvainojiet, bet [PERSON_NAME] es pašlaik nevaru nosūtīt pielikumu — sistēma to…"
type textarea "Sorry, but somehow I cannot send the attachment now - system denies it."
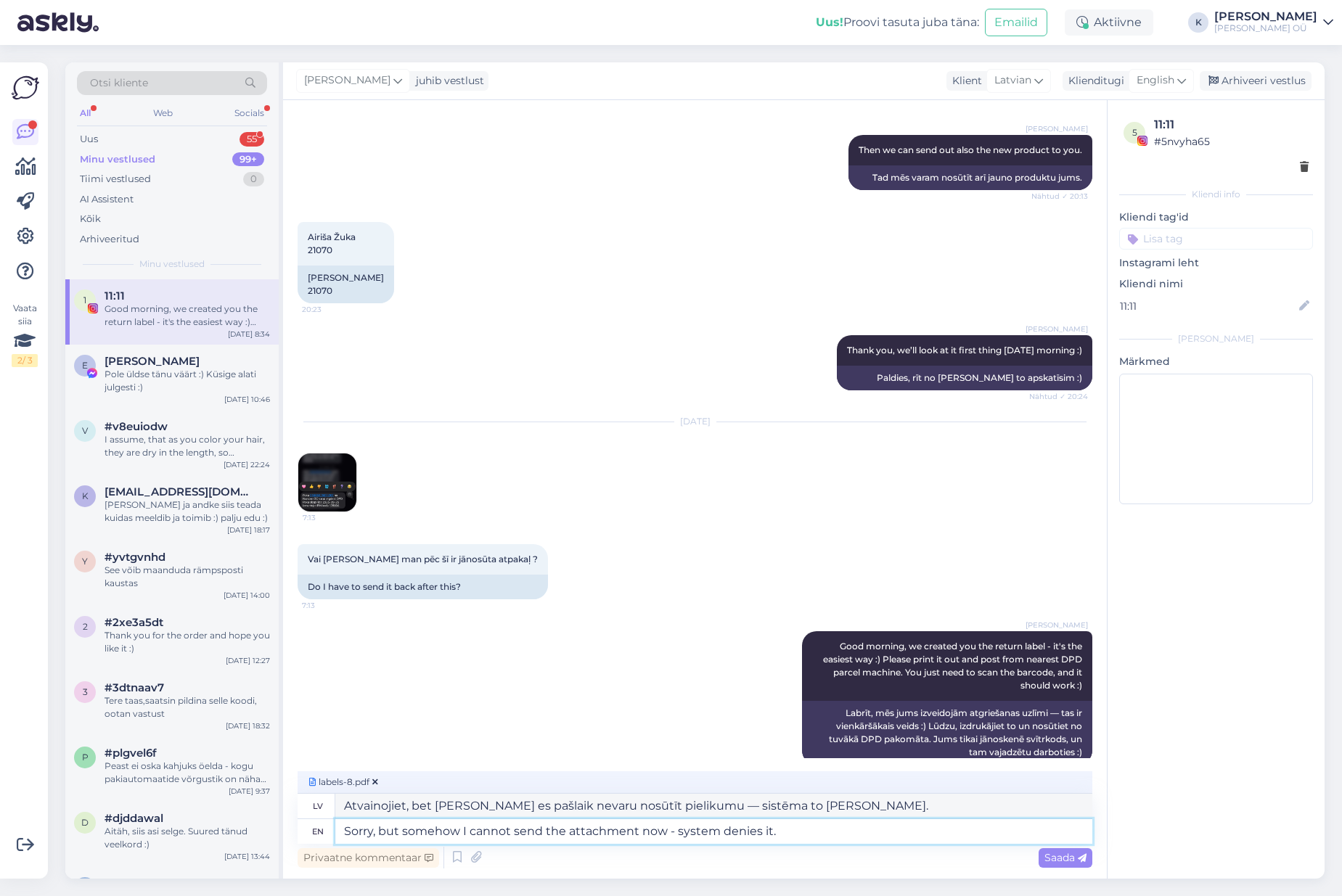
type textarea "Atvainojiet, bet [PERSON_NAME] [PERSON_NAME] iemeslu dēļ es pašlaik nevaru nosū…"
type textarea "Sorry, but somehow I cannot send the attachment now - system denies it. I'll p"
type textarea "Atvainojiet, bet [PERSON_NAME] [PERSON_NAME] iemeslu dēļ es pašlaik nevaru nosū…"
type textarea "Sorry, but somehow I cannot send the attachment now - system denies it. I'll se…"
type textarea "Atvainojiet, bet [PERSON_NAME] es šobrīd nevaru nosūtīt pielikumu — sistēma to …"
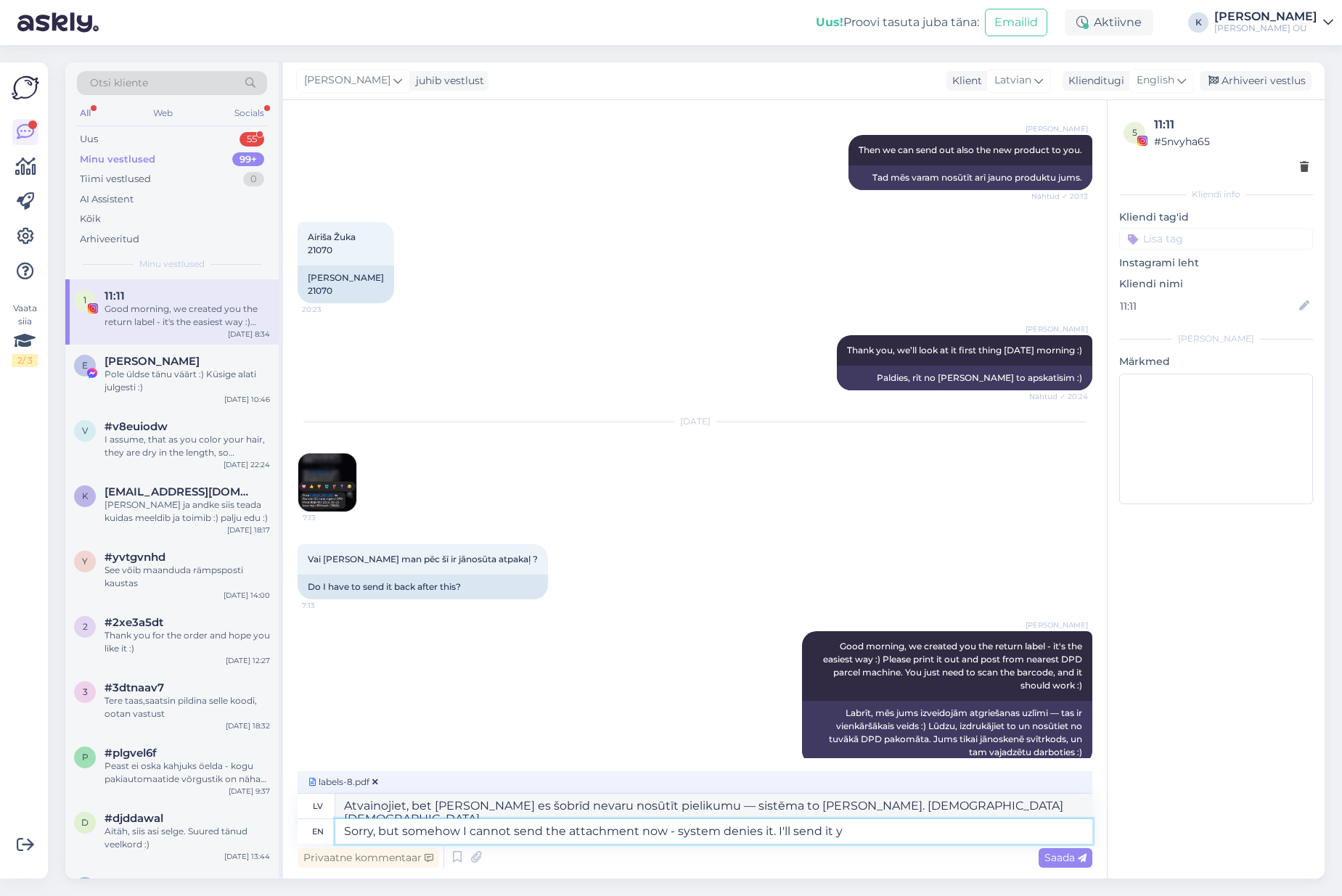
type textarea "Sorry, but somehow I cannot send the attachment now - system denies it. I'll se…"
type textarea "Atvainojiet, bet [PERSON_NAME] es šobrīd nevaru nosūtīt pielikumu — sistēma to …"
type textarea "Sorry, but somehow I cannot send the attachment now - system denies it. I'll se…"
type textarea "Atvainojiet, bet [PERSON_NAME] es šobrīd nevaru nosūtīt pielikumu — sistēma to …"
type textarea "Sorry, but somehow I cannot send the attachment now - system denies it. I'll se…"
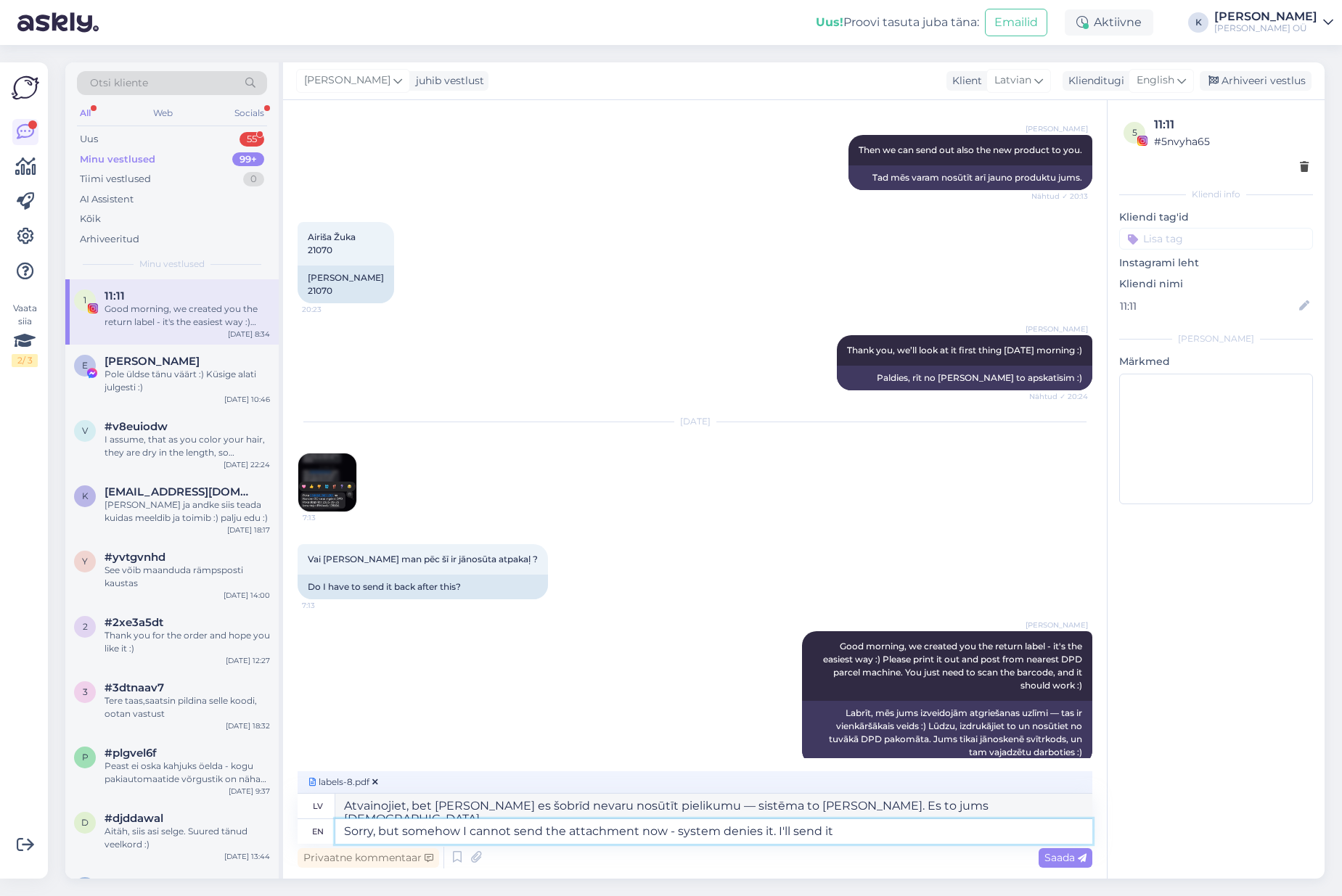
type textarea "Atvainojiet, bet [PERSON_NAME] es šobrīd nevaru nosūtīt pielikumu — sistēma to …"
type textarea "Sorry, but somehow I cannot send the attachment now - system denies it. I'll se…"
type textarea "Atvainojiet, bet [PERSON_NAME] [PERSON_NAME] iemeslu dēļ es pašlaik nevaru nosū…"
type textarea "Sorry, but somehow I cannot send the attachment now - system denies it. I'll se…"
type textarea "Atvainojiet, bet [PERSON_NAME] [PERSON_NAME] iemeslu dēļ es pašlaik nevaru nosū…"
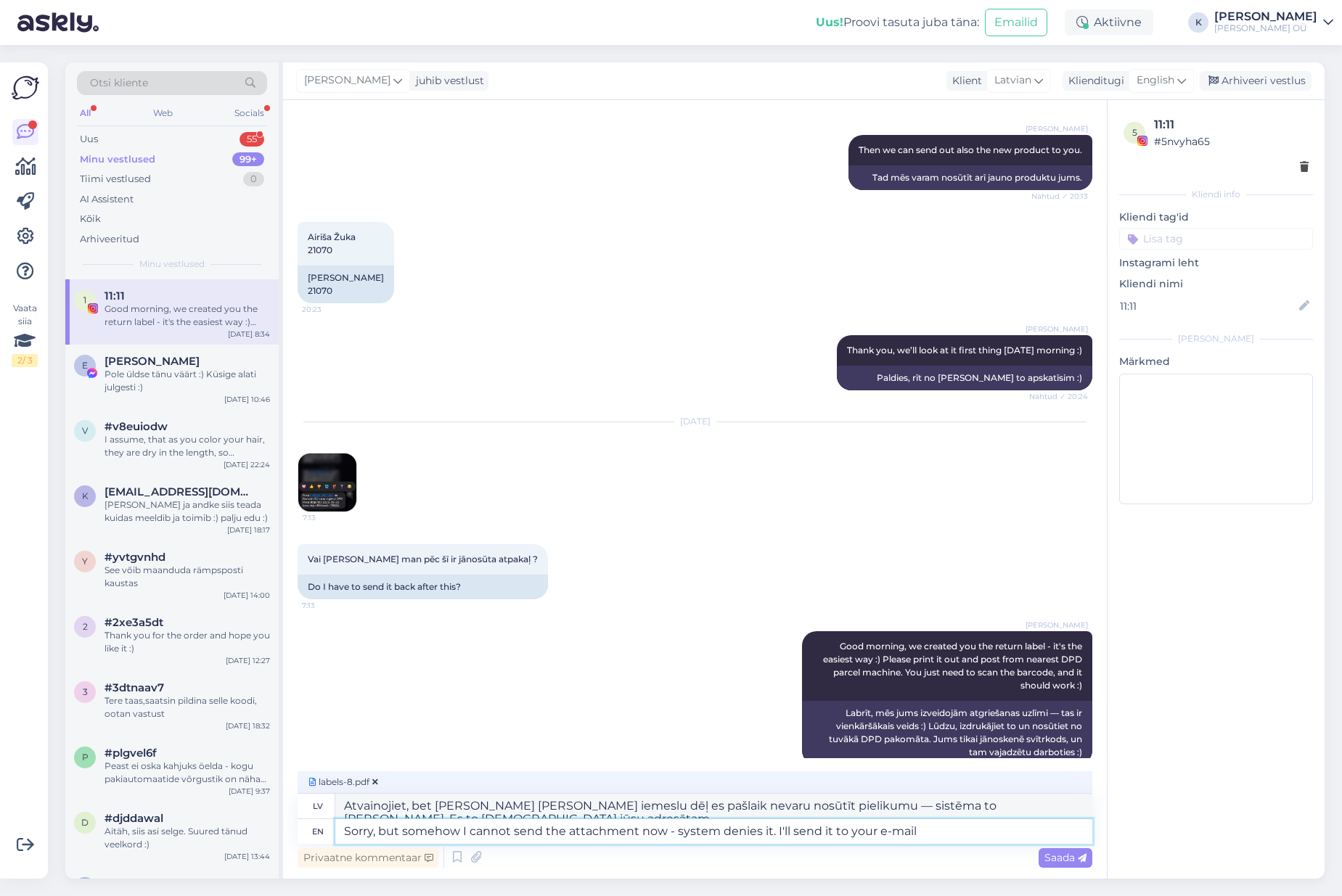
type textarea "Sorry, but somehow I cannot send the attachment now - system denies it. I'll se…"
type textarea "Atvainojiet, bet [PERSON_NAME] es šobrīd nevaru nosūtīt pielikumu — sistēma to …"
type textarea "Sorry, but somehow I cannot send the attachment now - system denies it. I'll se…"
type textarea "Atvainojiet, bet [PERSON_NAME] [PERSON_NAME] iemeslu dēļ es šobrīd nevaru nosūt…"
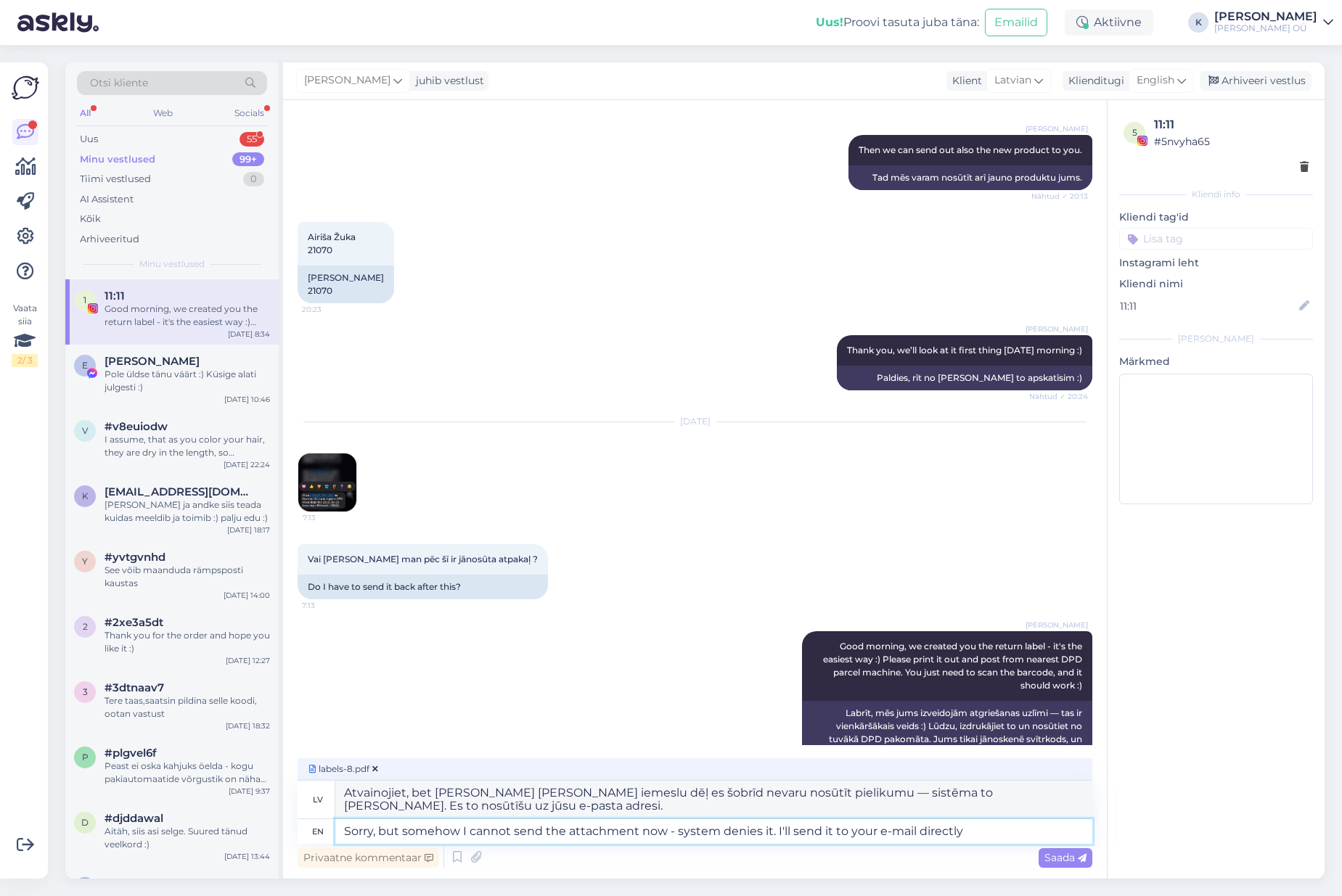
type textarea "Sorry, but somehow I cannot send the attachment now - system denies it. I'll se…"
type textarea "Atvainojiet, bet [PERSON_NAME] [PERSON_NAME] iemeslu dēļ es pašlaik nevaru nosū…"
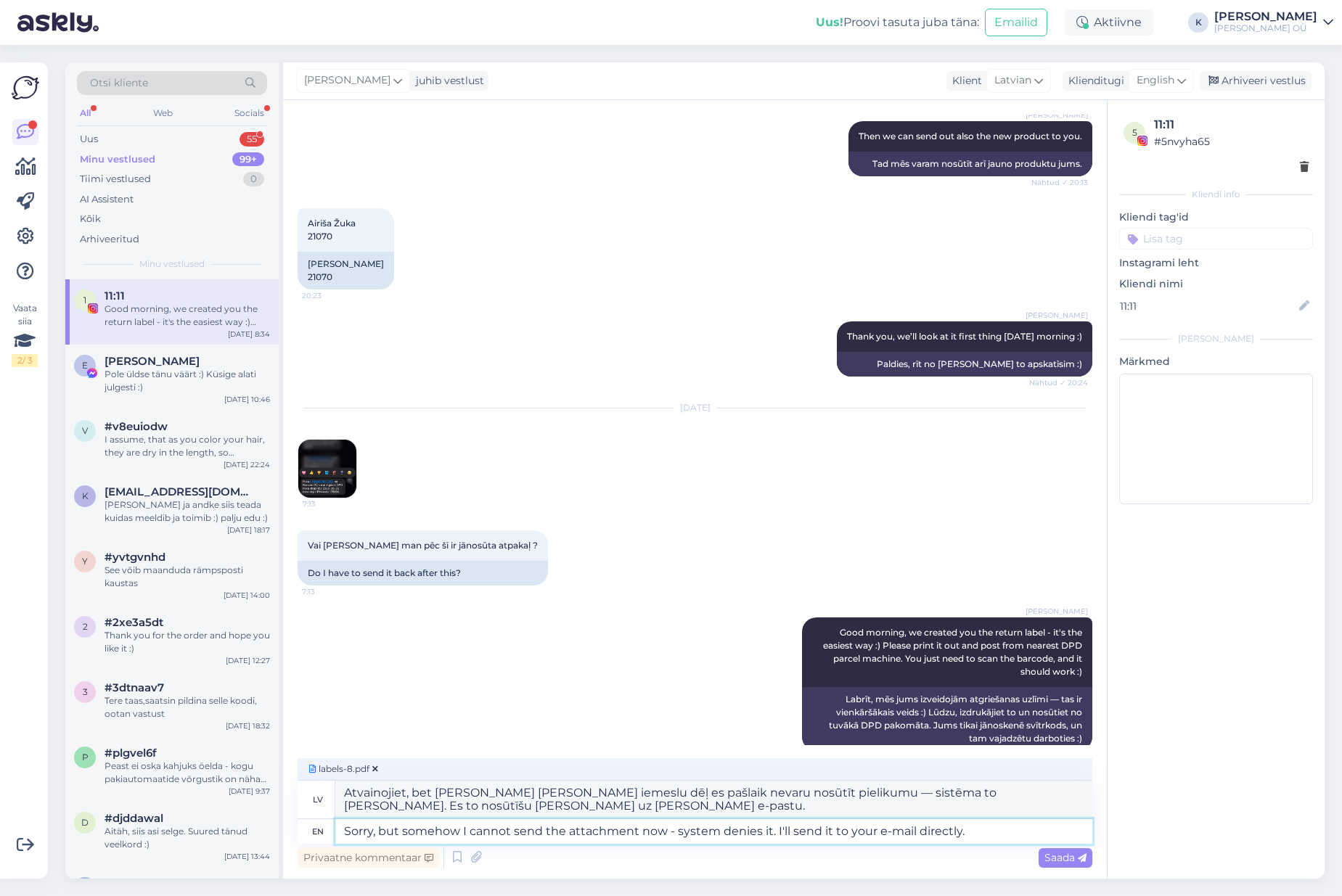
scroll to position [1108, 0]
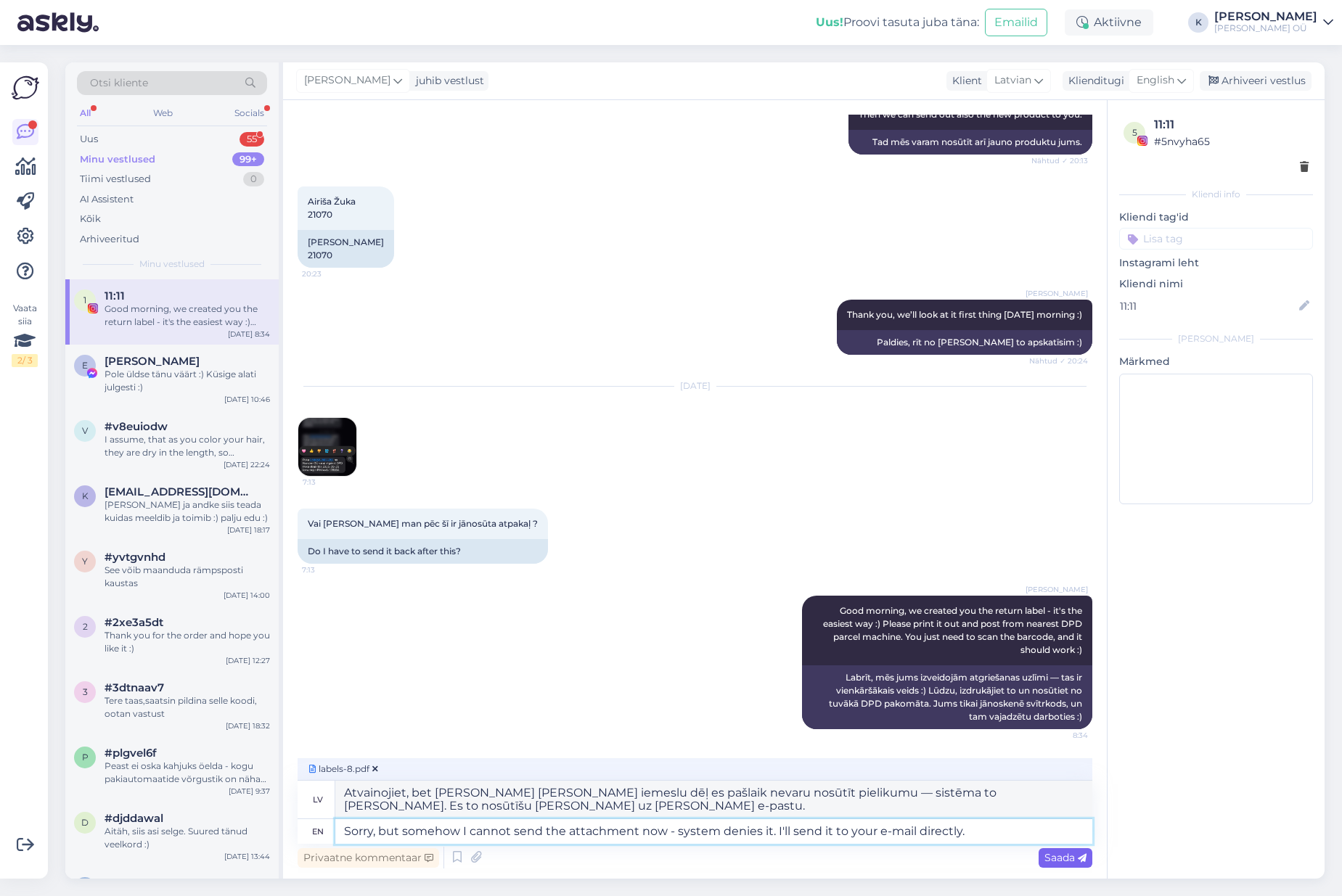
type textarea "Sorry, but somehow I cannot send the attachment now - system denies it. I'll se…"
click at [1063, 858] on span "Saada" at bounding box center [1065, 858] width 42 height 13
drag, startPoint x: 387, startPoint y: 806, endPoint x: 335, endPoint y: 792, distance: 53.9
click at [335, 792] on textarea "Atvainojiet, bet [PERSON_NAME] [PERSON_NAME] iemeslu dēļ es pašlaik nevaru nosū…" at bounding box center [714, 799] width 756 height 38
drag, startPoint x: 358, startPoint y: 198, endPoint x: 308, endPoint y: 197, distance: 50.0
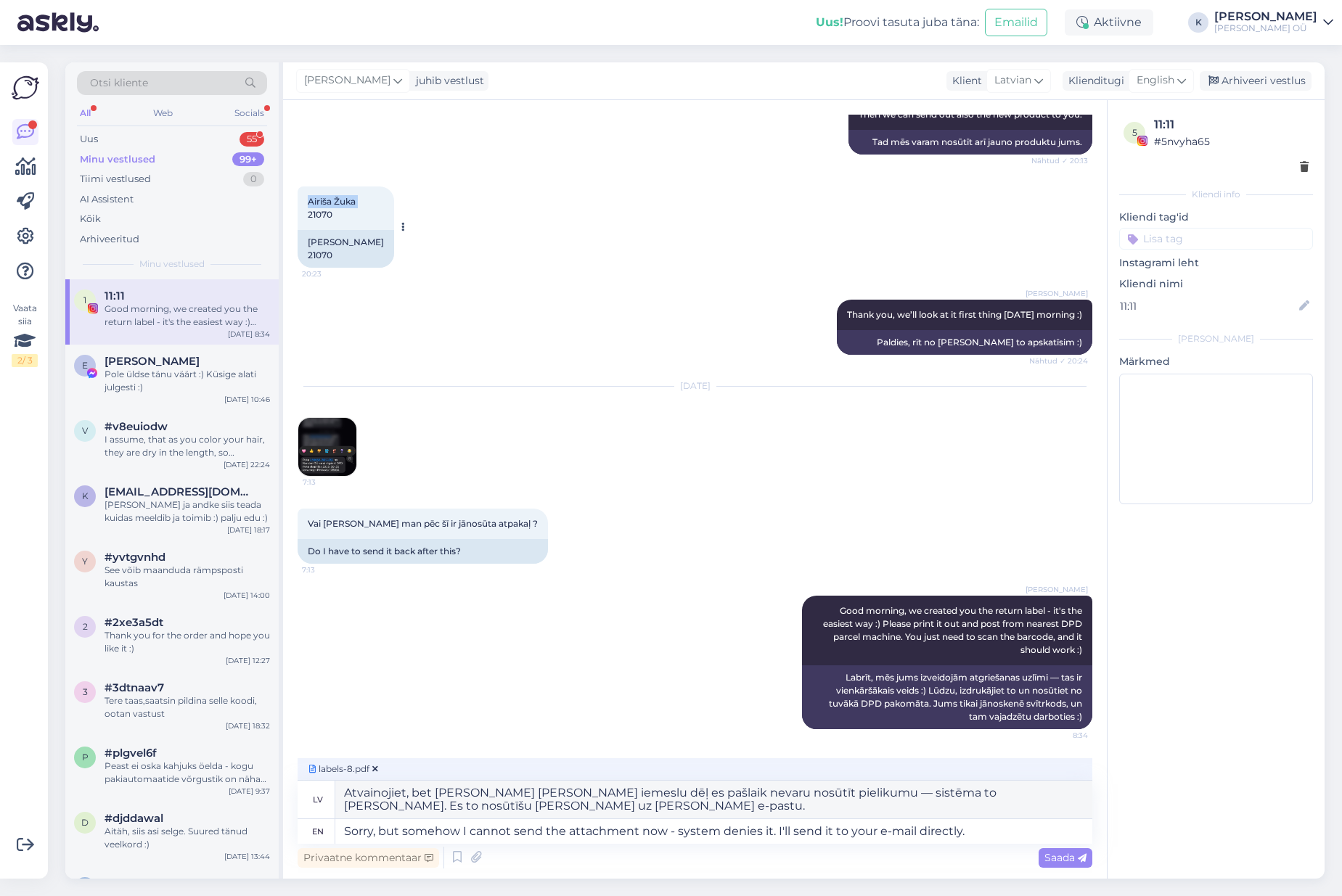
click at [308, 197] on span "Airiša Žuka 21070" at bounding box center [333, 208] width 50 height 24
copy span "[PERSON_NAME]"
drag, startPoint x: 973, startPoint y: 833, endPoint x: 330, endPoint y: 812, distance: 643.3
click at [330, 812] on div "lv Atvainojiet, bet [PERSON_NAME] [PERSON_NAME] iemeslu dēļ es pašlaik nevaru n…" at bounding box center [694, 812] width 794 height 63
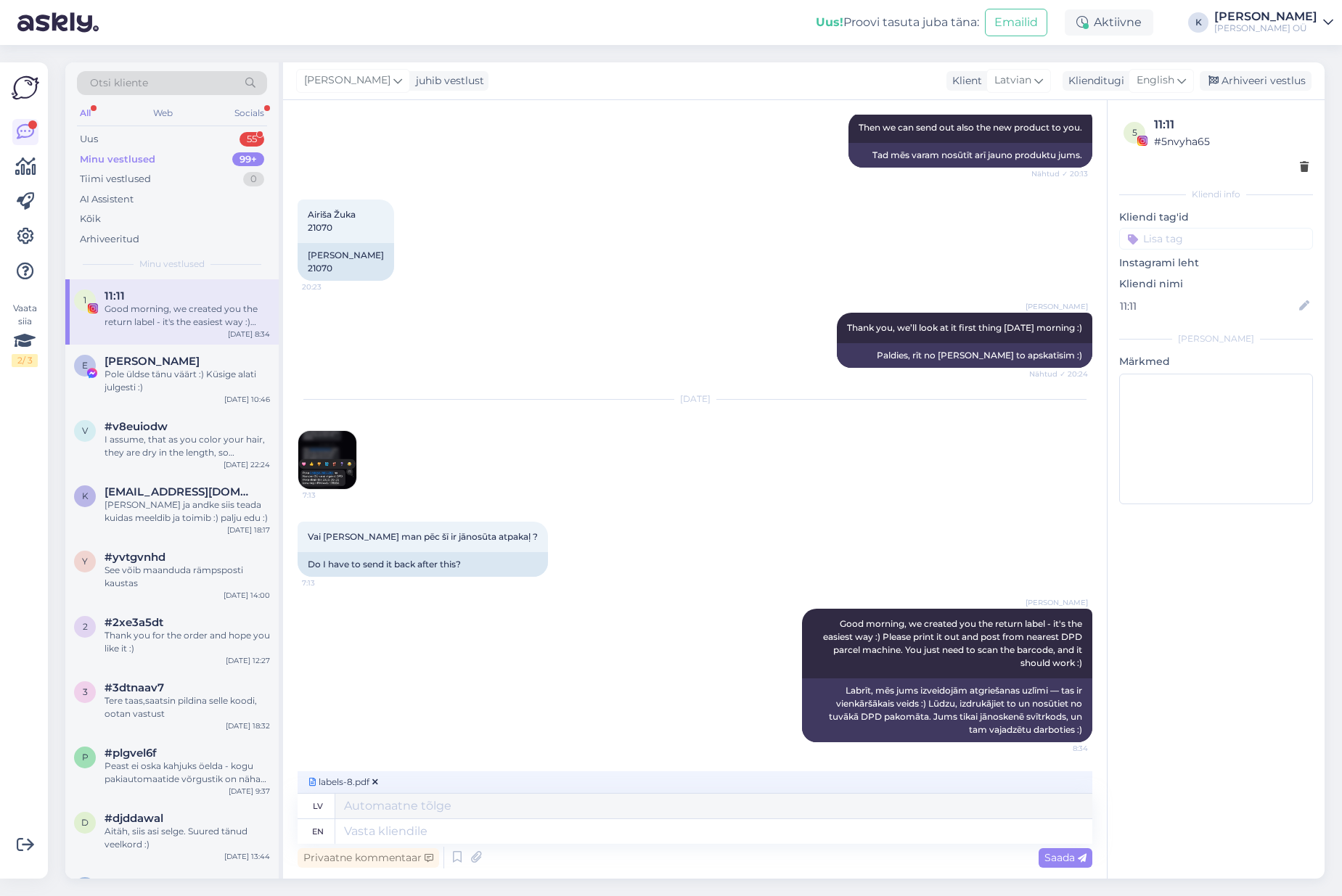
scroll to position [1095, 0]
click at [354, 678] on div "[PERSON_NAME] morning, we created you the return label - it's the easiest way :…" at bounding box center [694, 676] width 794 height 166
drag, startPoint x: 332, startPoint y: 227, endPoint x: 306, endPoint y: 225, distance: 26.1
click at [306, 225] on div "[PERSON_NAME] 21070 20:23" at bounding box center [346, 221] width 96 height 44
copy span "21070"
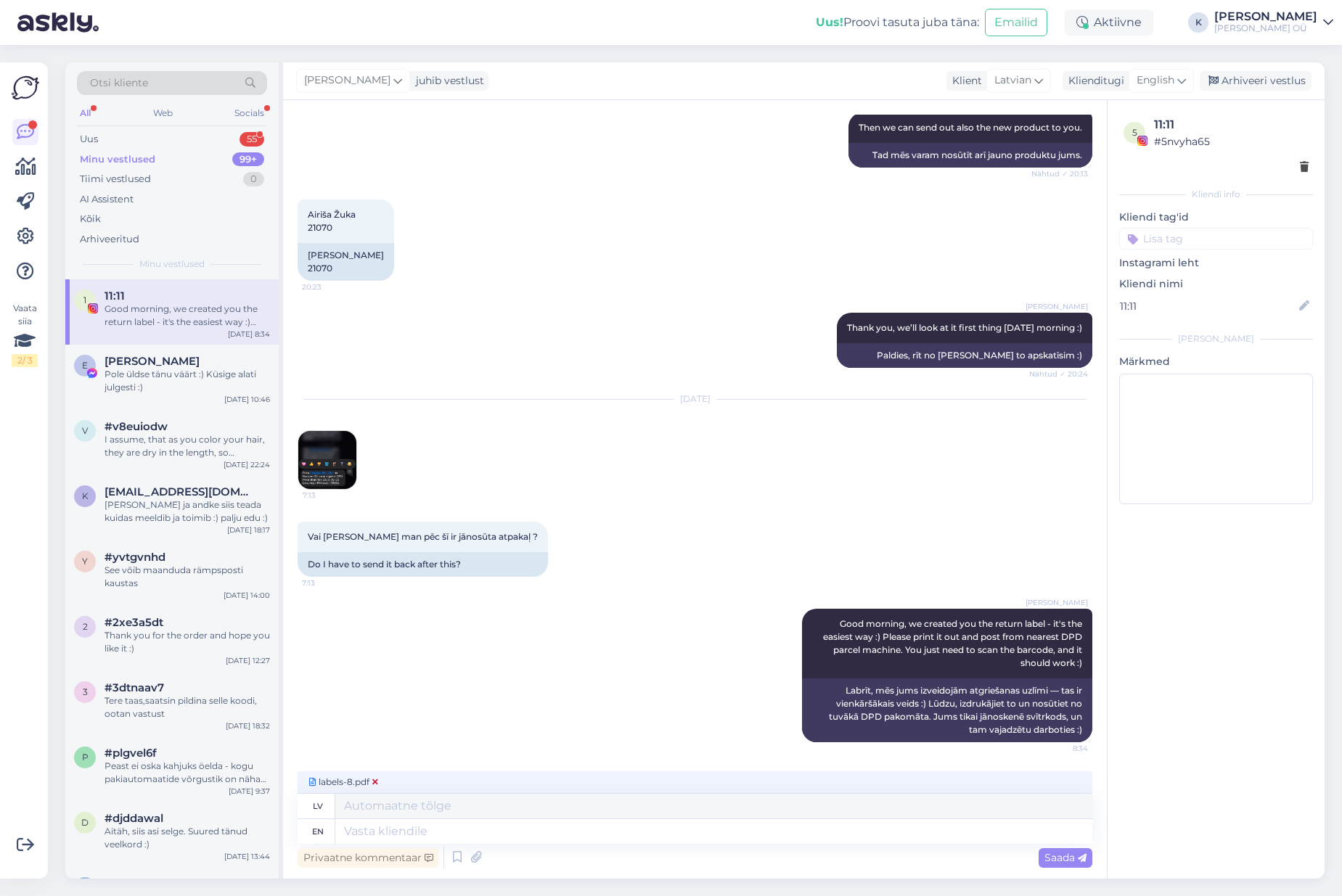
click at [374, 781] on icon at bounding box center [375, 782] width 6 height 9
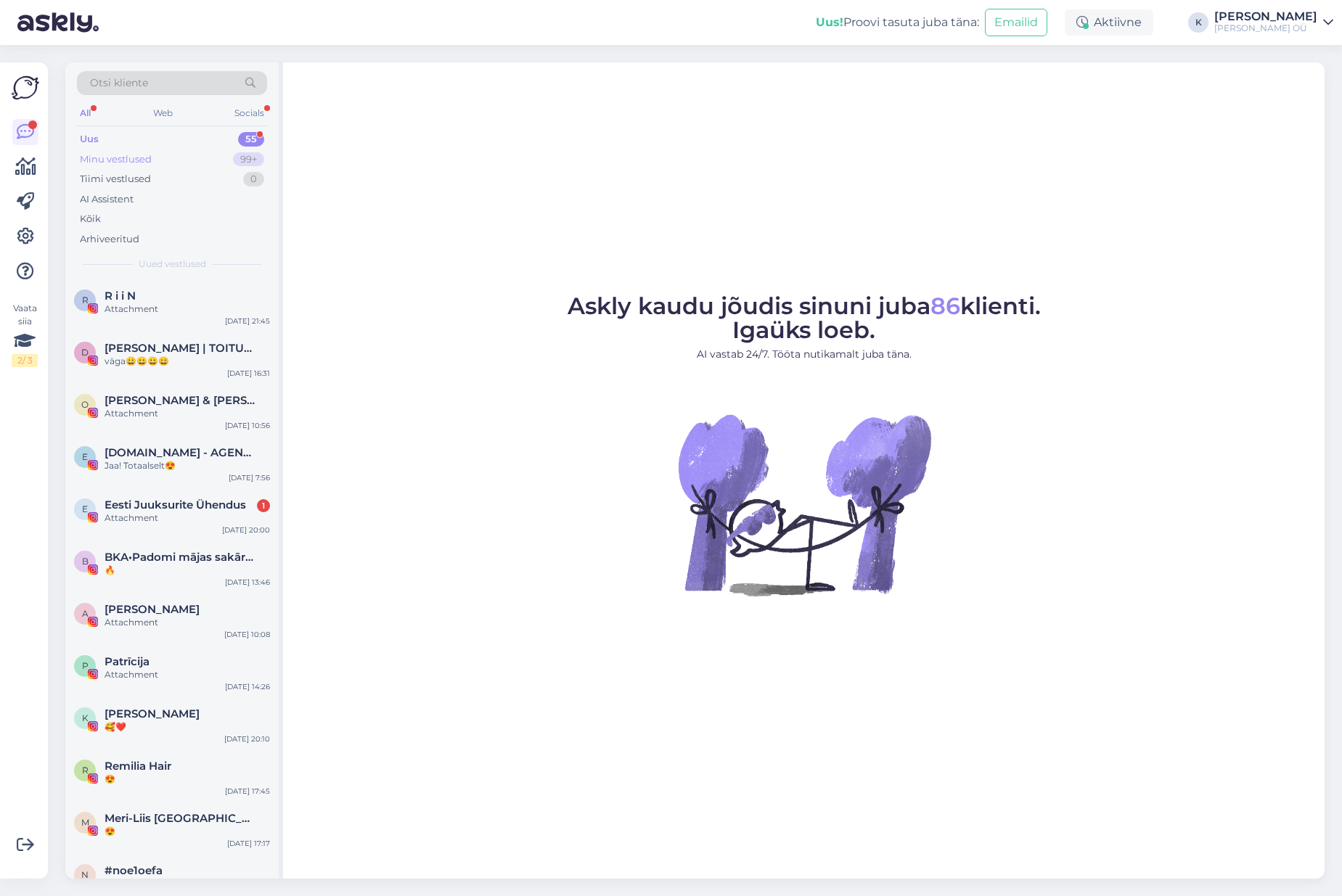
click at [128, 160] on div "Minu vestlused" at bounding box center [115, 160] width 72 height 15
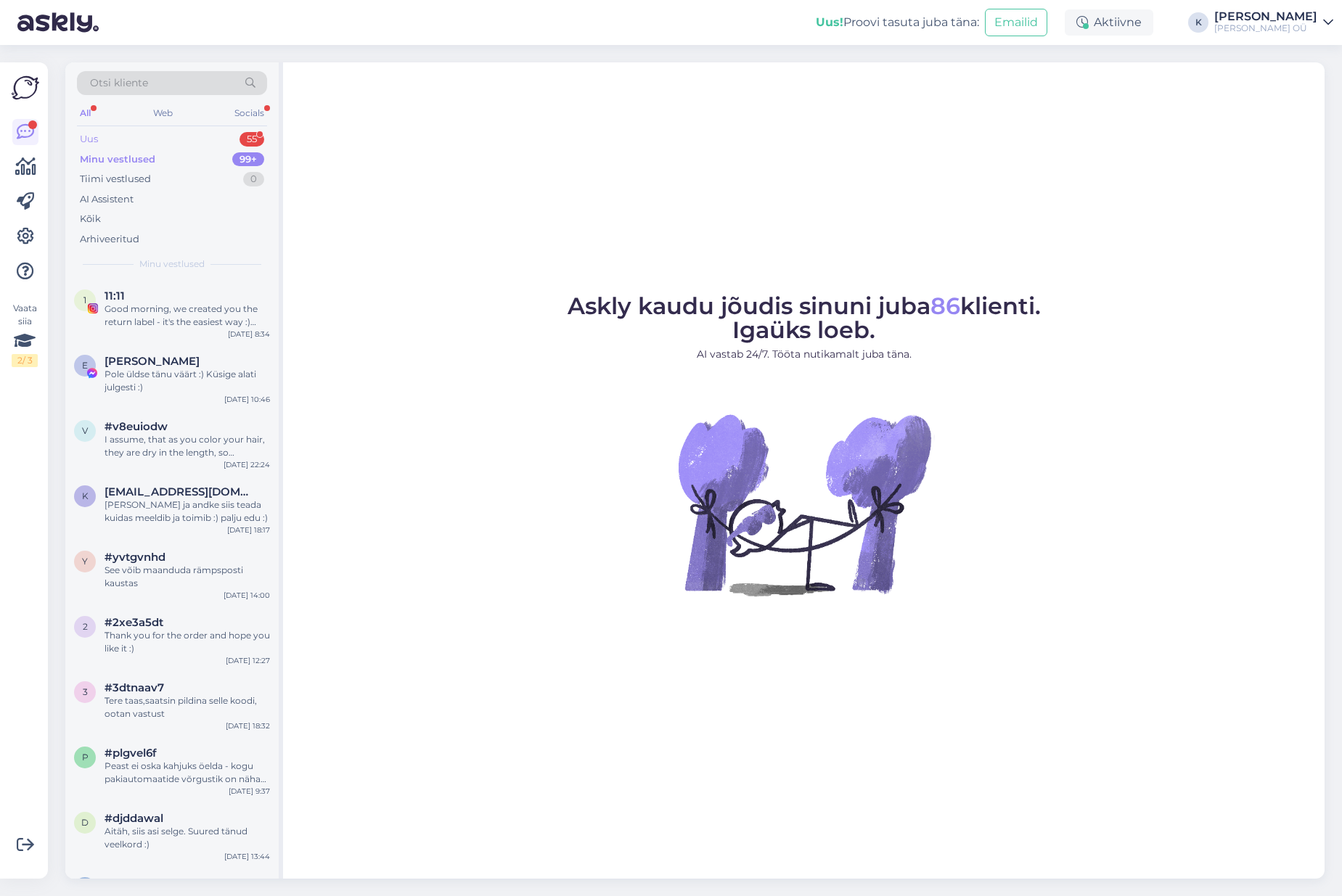
click at [98, 141] on div "Uus 55" at bounding box center [172, 138] width 190 height 20
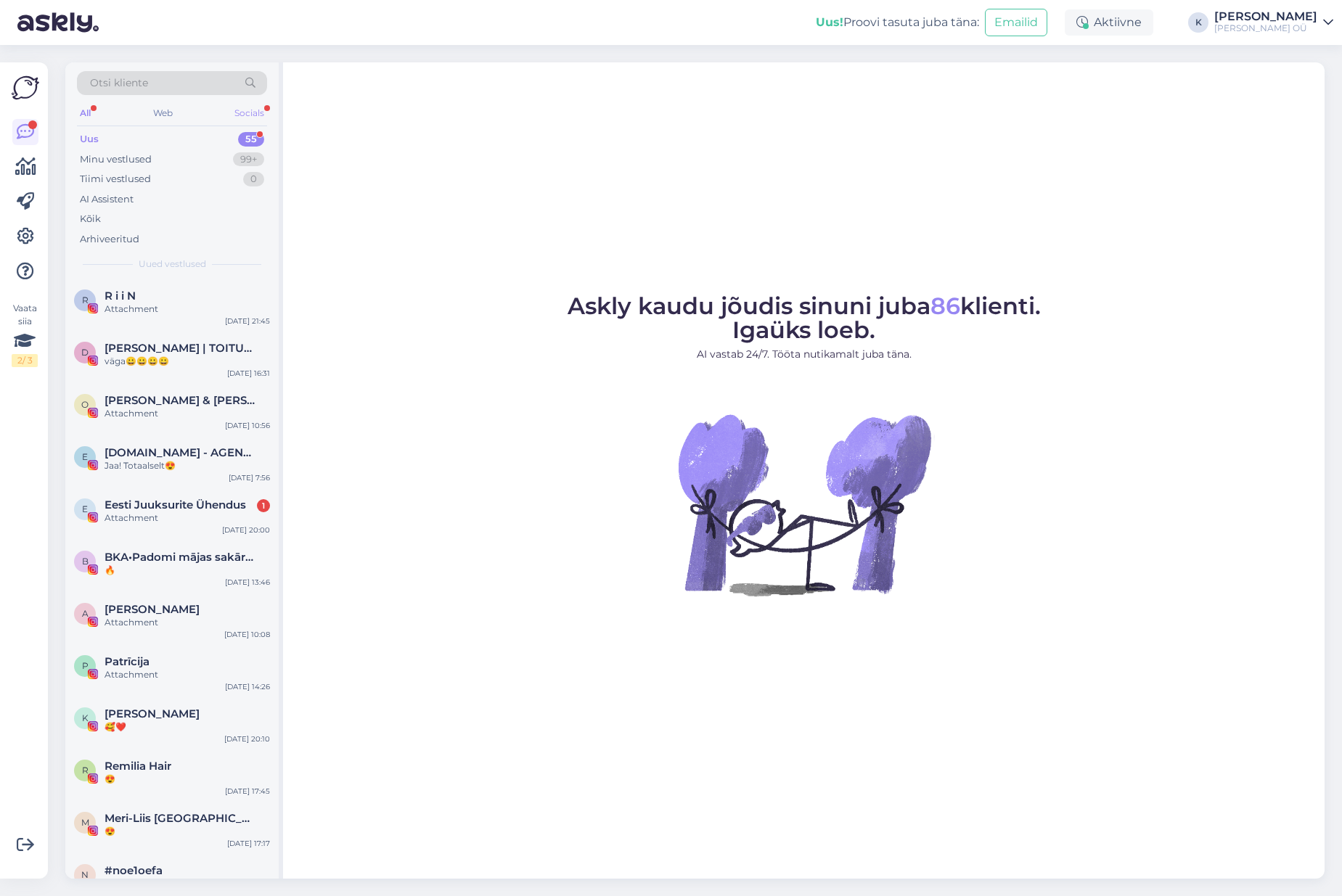
click at [240, 115] on div "Socials" at bounding box center [249, 112] width 36 height 18
click at [184, 496] on div "E Eesti Juuksurite Ühendus 1 Attachment Aug 25 20:00" at bounding box center [172, 514] width 213 height 53
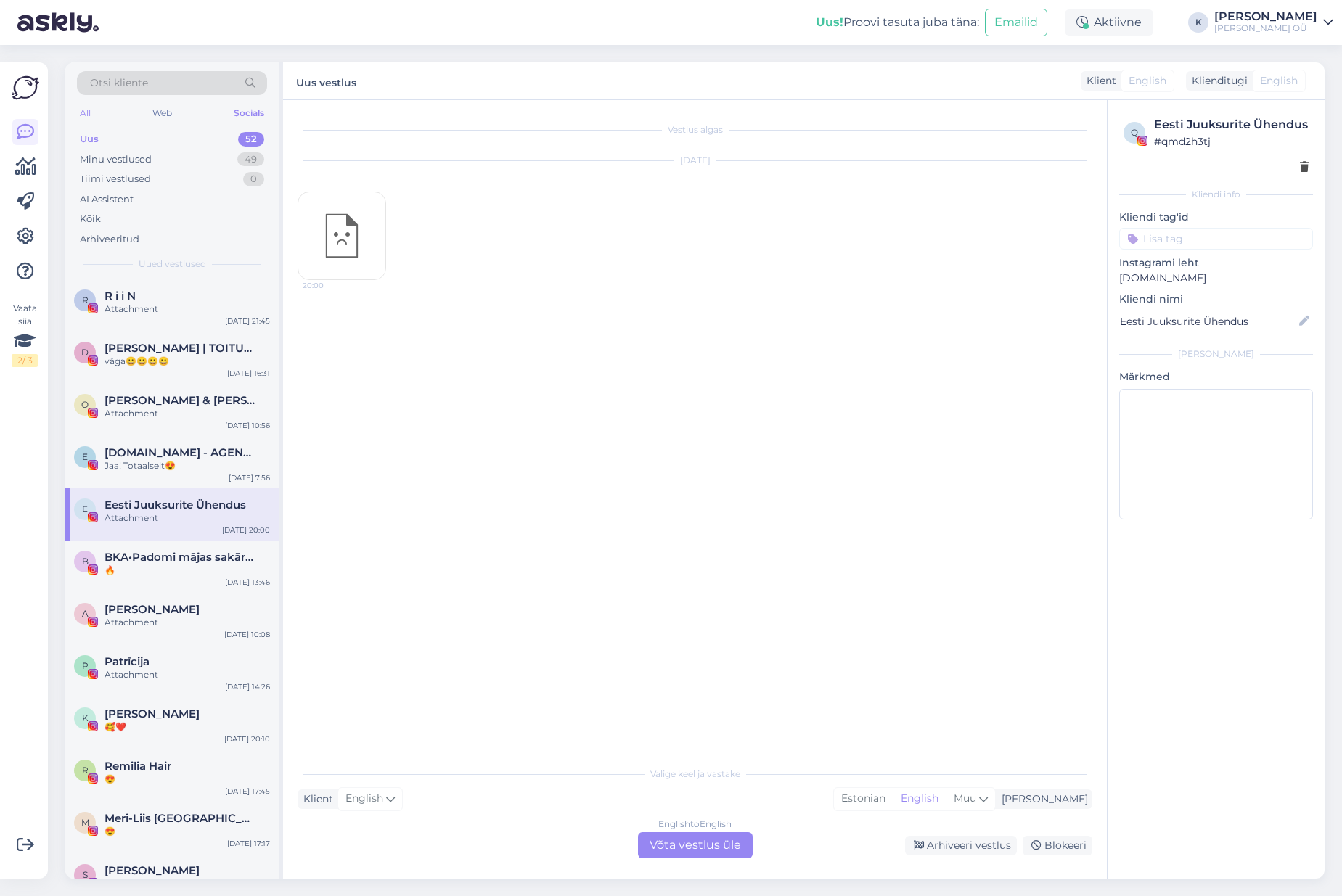
click at [91, 115] on div "All" at bounding box center [85, 112] width 17 height 18
